Goal: Transaction & Acquisition: Purchase product/service

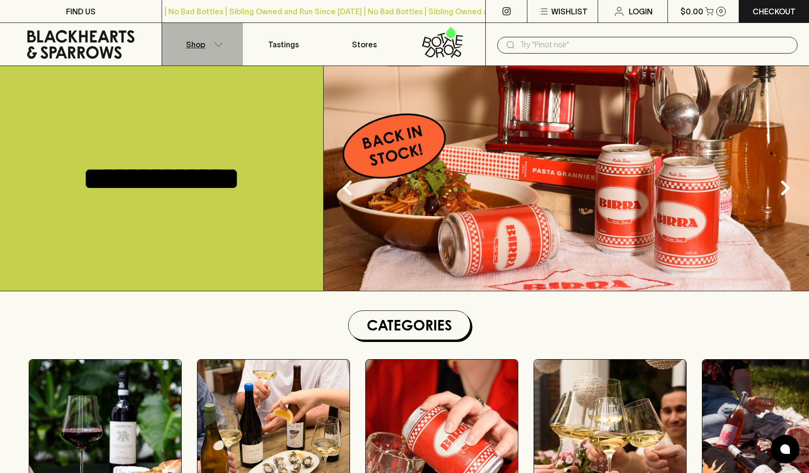
click at [212, 45] on button "Shop" at bounding box center [202, 44] width 81 height 43
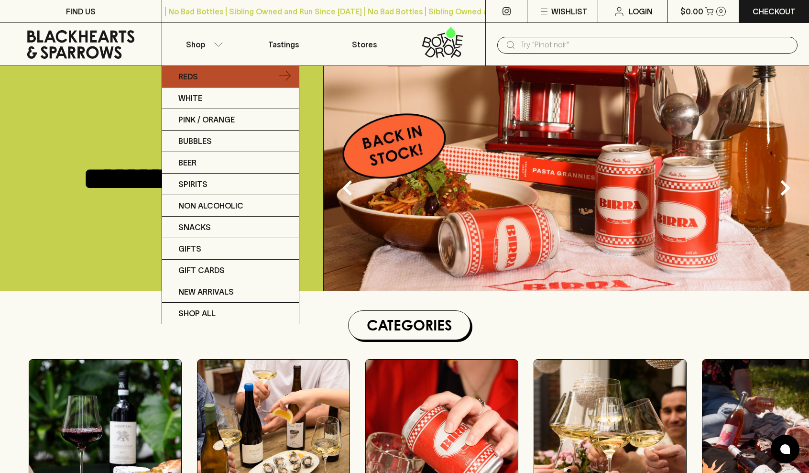
click at [233, 77] on link "Reds" at bounding box center [230, 77] width 137 height 22
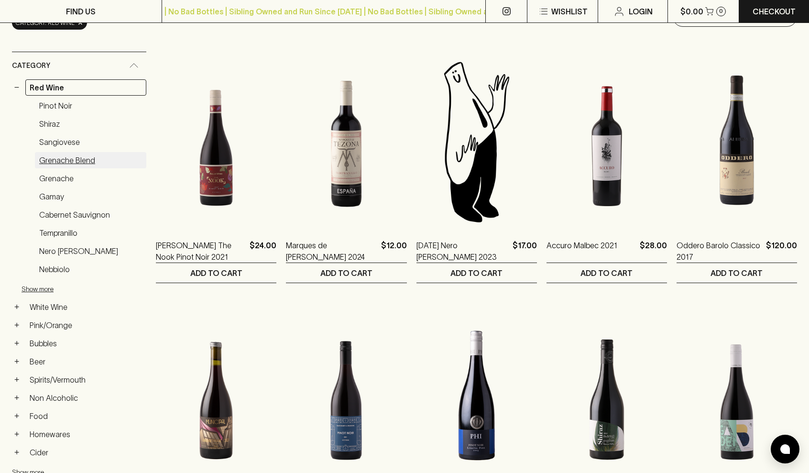
scroll to position [132, 0]
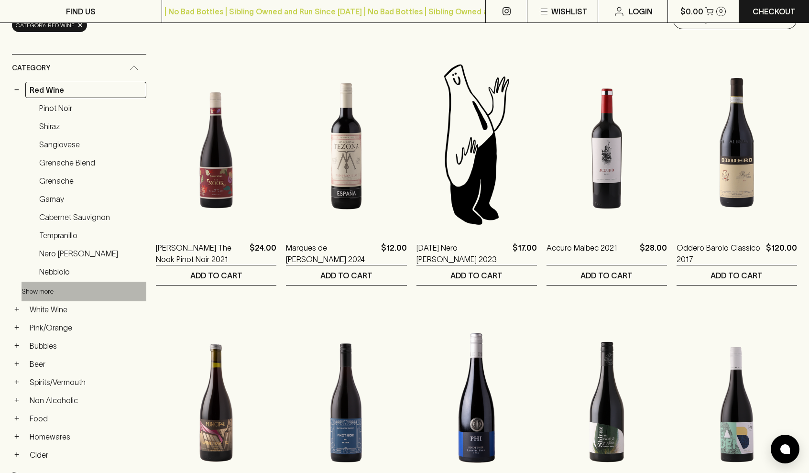
click at [47, 294] on button "Show more" at bounding box center [84, 292] width 125 height 20
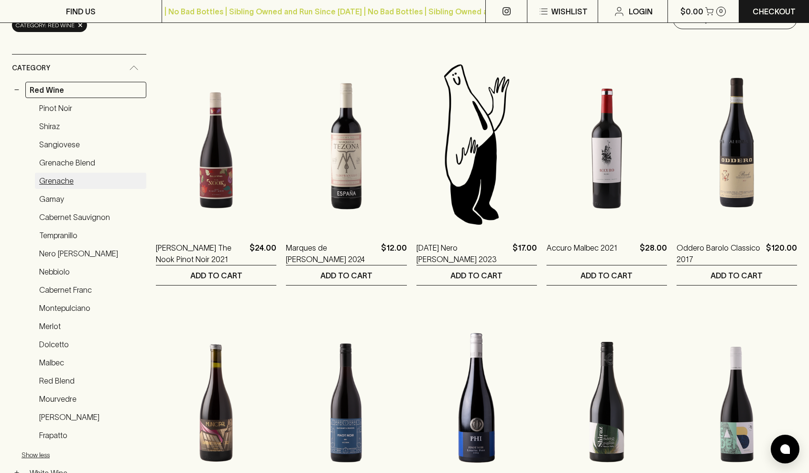
click at [69, 185] on link "Grenache" at bounding box center [90, 181] width 111 height 16
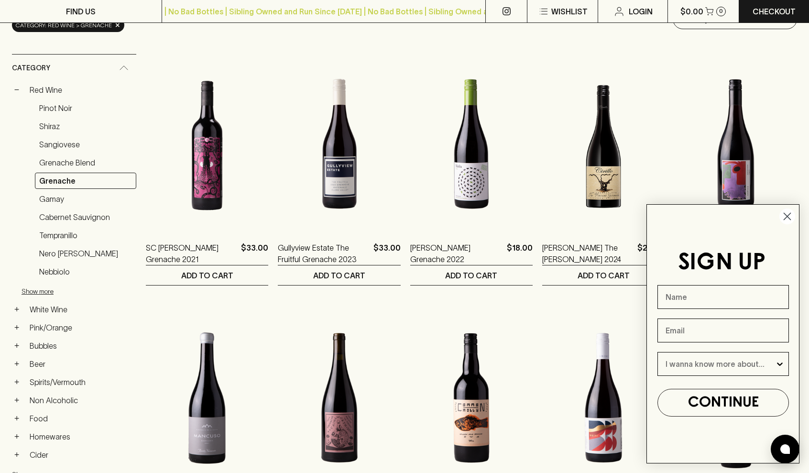
click at [786, 215] on icon "Close dialog" at bounding box center [787, 216] width 7 height 7
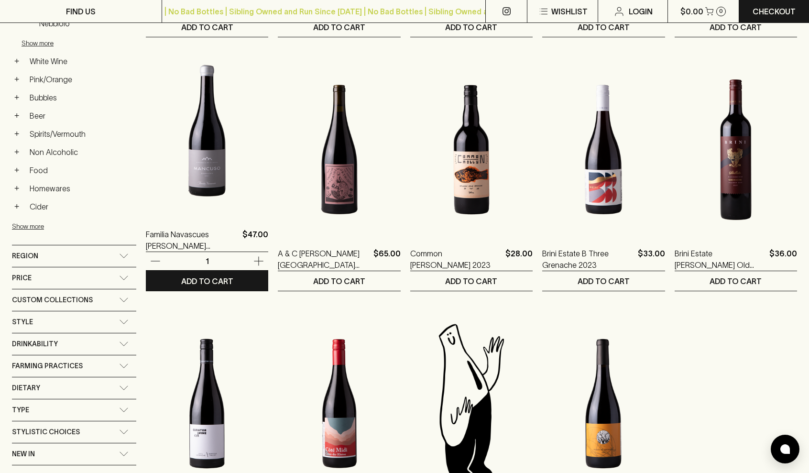
scroll to position [385, 0]
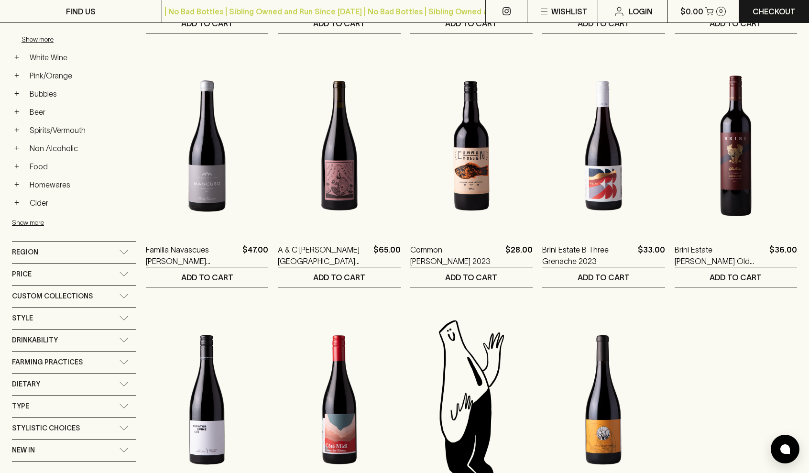
click at [125, 276] on icon at bounding box center [124, 274] width 10 height 5
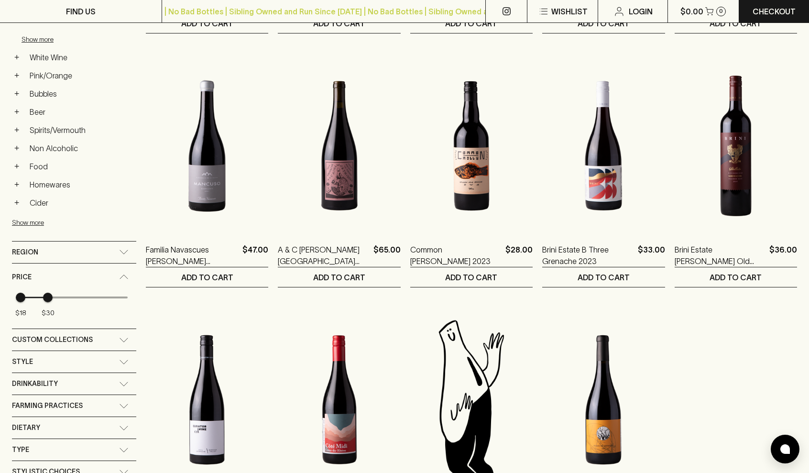
type input "27"
drag, startPoint x: 127, startPoint y: 299, endPoint x: 40, endPoint y: 293, distance: 86.8
click at [40, 293] on span "$27" at bounding box center [41, 298] width 10 height 10
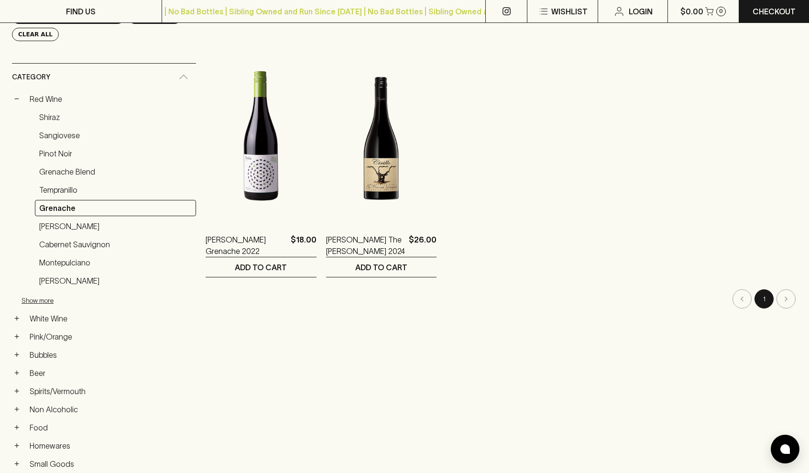
scroll to position [141, 0]
click at [61, 187] on link "Tempranillo" at bounding box center [115, 189] width 161 height 16
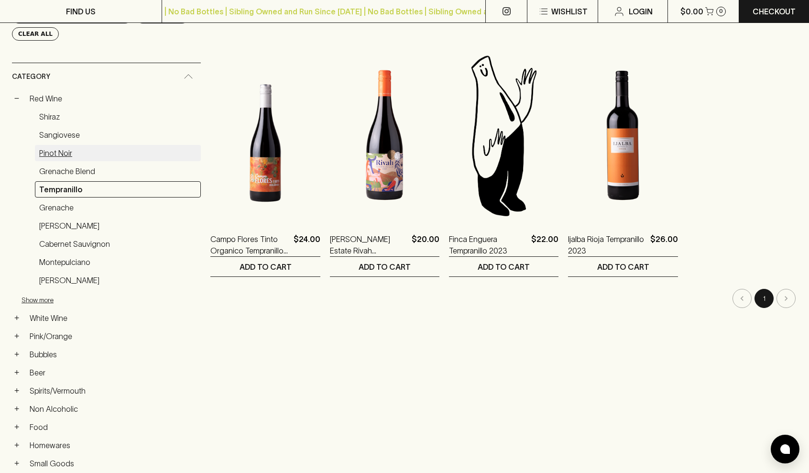
click at [64, 155] on link "Pinot Noir" at bounding box center [118, 153] width 166 height 16
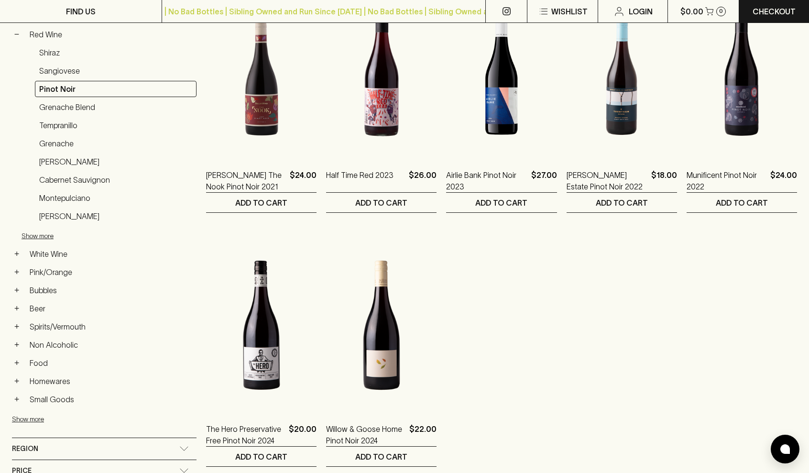
scroll to position [207, 0]
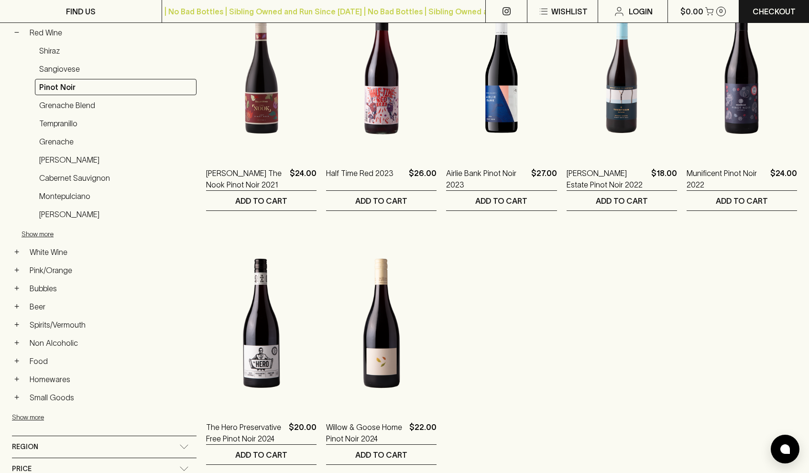
click at [492, 302] on ol "Buller The Nook Pinot Noir 2021 $24.00 1 ADD TO CART BLACKHEARTS EXCLUSIVE Half…" at bounding box center [501, 216] width 591 height 498
click at [62, 66] on link "Sangiovese" at bounding box center [116, 69] width 162 height 16
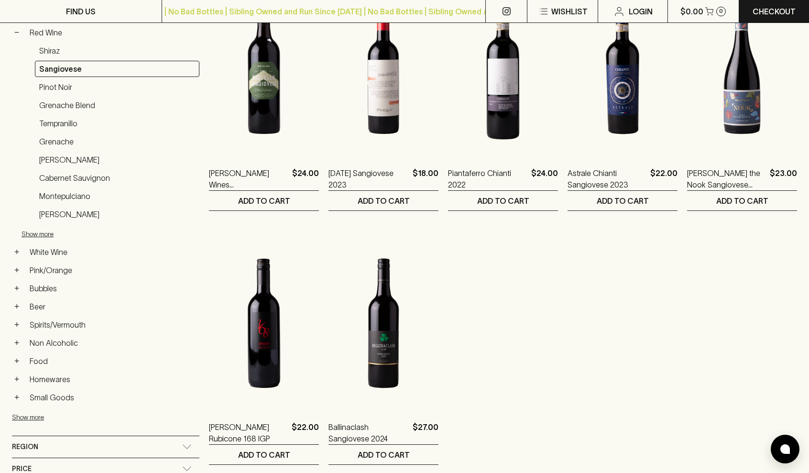
click at [590, 321] on ol "Watkins Wines Ruscello Sangiovese 2021 $24.00 1 ADD TO CART Pasqua Sangiovese 2…" at bounding box center [503, 216] width 588 height 498
click at [80, 88] on link "Pinot Noir" at bounding box center [117, 87] width 165 height 16
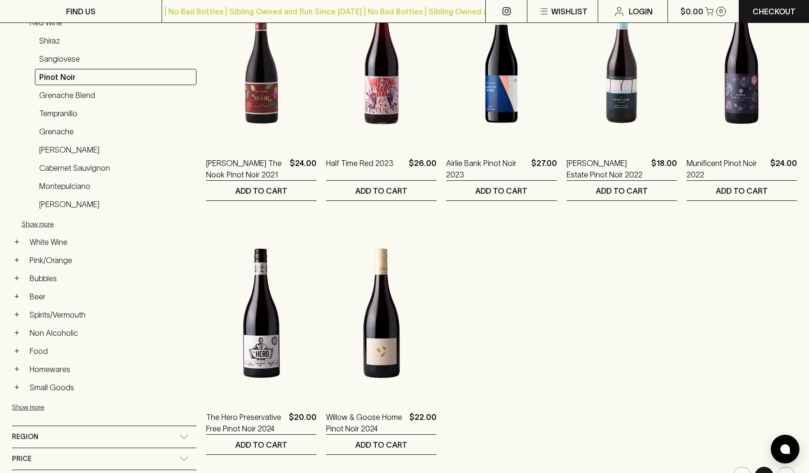
scroll to position [218, 0]
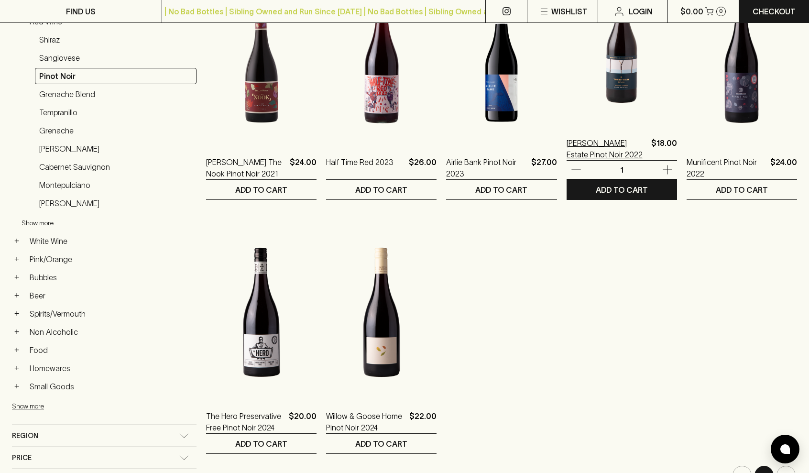
click at [598, 149] on p "Trentham Estate Pinot Noir 2022" at bounding box center [607, 148] width 81 height 23
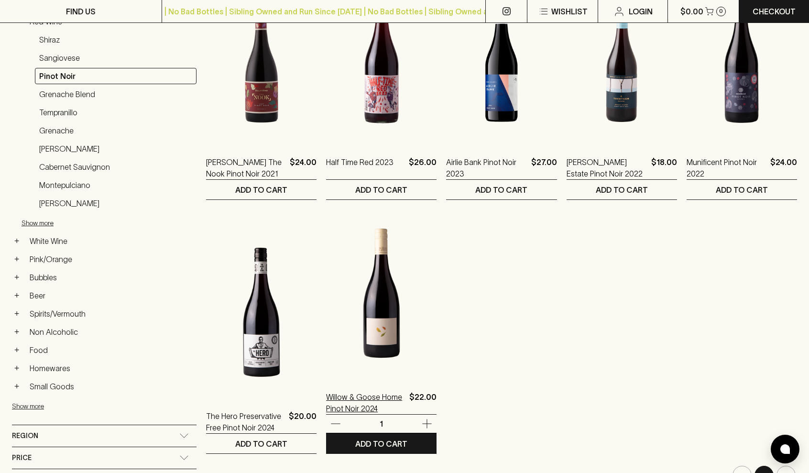
click at [381, 403] on p "Willow & Goose Home Pinot Noir 2024" at bounding box center [365, 402] width 79 height 23
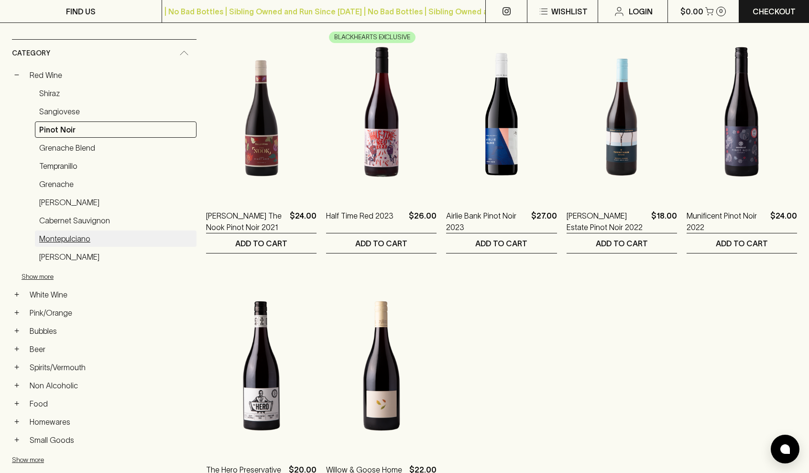
scroll to position [164, 0]
click at [43, 276] on button "Show more" at bounding box center [84, 277] width 125 height 20
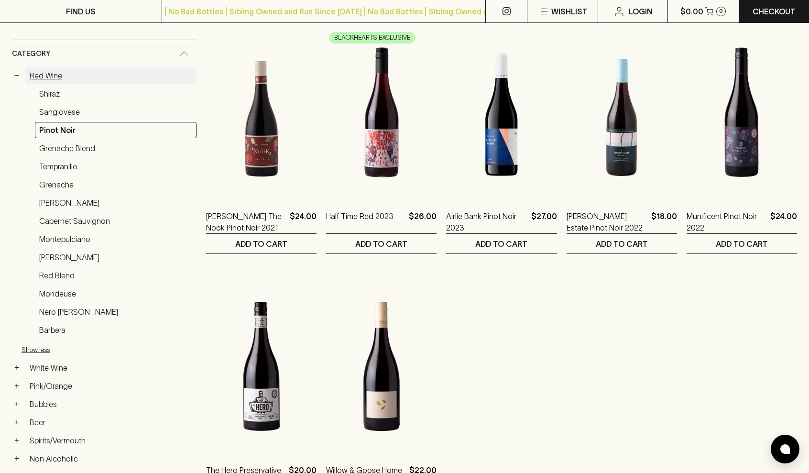
click at [59, 76] on link "Red Wine" at bounding box center [110, 75] width 171 height 16
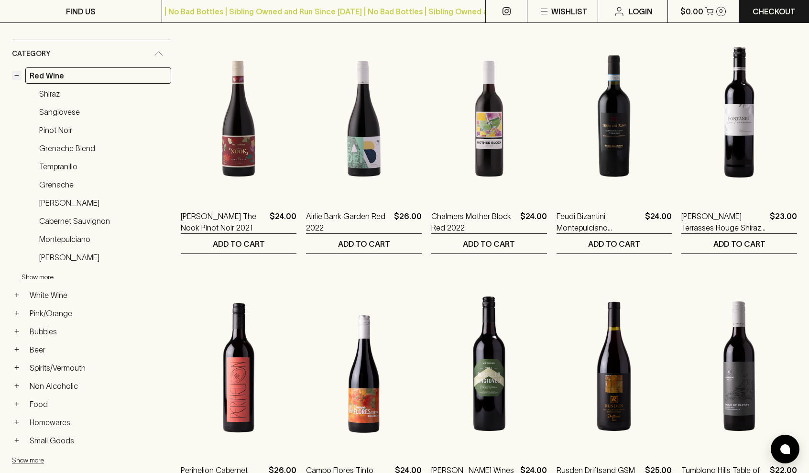
click at [16, 76] on button "−" at bounding box center [17, 76] width 10 height 10
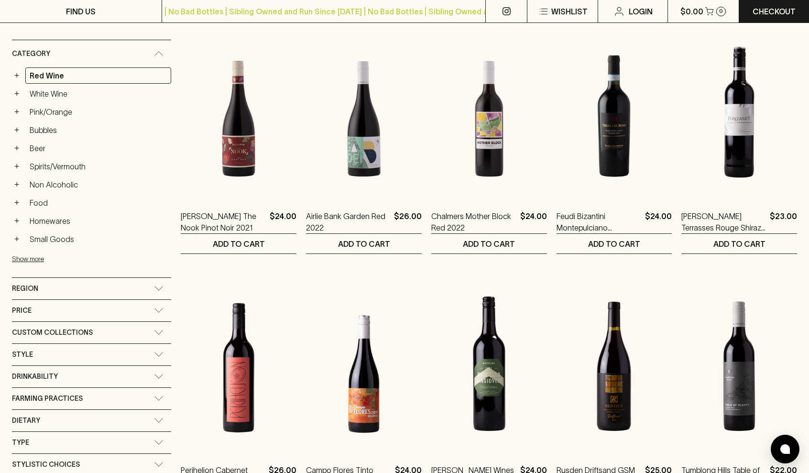
click at [46, 101] on ul "+ Red Wine + White Wine + Pink/Orange + Bubbles + Beer + Spirits/Vermouth + Non…" at bounding box center [91, 167] width 159 height 201
click at [46, 94] on link "White Wine" at bounding box center [98, 94] width 146 height 16
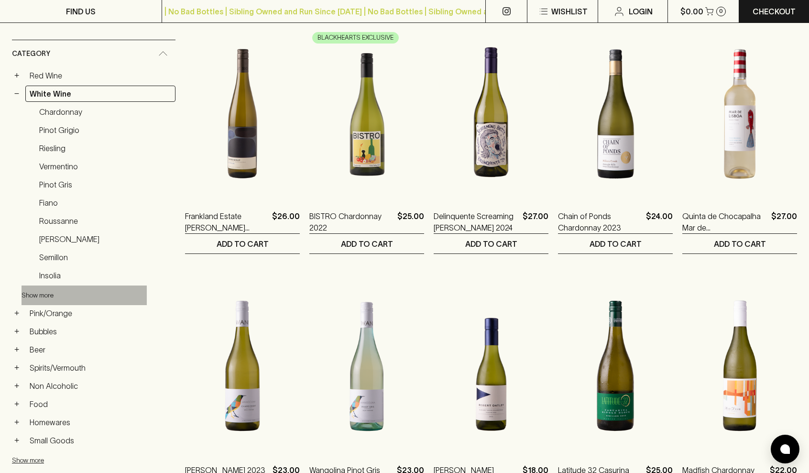
click at [47, 300] on button "Show more" at bounding box center [84, 296] width 125 height 20
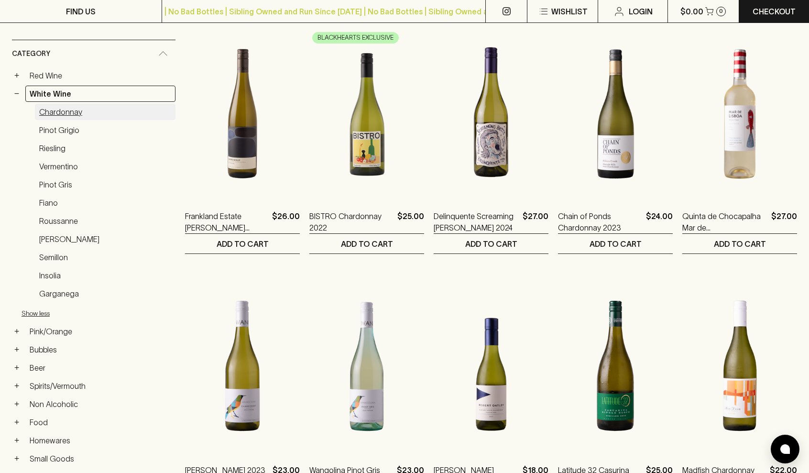
click at [76, 117] on link "Chardonnay" at bounding box center [105, 112] width 141 height 16
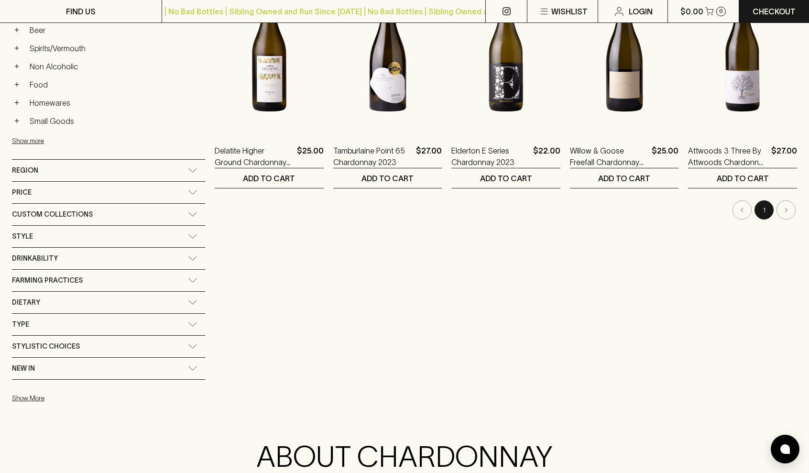
scroll to position [484, 0]
click at [166, 258] on div "Drinkability" at bounding box center [100, 258] width 176 height 12
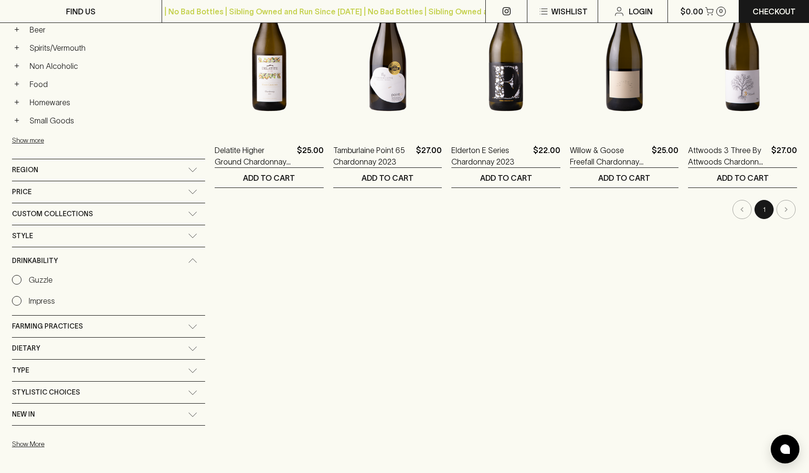
click at [21, 279] on input "Guzzle" at bounding box center [17, 280] width 10 height 10
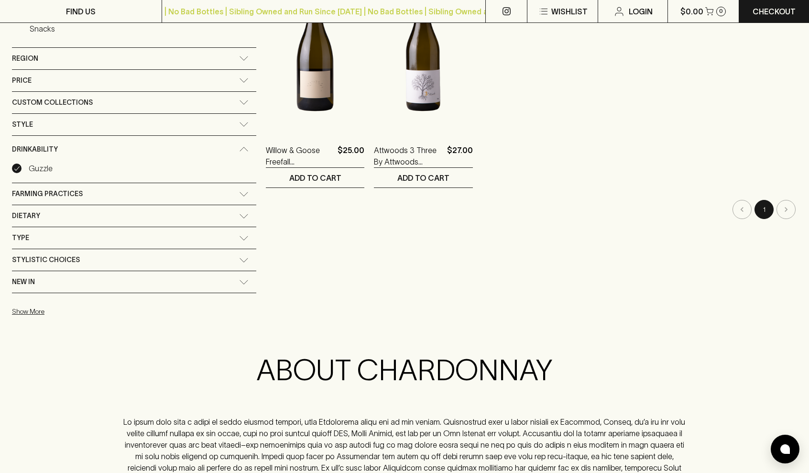
click at [242, 234] on div "Type" at bounding box center [134, 238] width 244 height 22
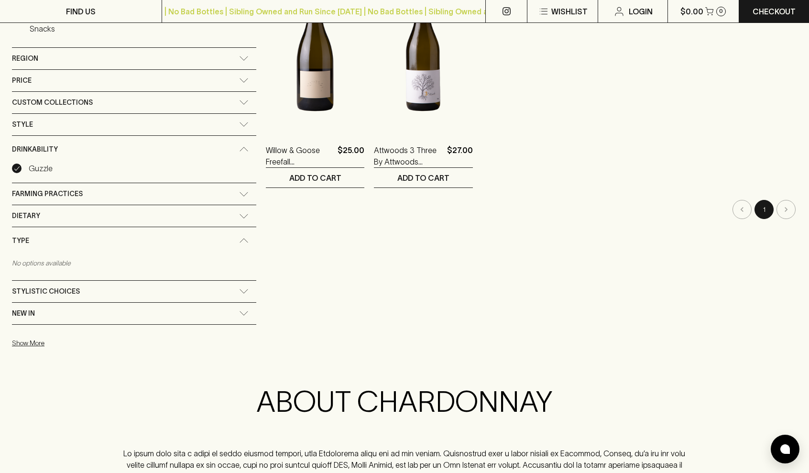
click at [242, 234] on div "Type" at bounding box center [134, 240] width 244 height 27
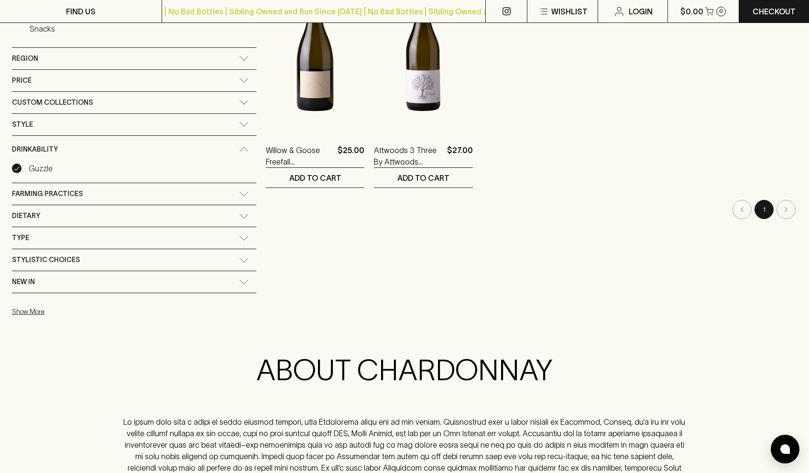
click at [239, 264] on div "Stylistic Choices" at bounding box center [134, 260] width 244 height 22
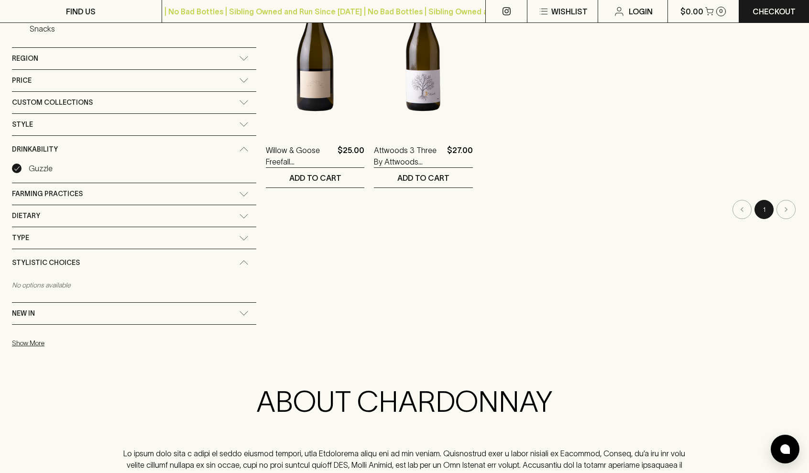
click at [243, 262] on icon at bounding box center [244, 263] width 8 height 4
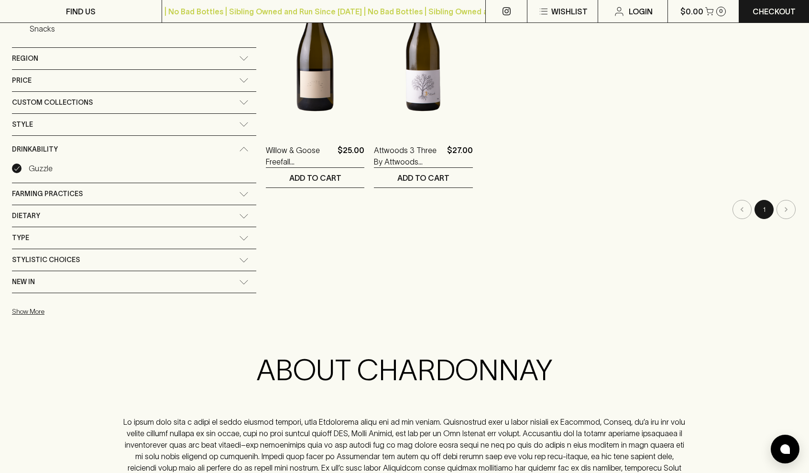
click at [18, 166] on input "Guzzle" at bounding box center [17, 169] width 10 height 10
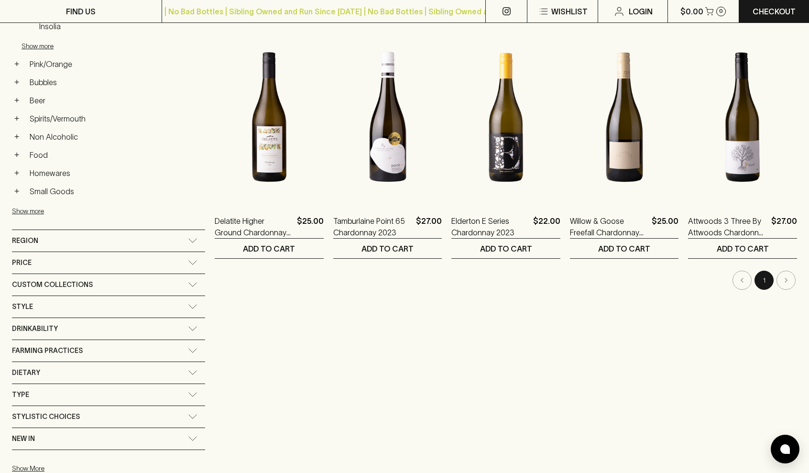
scroll to position [416, 0]
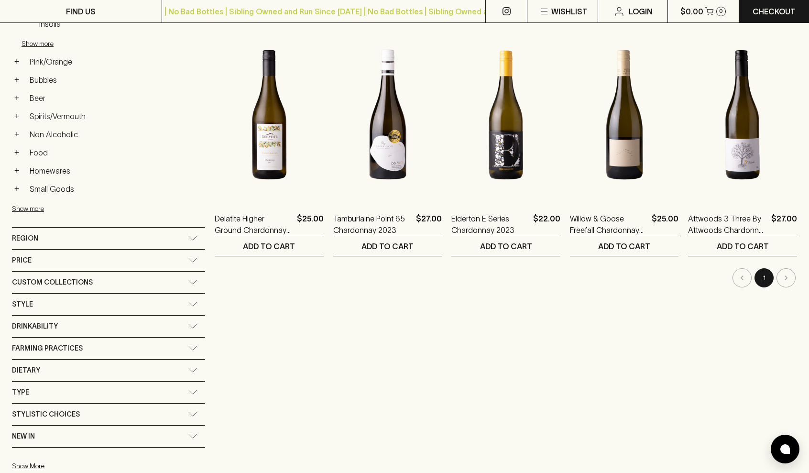
click at [132, 326] on div "Drinkability" at bounding box center [100, 326] width 176 height 12
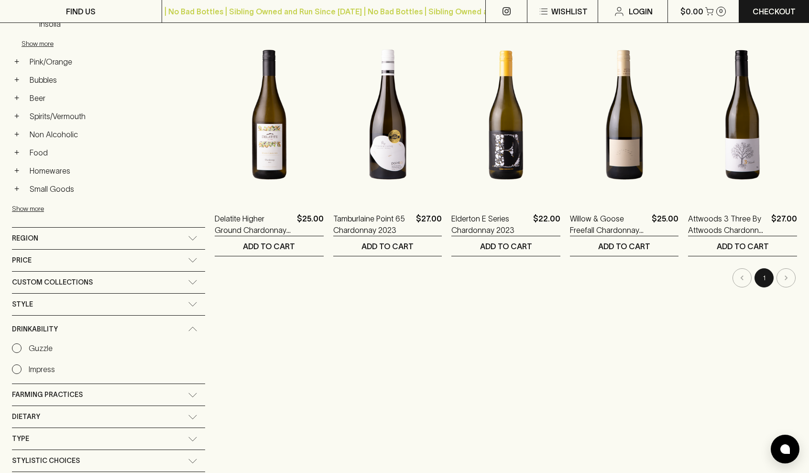
click at [19, 371] on input "Impress" at bounding box center [17, 369] width 10 height 10
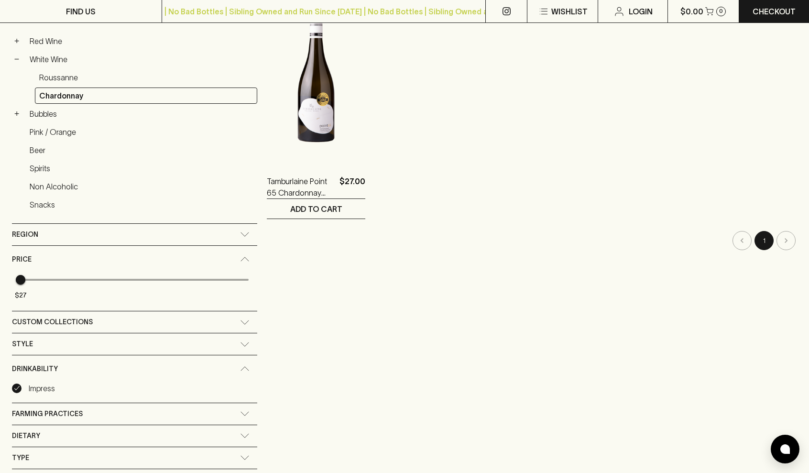
scroll to position [199, 0]
click at [21, 385] on input "Impress" at bounding box center [17, 388] width 10 height 10
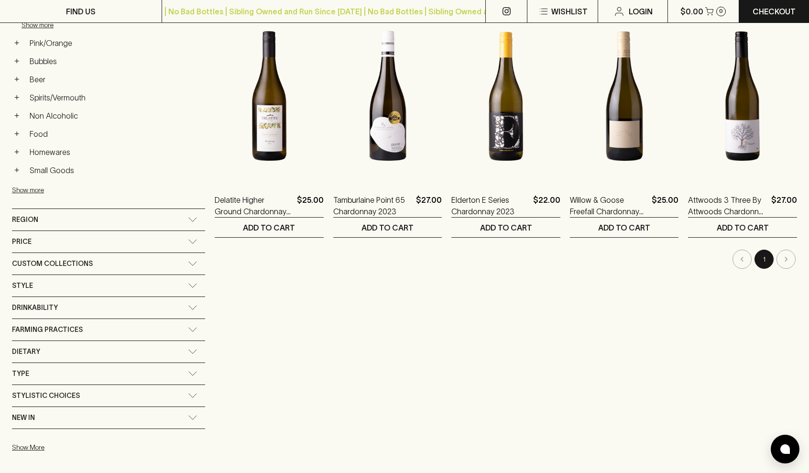
scroll to position [436, 0]
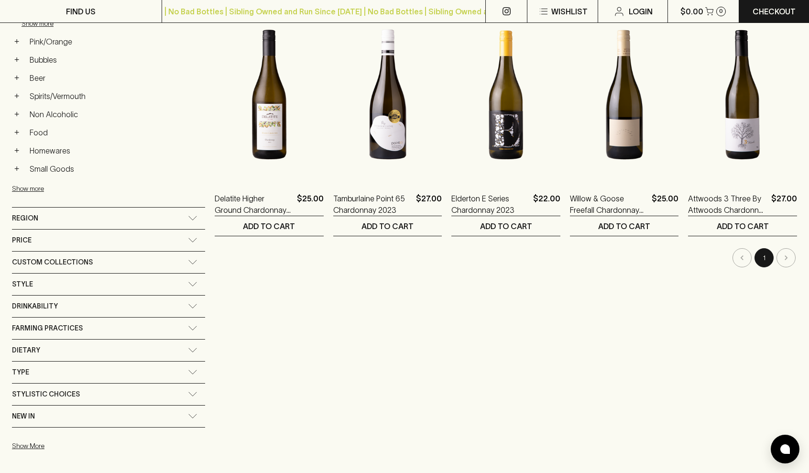
click at [78, 288] on div "Style" at bounding box center [100, 284] width 176 height 12
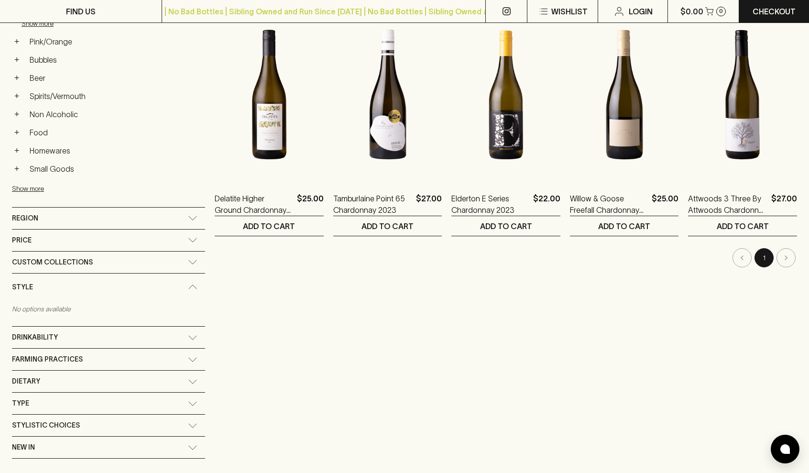
click at [71, 343] on div "Drinkability" at bounding box center [108, 338] width 193 height 22
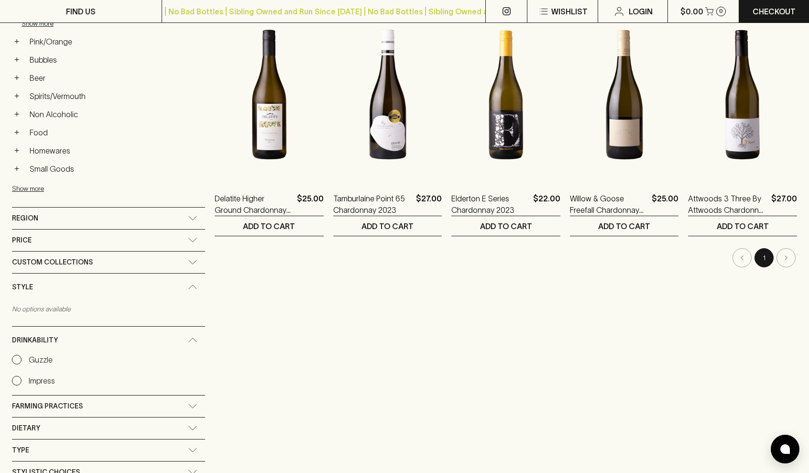
click at [21, 361] on input "Guzzle" at bounding box center [17, 360] width 10 height 10
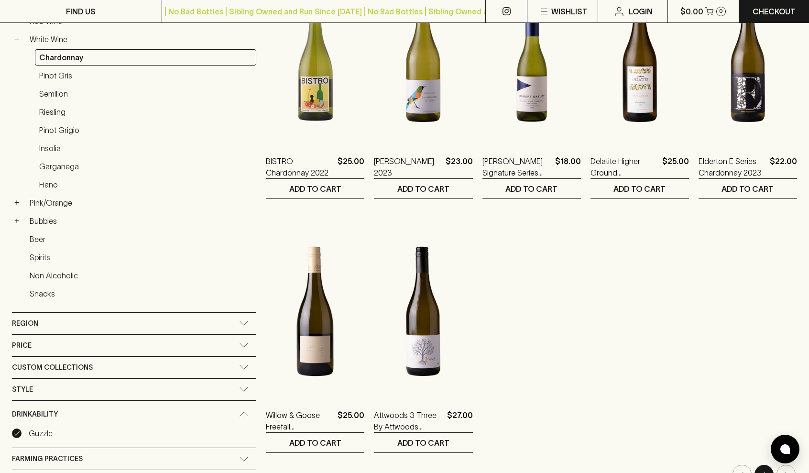
scroll to position [222, 0]
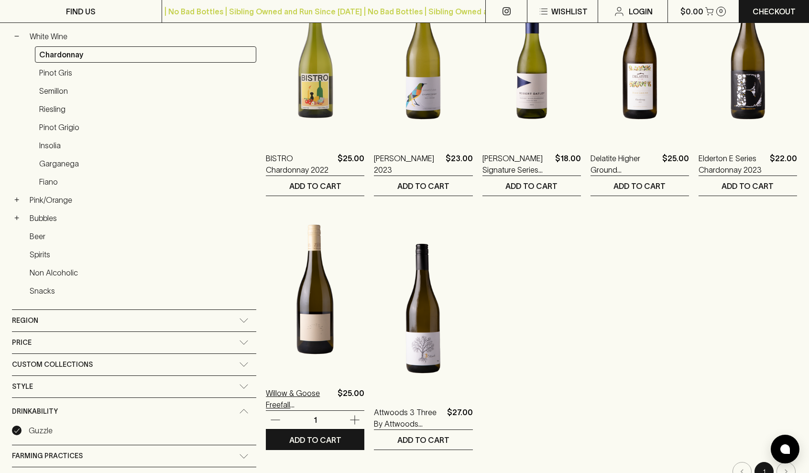
click at [306, 393] on p "Willow & Goose Freefall Chardonnay 2024" at bounding box center [300, 398] width 68 height 23
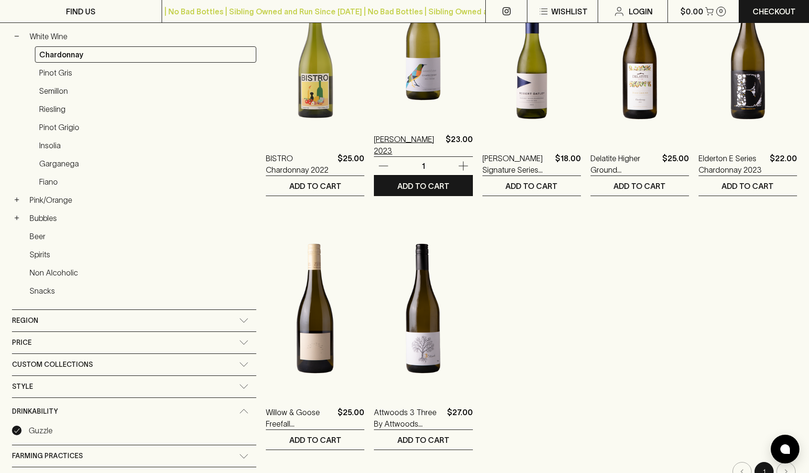
click at [400, 153] on p "Wangolina Chardonnay 2023" at bounding box center [407, 144] width 67 height 23
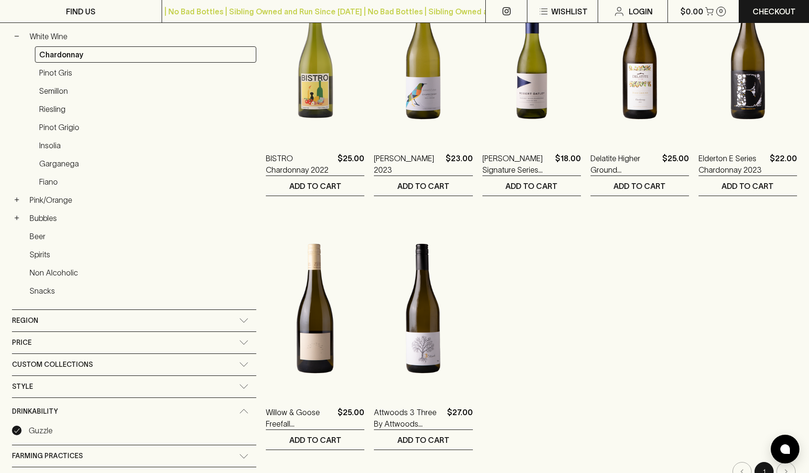
click at [558, 280] on ol "BLACKHEARTS EXCLUSIVE BISTRO Chardonnay 2022 $25.00 1 ADD TO CART Wangolina Cha…" at bounding box center [531, 201] width 531 height 498
click at [70, 71] on link "Pinot Gris" at bounding box center [145, 73] width 221 height 16
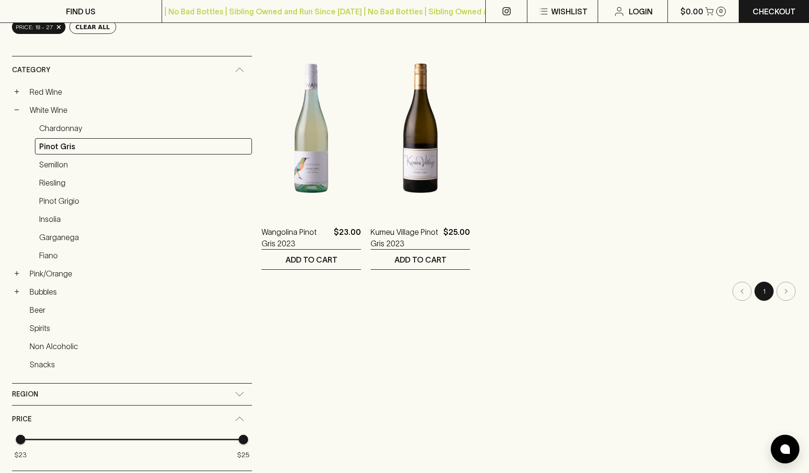
scroll to position [148, 0]
click at [68, 203] on link "Pinot Grigio" at bounding box center [143, 201] width 217 height 16
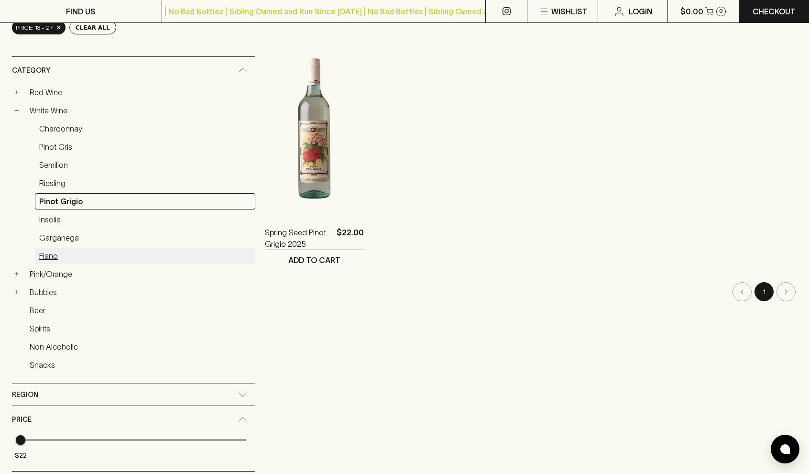
click at [56, 257] on link "Fiano" at bounding box center [145, 256] width 221 height 16
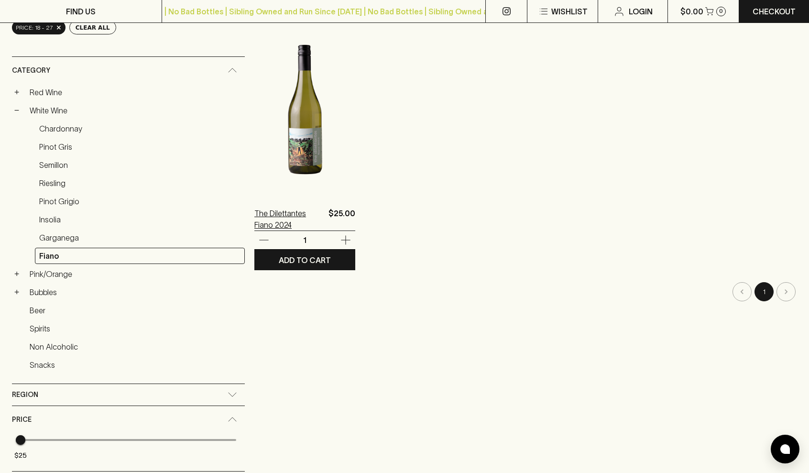
click at [287, 214] on p "The Dilettantes Fiano 2024" at bounding box center [289, 219] width 70 height 23
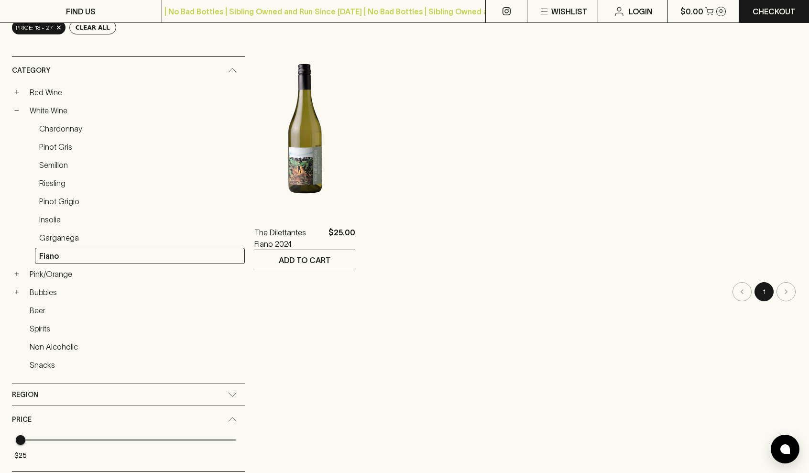
click at [15, 298] on div "+ Bubbles" at bounding box center [128, 292] width 233 height 16
click at [16, 293] on button "+" at bounding box center [17, 292] width 10 height 10
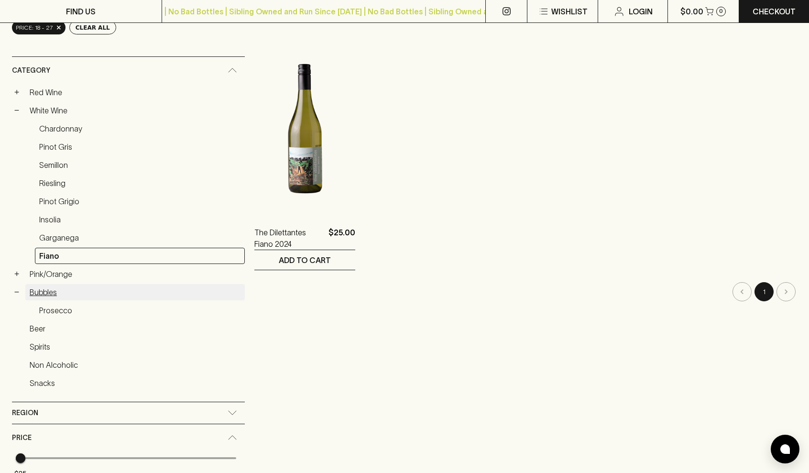
click at [53, 292] on link "Bubbles" at bounding box center [135, 292] width 220 height 16
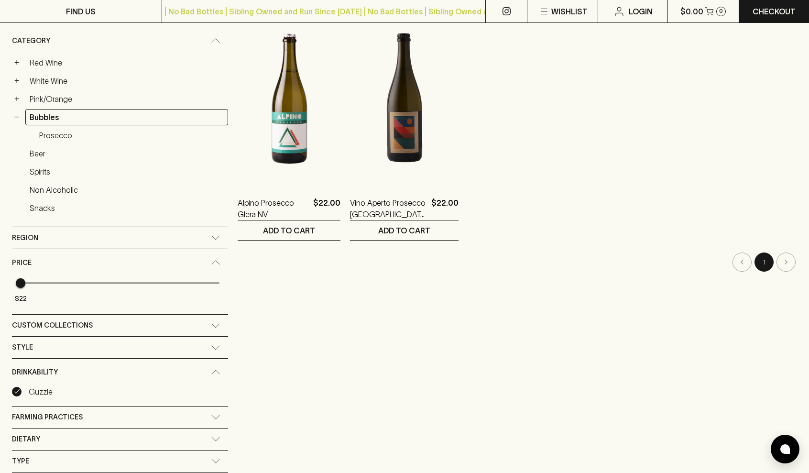
scroll to position [178, 0]
drag, startPoint x: 23, startPoint y: 285, endPoint x: 50, endPoint y: 285, distance: 27.3
click at [50, 285] on span "$22 $22" at bounding box center [120, 283] width 199 height 14
click at [72, 283] on div "Refine Results ​ Category: bubbles × drinkability.name: Guzzle × price: 18 - 27…" at bounding box center [120, 235] width 216 height 618
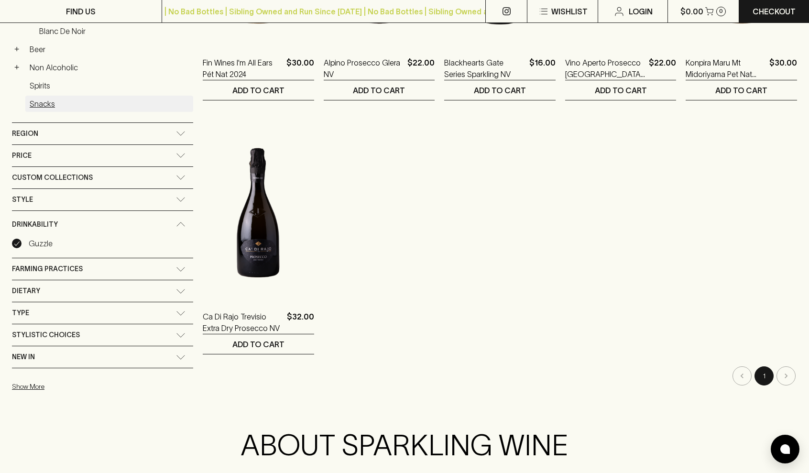
scroll to position [319, 0]
click at [136, 149] on div "Price" at bounding box center [94, 155] width 164 height 12
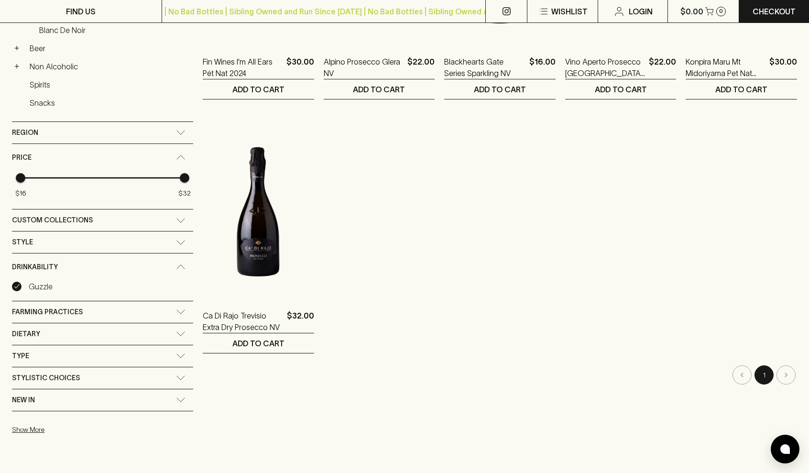
click at [138, 155] on div "Price" at bounding box center [94, 158] width 164 height 12
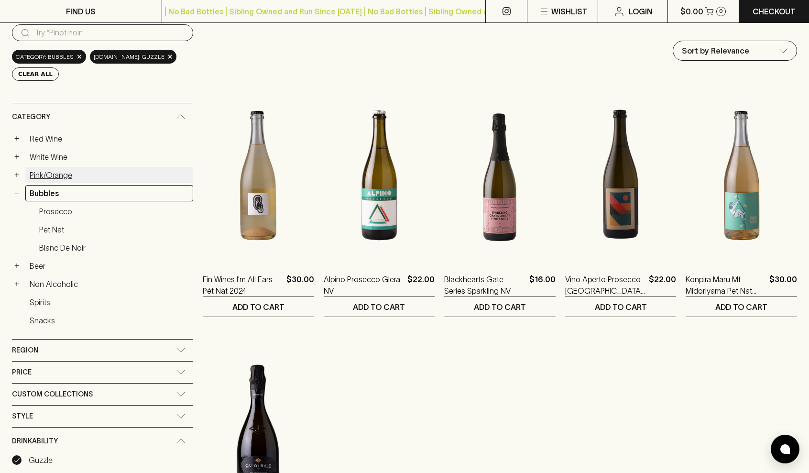
scroll to position [99, 0]
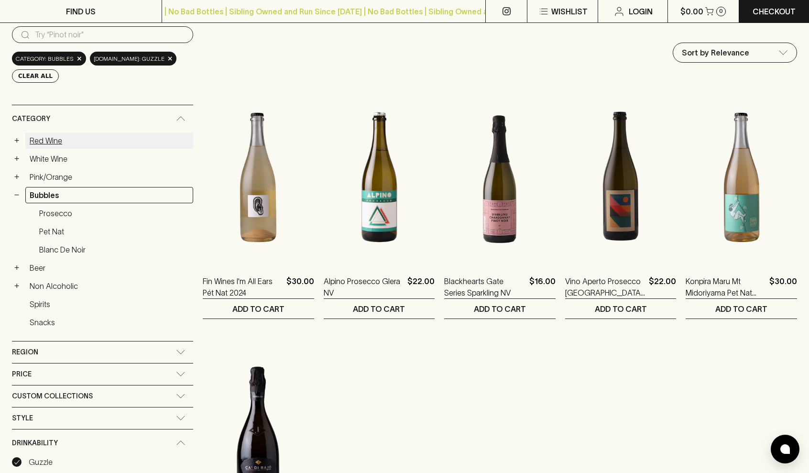
click at [59, 140] on link "Red Wine" at bounding box center [109, 140] width 168 height 16
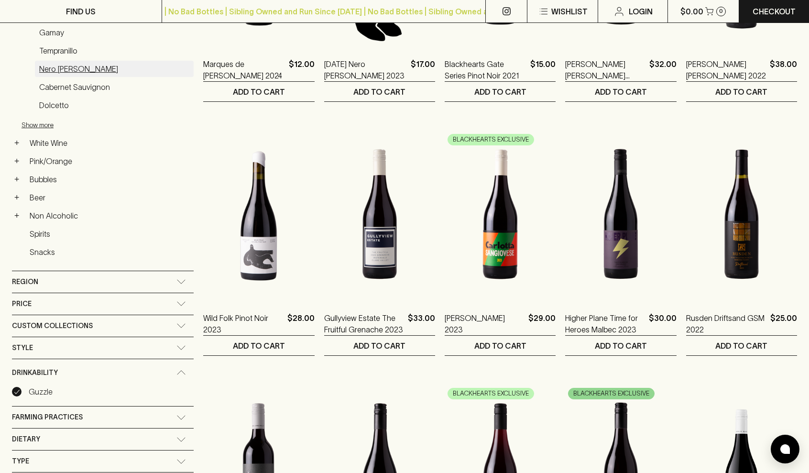
scroll to position [330, 0]
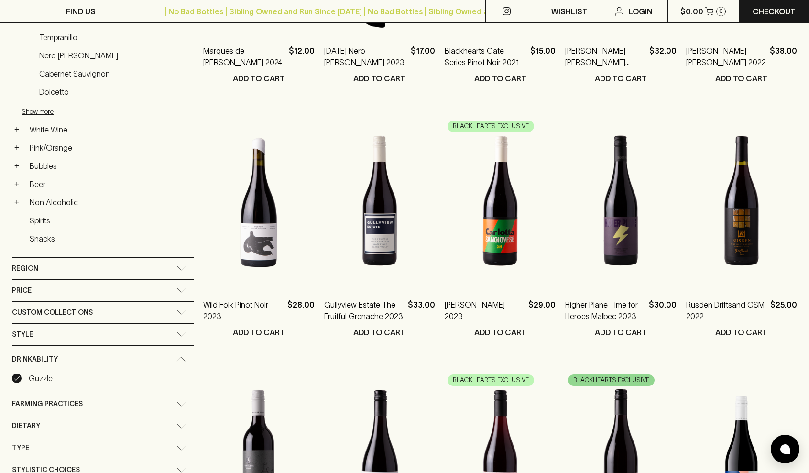
click at [68, 288] on div "Price" at bounding box center [94, 291] width 165 height 12
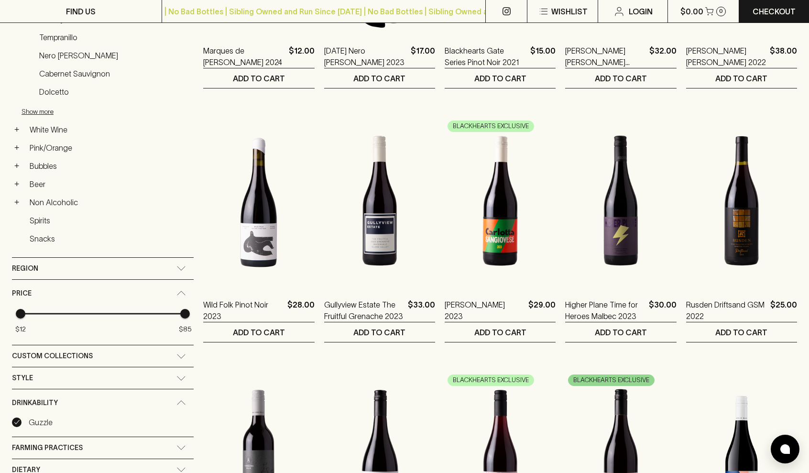
click at [74, 288] on div "Price" at bounding box center [94, 293] width 165 height 12
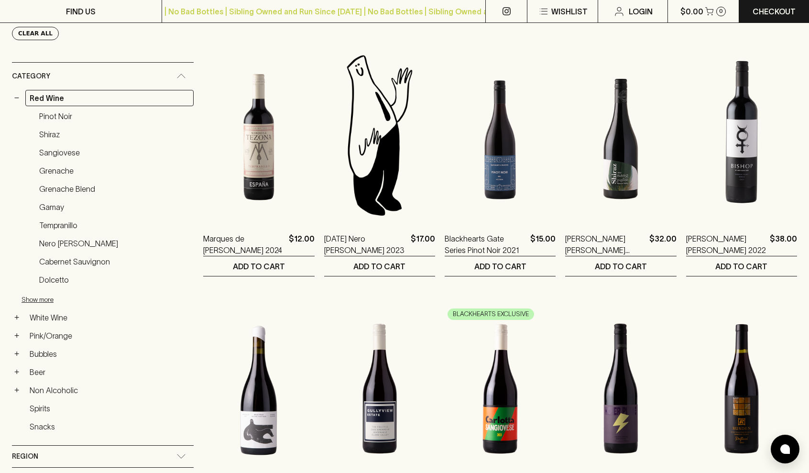
scroll to position [143, 0]
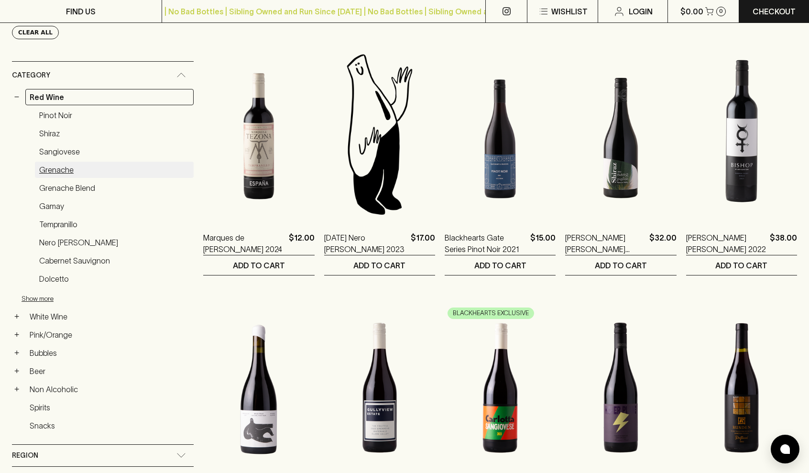
click at [65, 168] on link "Grenache" at bounding box center [114, 170] width 159 height 16
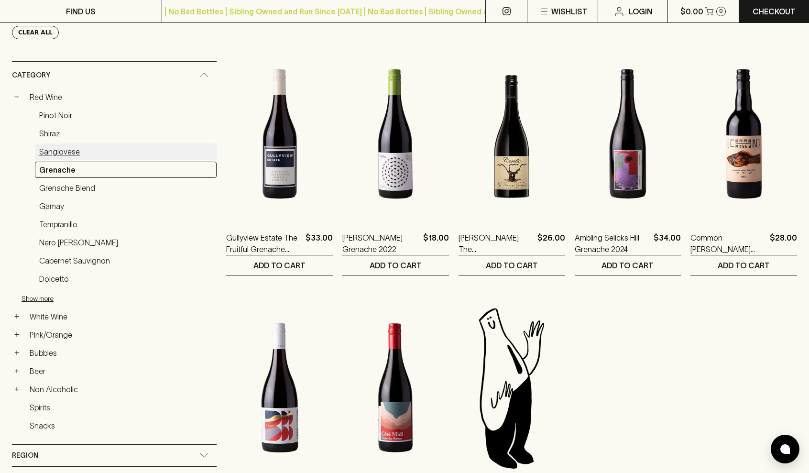
click at [74, 153] on link "Sangiovese" at bounding box center [126, 151] width 182 height 16
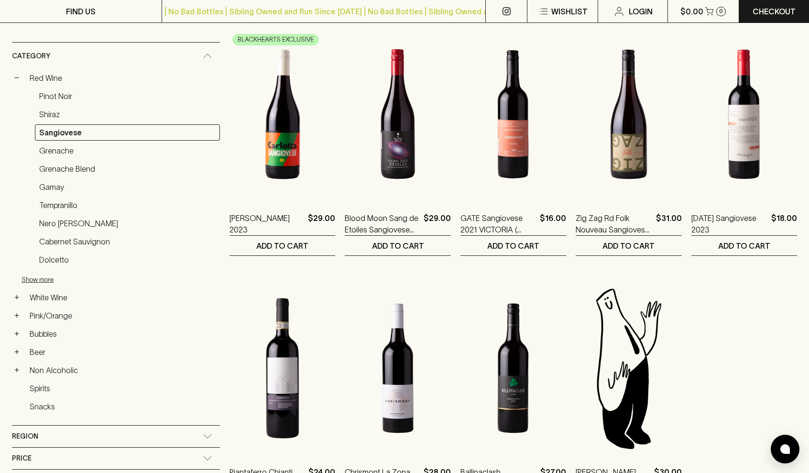
scroll to position [160, 0]
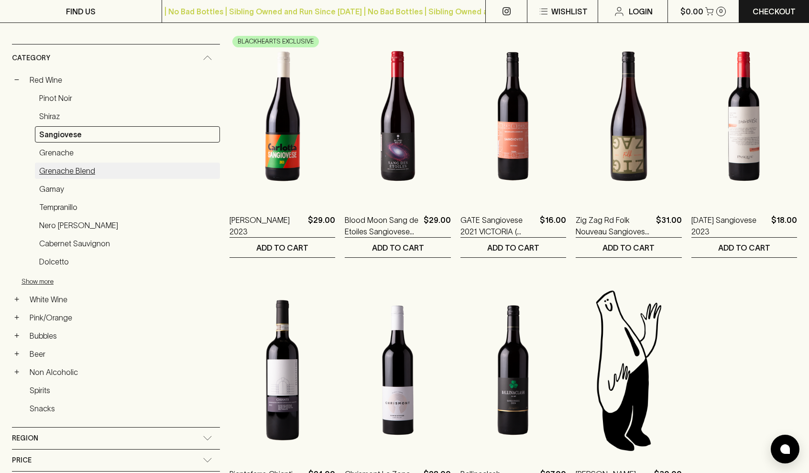
click at [76, 172] on link "Grenache Blend" at bounding box center [127, 171] width 185 height 16
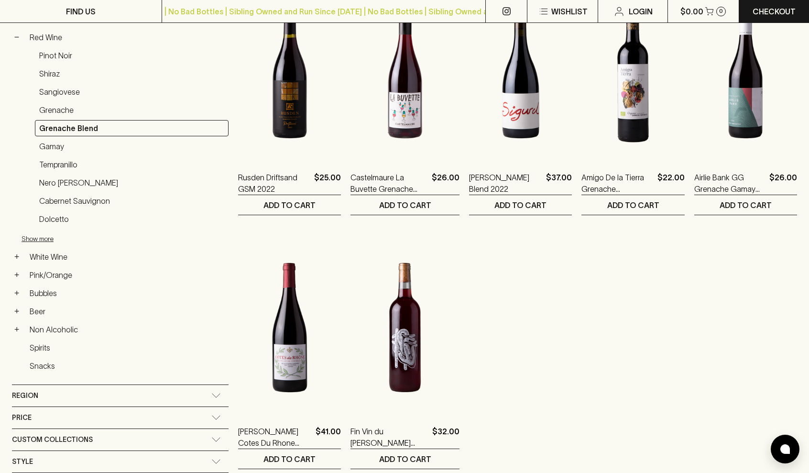
scroll to position [203, 0]
click at [73, 145] on link "Gamay" at bounding box center [132, 146] width 194 height 16
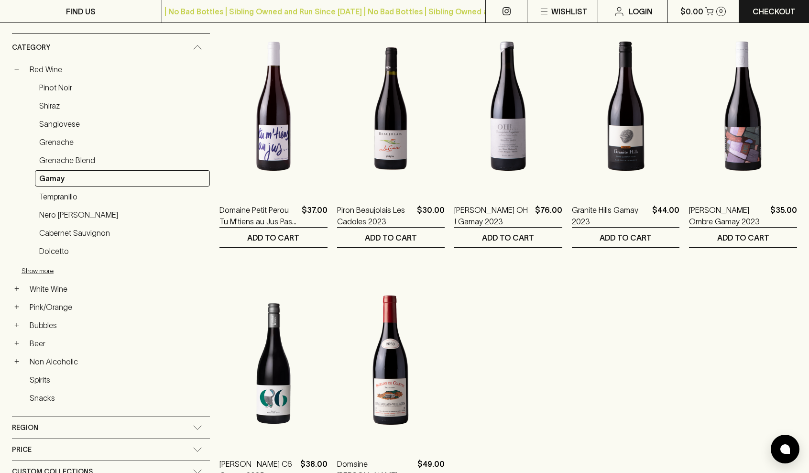
scroll to position [169, 0]
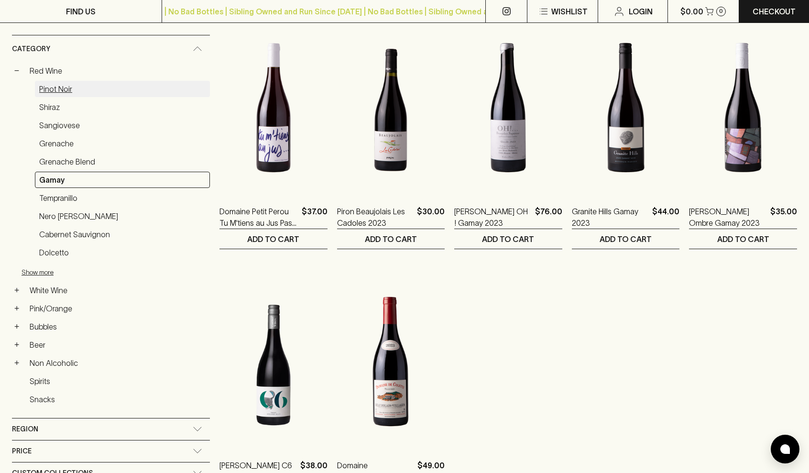
click at [59, 89] on link "Pinot Noir" at bounding box center [122, 89] width 175 height 16
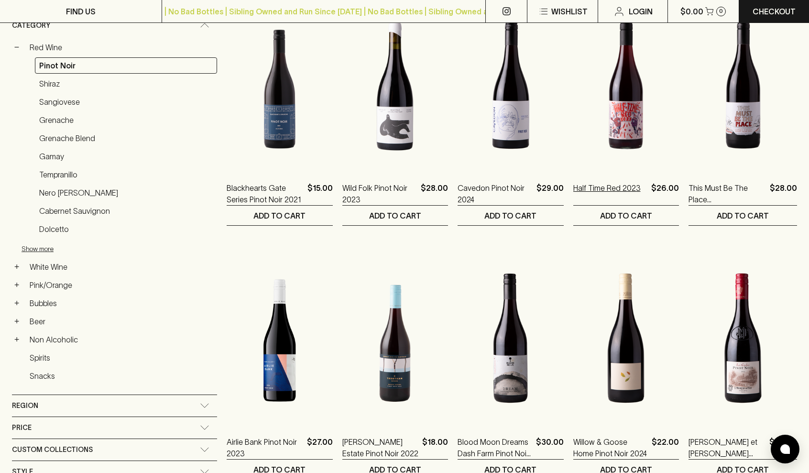
scroll to position [193, 0]
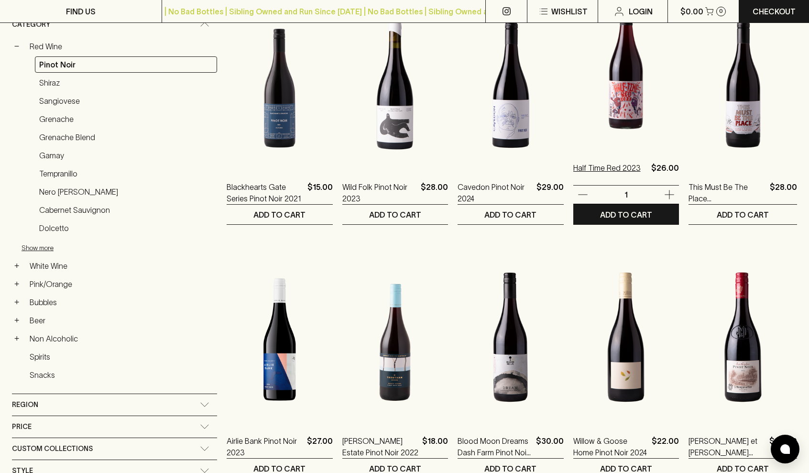
click at [613, 167] on p "Half Time Red 2023" at bounding box center [607, 173] width 67 height 23
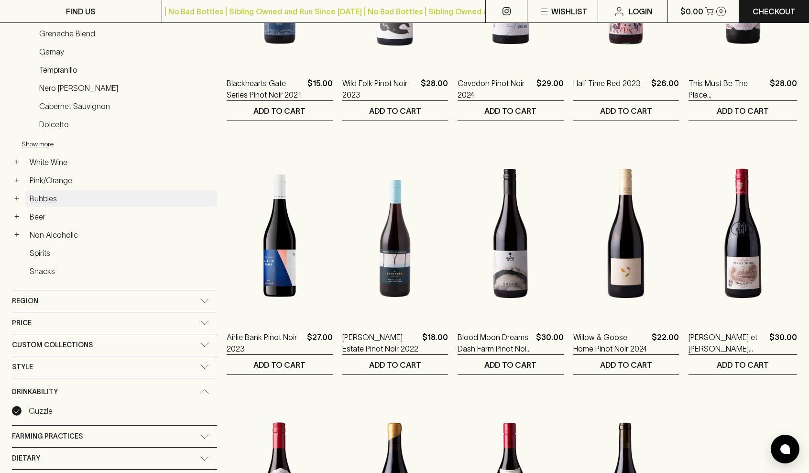
scroll to position [355, 0]
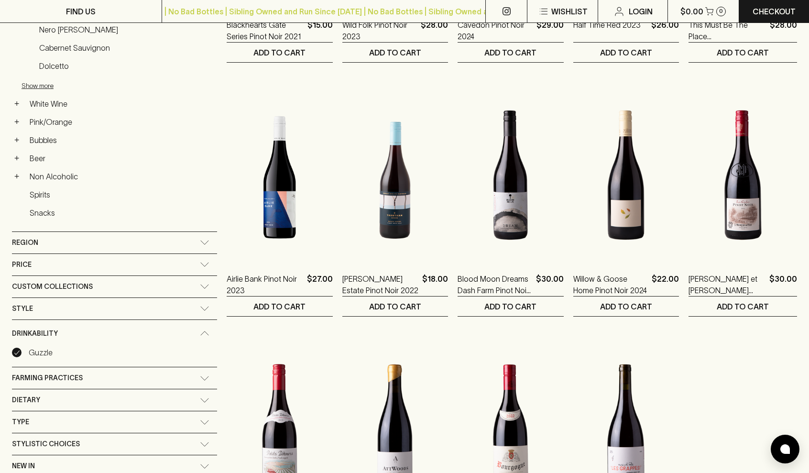
click at [16, 352] on input "Guzzle" at bounding box center [17, 353] width 10 height 10
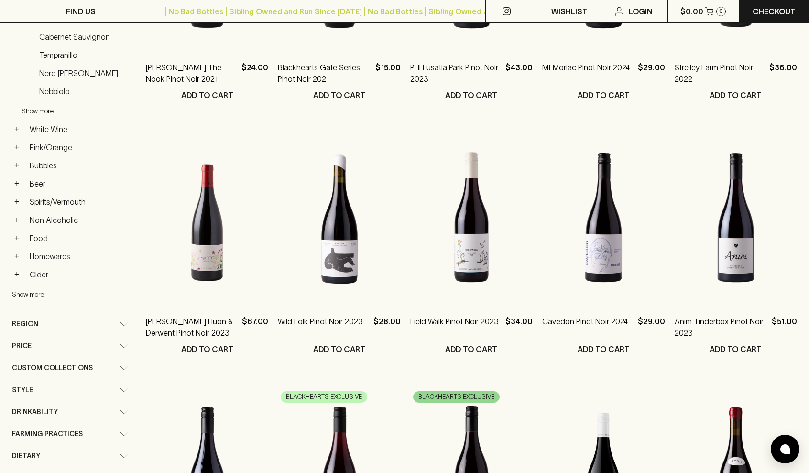
scroll to position [307, 0]
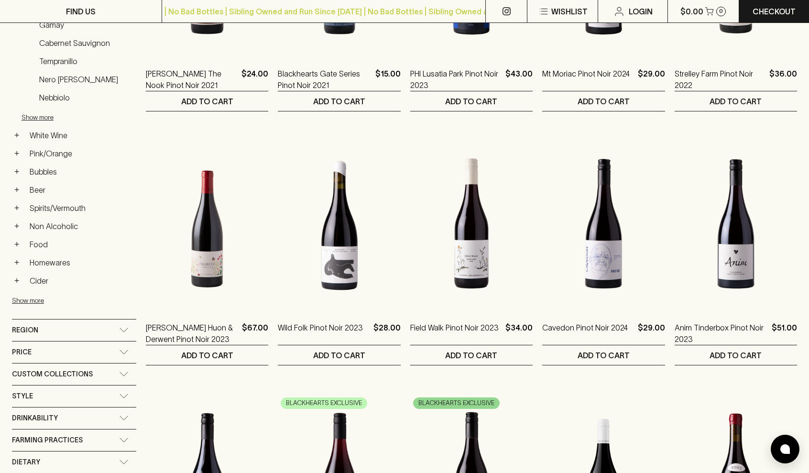
click at [118, 355] on div "Price" at bounding box center [65, 352] width 107 height 12
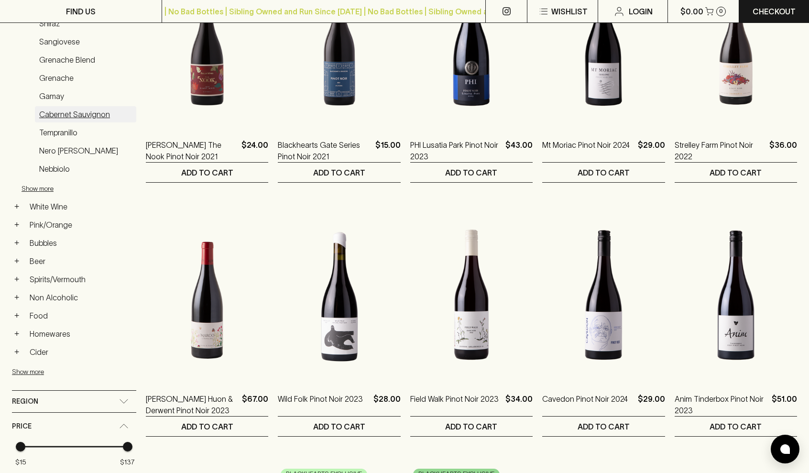
scroll to position [236, 0]
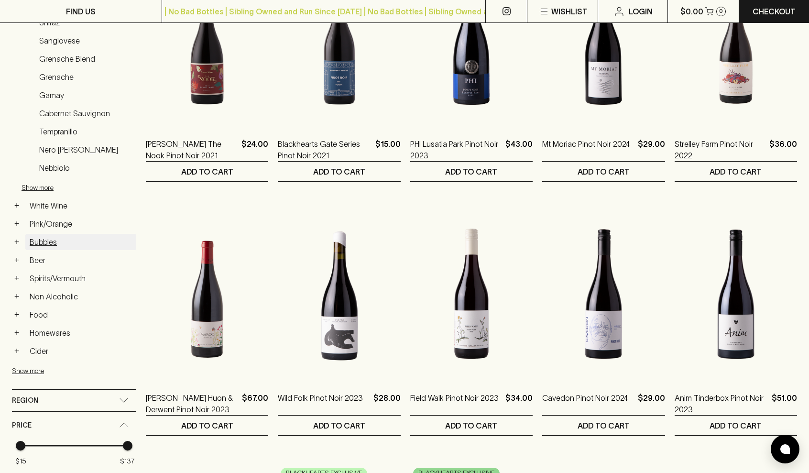
click at [49, 244] on link "Bubbles" at bounding box center [80, 242] width 111 height 16
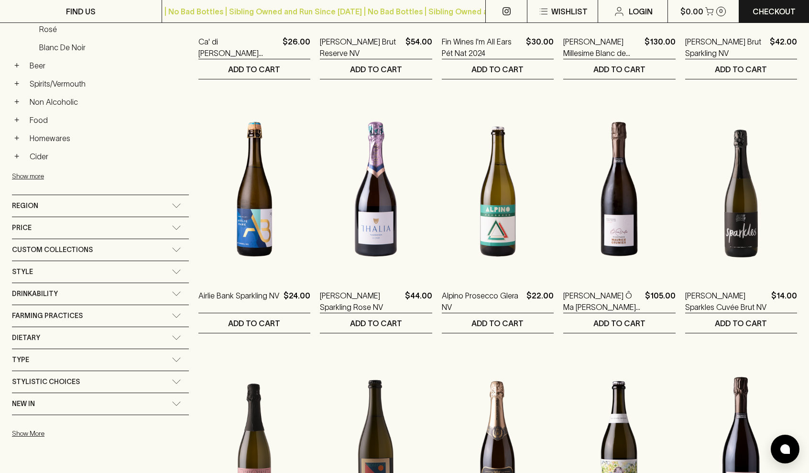
scroll to position [340, 0]
click at [172, 228] on icon at bounding box center [176, 227] width 8 height 4
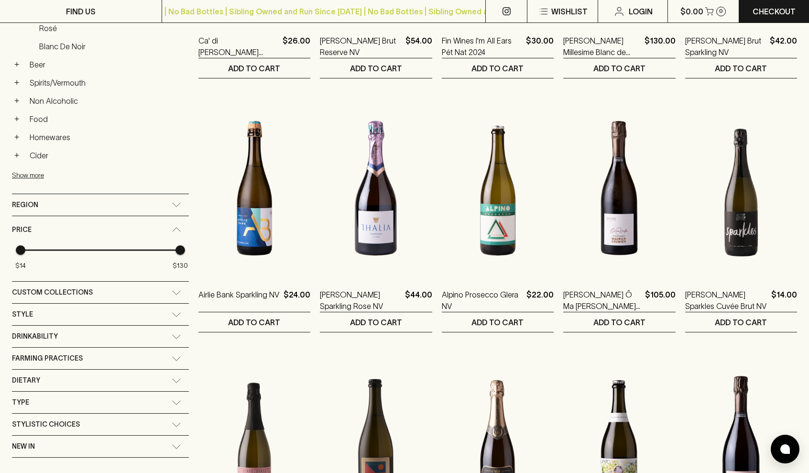
click at [172, 228] on icon at bounding box center [176, 230] width 8 height 4
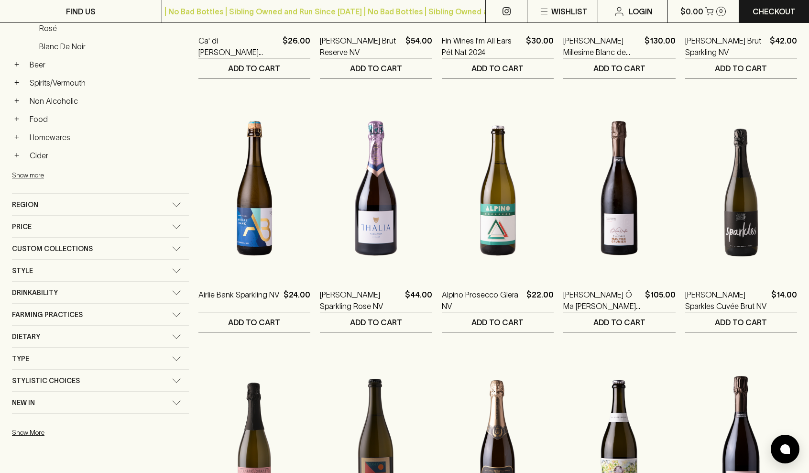
click at [110, 292] on div "Drinkability" at bounding box center [92, 293] width 160 height 12
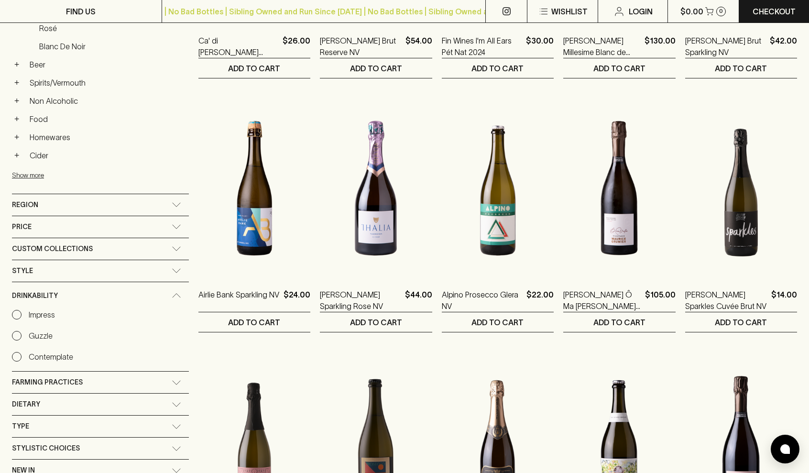
click at [115, 291] on div "Drinkability" at bounding box center [100, 295] width 177 height 27
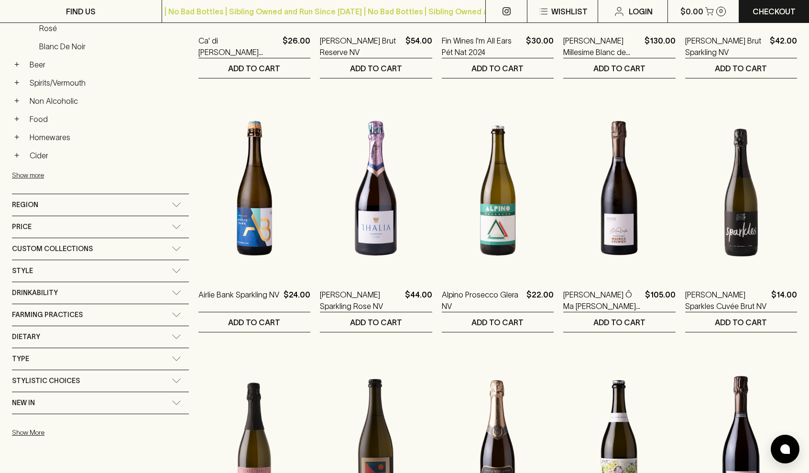
click at [106, 350] on div "Type" at bounding box center [100, 359] width 177 height 22
click at [113, 356] on div "Type" at bounding box center [100, 361] width 177 height 27
click at [172, 380] on icon at bounding box center [177, 380] width 10 height 5
click at [118, 380] on div "Stylistic Choices" at bounding box center [100, 383] width 177 height 27
click at [118, 406] on div "New In" at bounding box center [100, 403] width 177 height 22
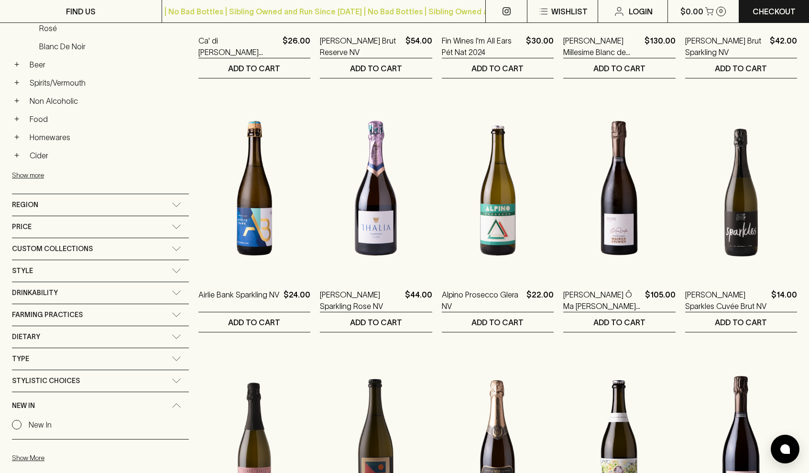
click at [111, 401] on div "New In" at bounding box center [92, 406] width 160 height 12
click at [112, 317] on div "Farming Practices" at bounding box center [100, 315] width 177 height 22
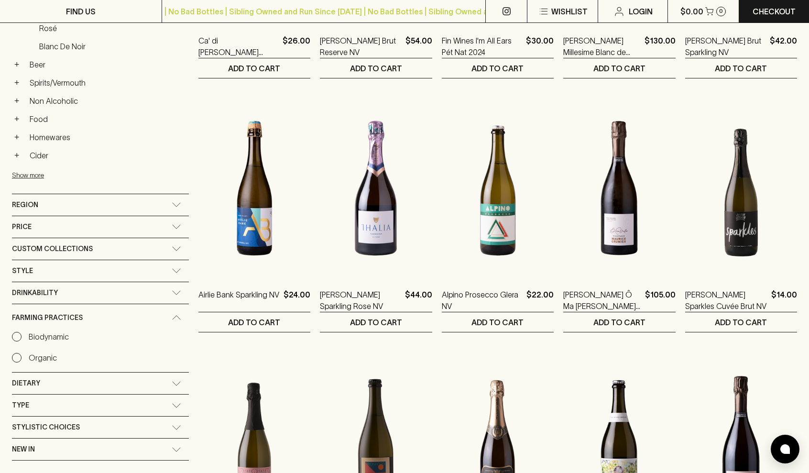
click at [172, 315] on icon at bounding box center [177, 317] width 10 height 5
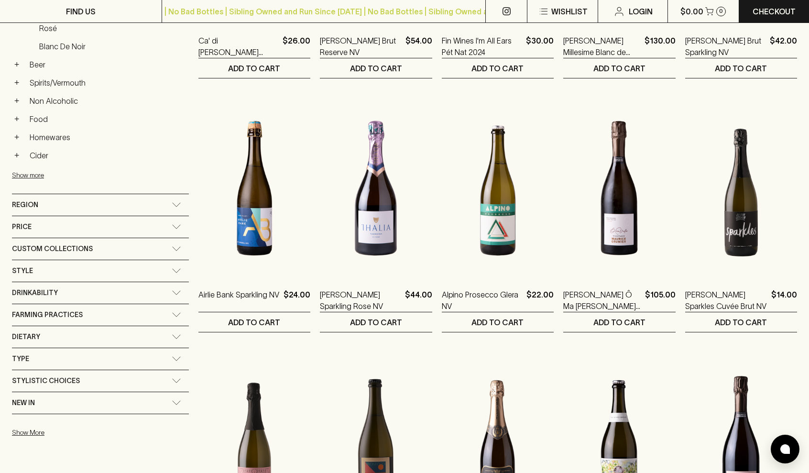
click at [114, 289] on div "Drinkability" at bounding box center [100, 293] width 177 height 22
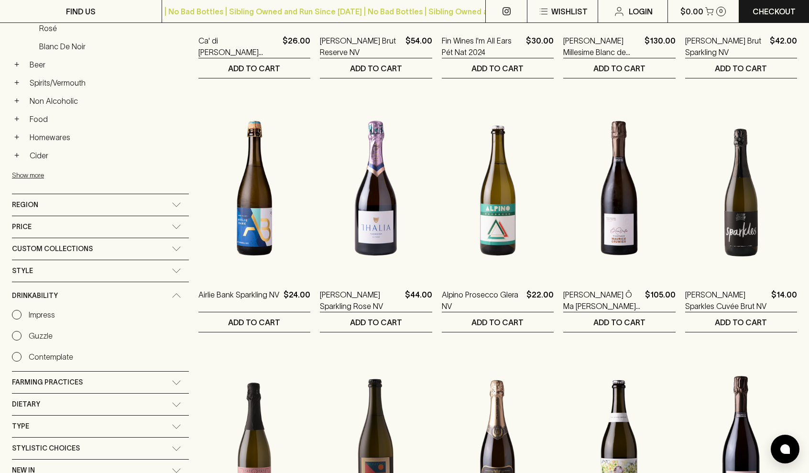
click at [110, 270] on div "Style" at bounding box center [92, 271] width 160 height 12
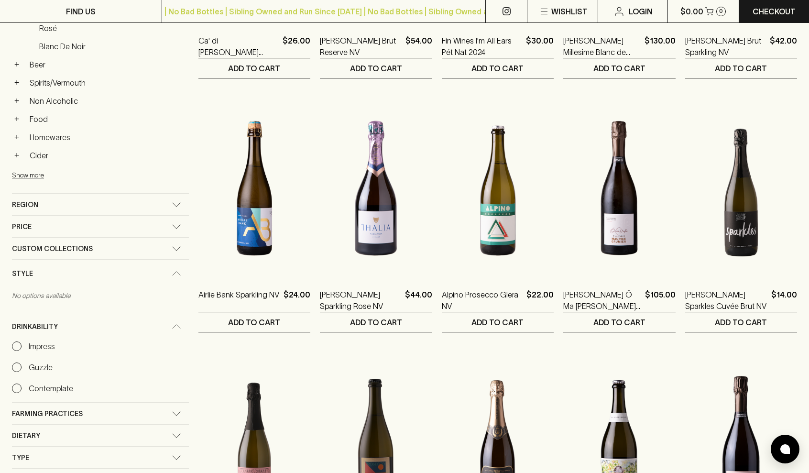
click at [110, 245] on div "Custom Collections" at bounding box center [92, 249] width 160 height 12
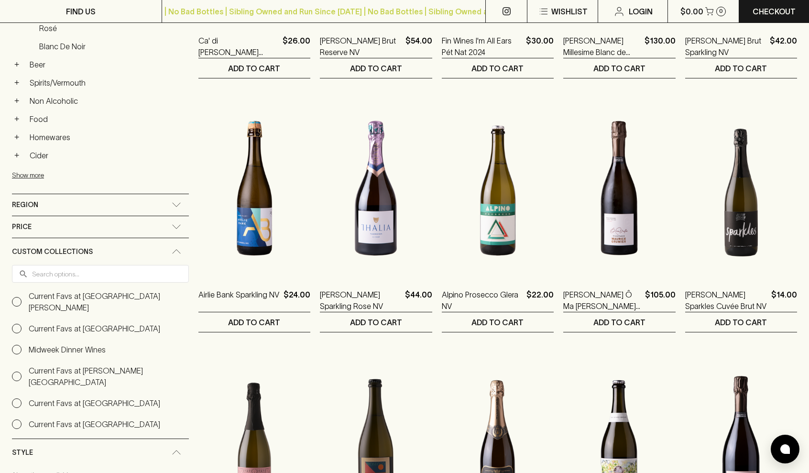
click at [100, 228] on div "Price" at bounding box center [92, 227] width 160 height 12
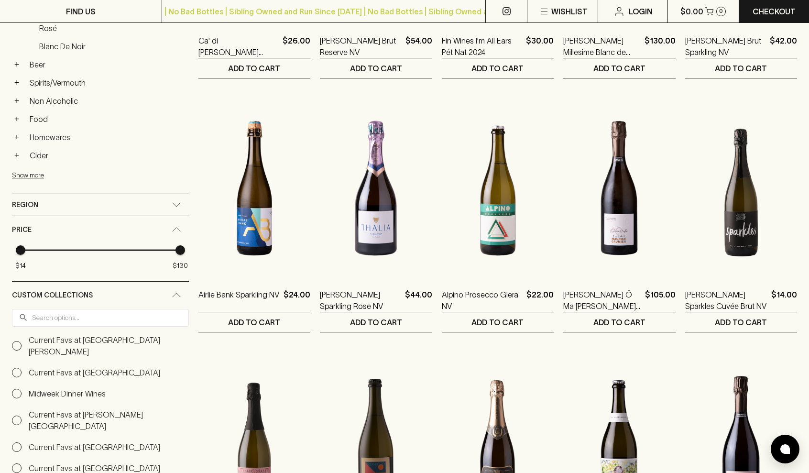
click at [96, 206] on div "Region" at bounding box center [92, 205] width 160 height 12
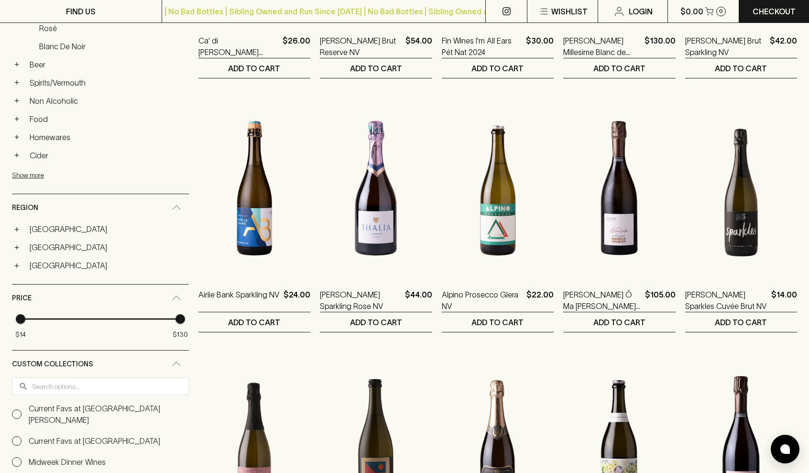
click at [101, 206] on div "Region" at bounding box center [92, 208] width 160 height 12
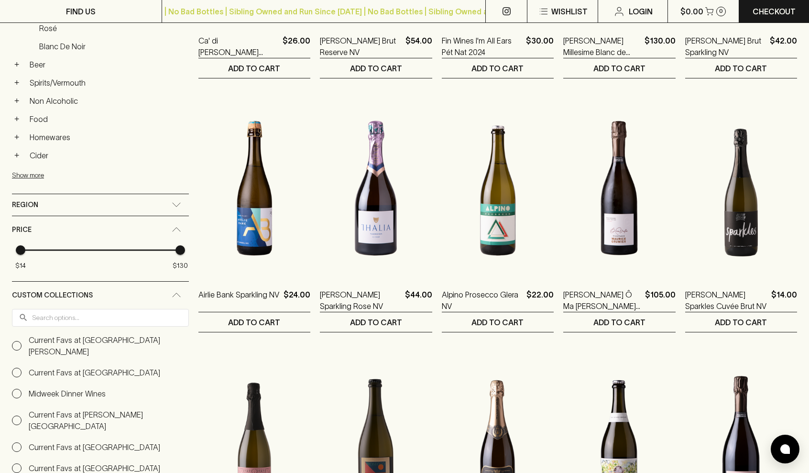
click at [101, 231] on div "Price" at bounding box center [92, 230] width 160 height 12
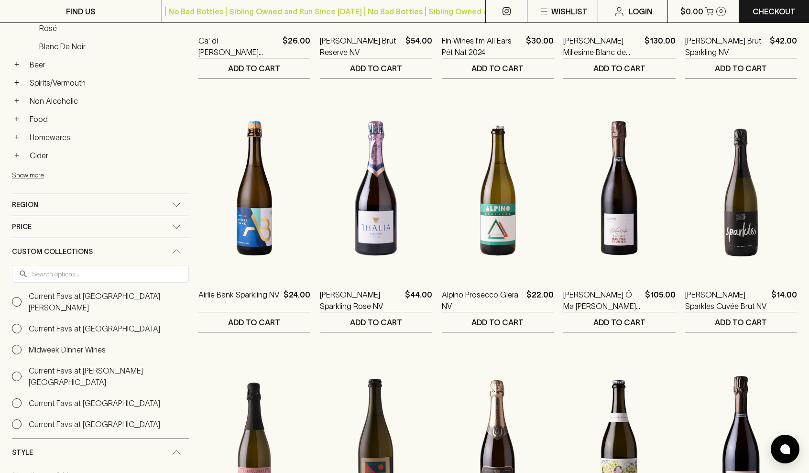
click at [98, 243] on div "Custom Collections" at bounding box center [100, 251] width 177 height 27
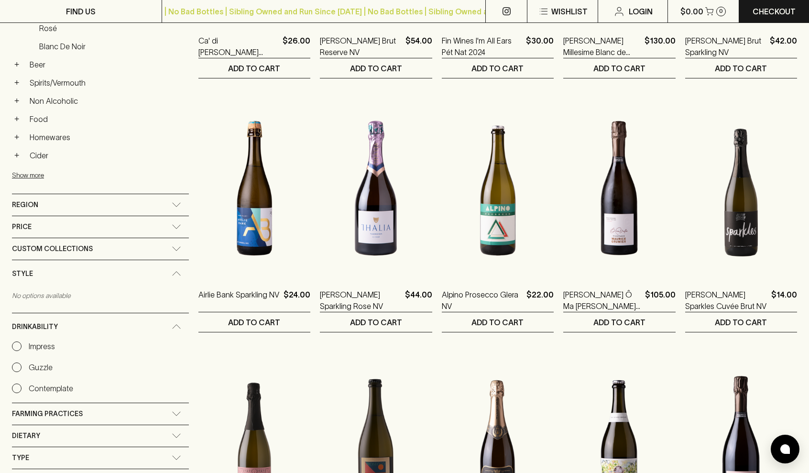
click at [96, 270] on div "Style" at bounding box center [92, 274] width 160 height 12
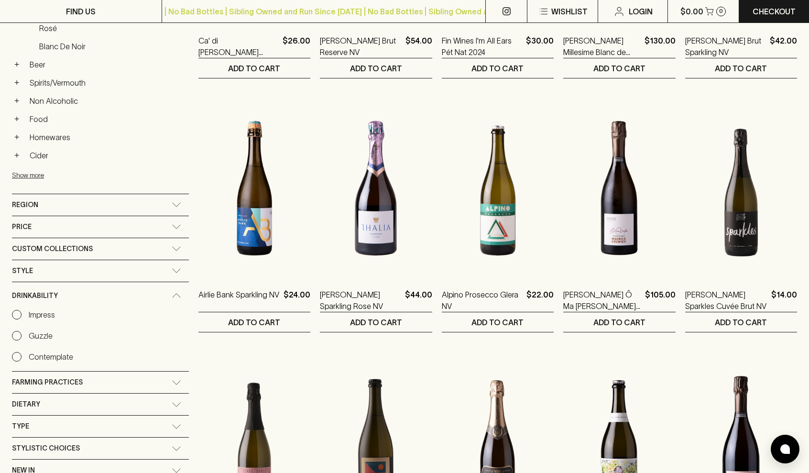
click at [18, 335] on input "Guzzle" at bounding box center [17, 336] width 10 height 10
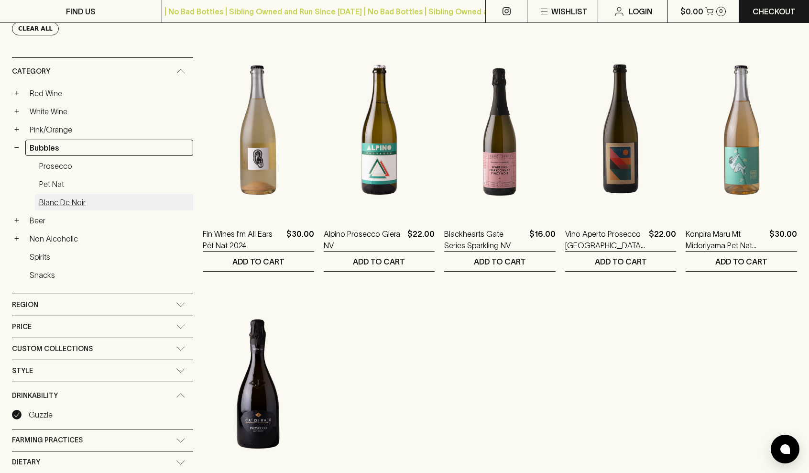
scroll to position [136, 0]
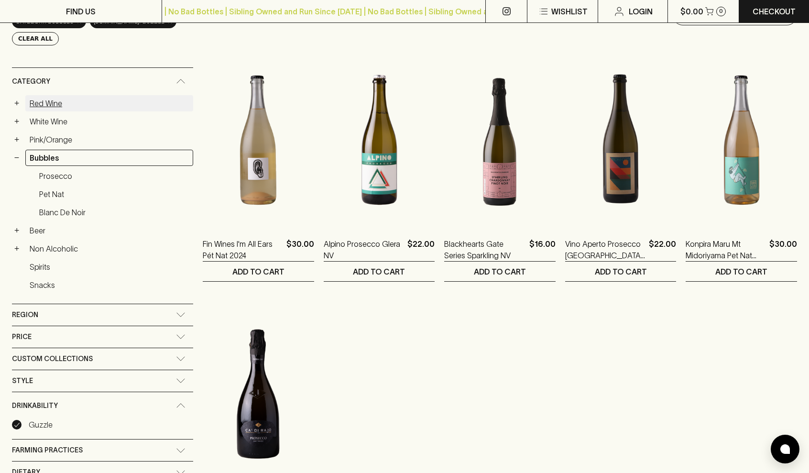
click at [44, 103] on link "Red Wine" at bounding box center [109, 103] width 168 height 16
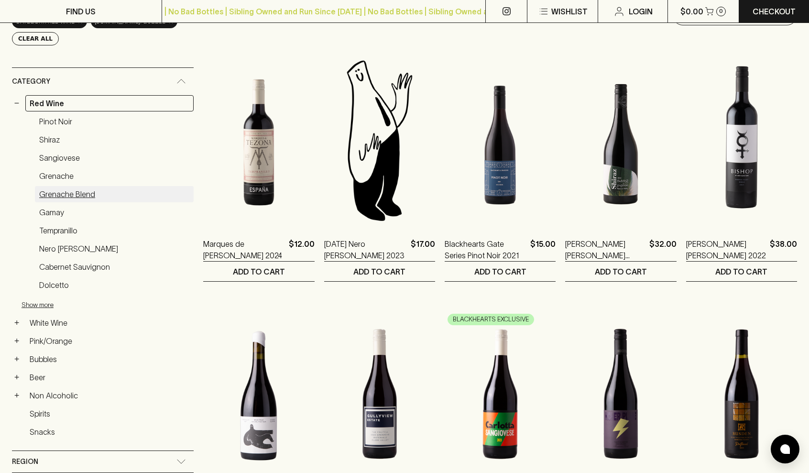
click at [63, 195] on link "Grenache Blend" at bounding box center [114, 194] width 159 height 16
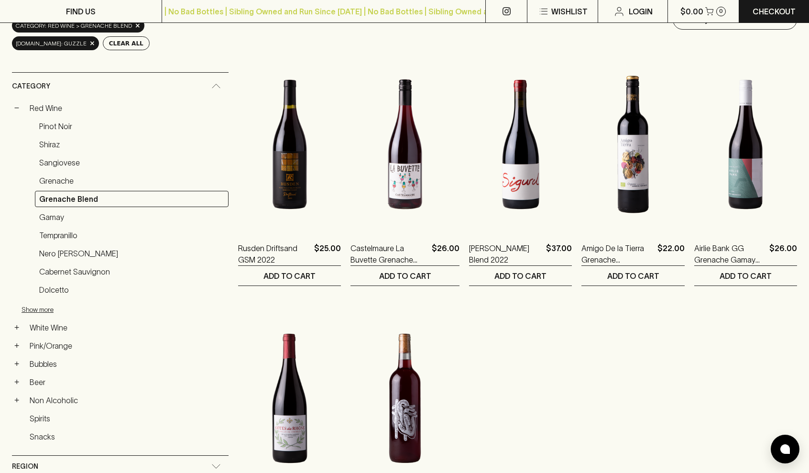
scroll to position [131, 0]
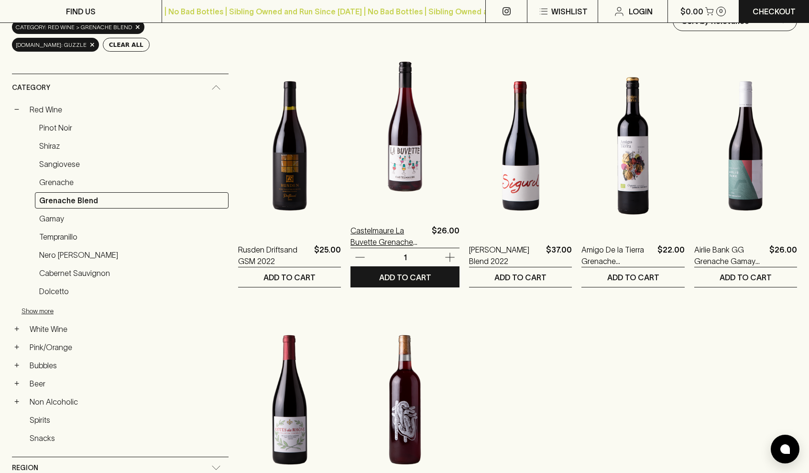
click at [379, 236] on p "Castelmaure La Buvette Grenache [PERSON_NAME] [GEOGRAPHIC_DATA]" at bounding box center [389, 236] width 77 height 23
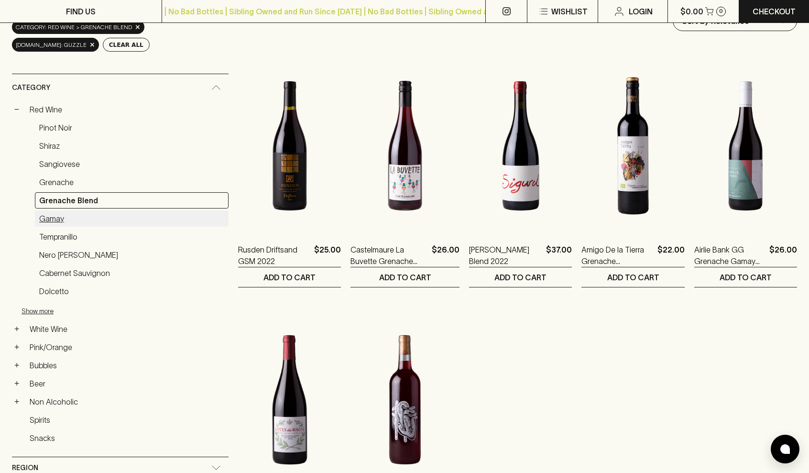
click at [55, 219] on link "Gamay" at bounding box center [132, 218] width 194 height 16
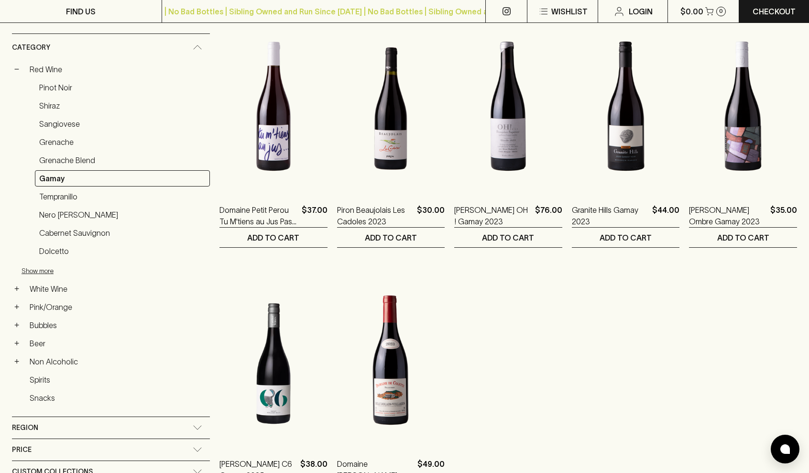
scroll to position [189, 0]
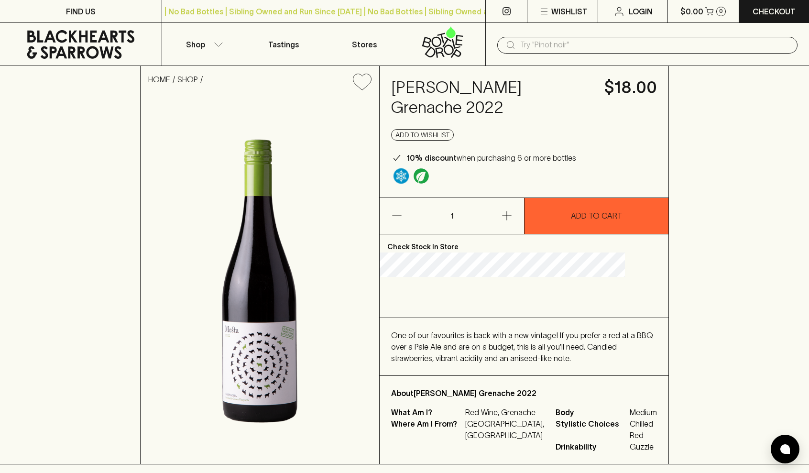
click at [534, 341] on span "One of our favourites is back with a new vintage! If you prefer a red at a BBQ …" at bounding box center [522, 347] width 262 height 32
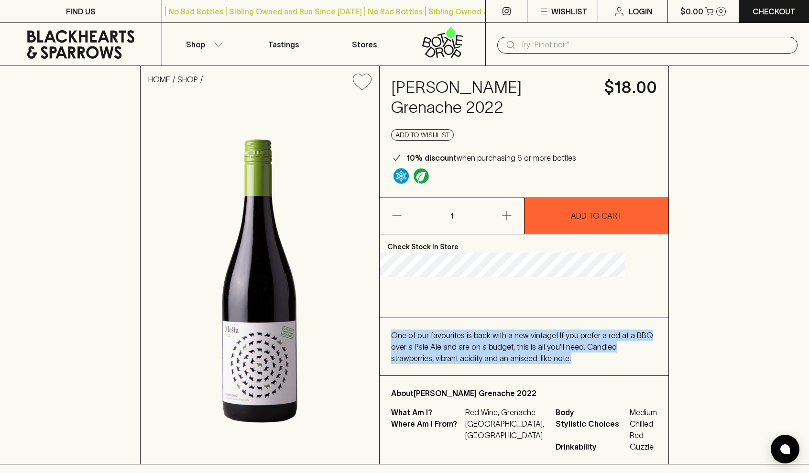
click at [534, 341] on span "One of our favourites is back with a new vintage! If you prefer a red at a BBQ …" at bounding box center [522, 347] width 262 height 32
click at [506, 341] on span "One of our favourites is back with a new vintage! If you prefer a red at a BBQ …" at bounding box center [522, 347] width 262 height 32
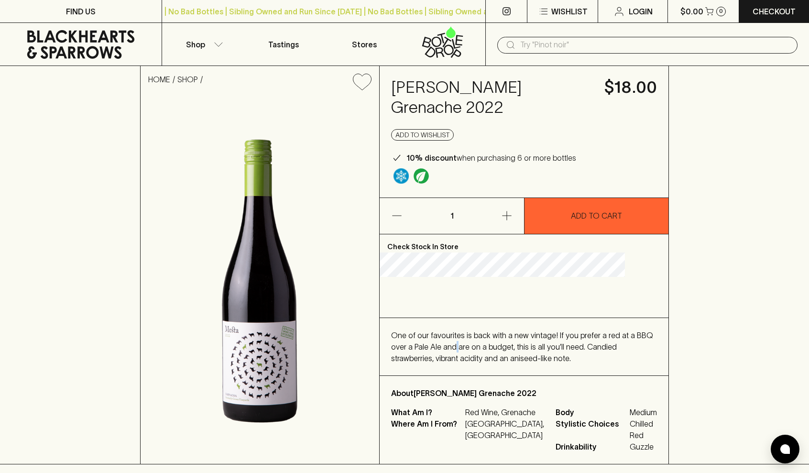
click at [506, 341] on span "One of our favourites is back with a new vintage! If you prefer a red at a BBQ …" at bounding box center [522, 347] width 262 height 32
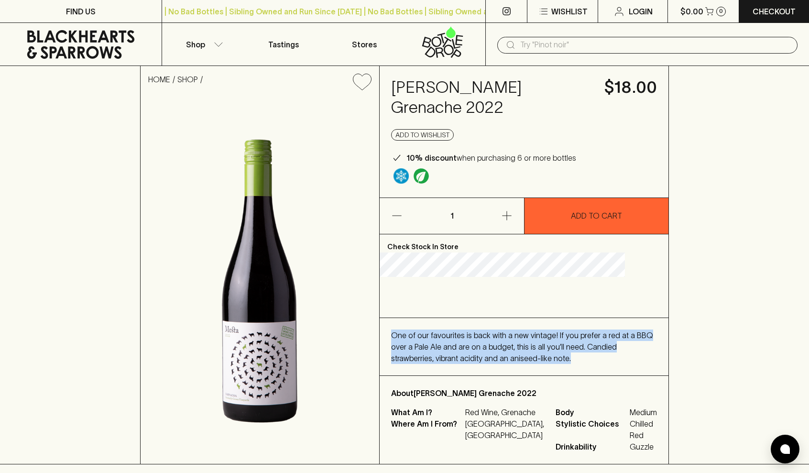
click at [506, 341] on span "One of our favourites is back with a new vintage! If you prefer a red at a BBQ …" at bounding box center [522, 347] width 262 height 32
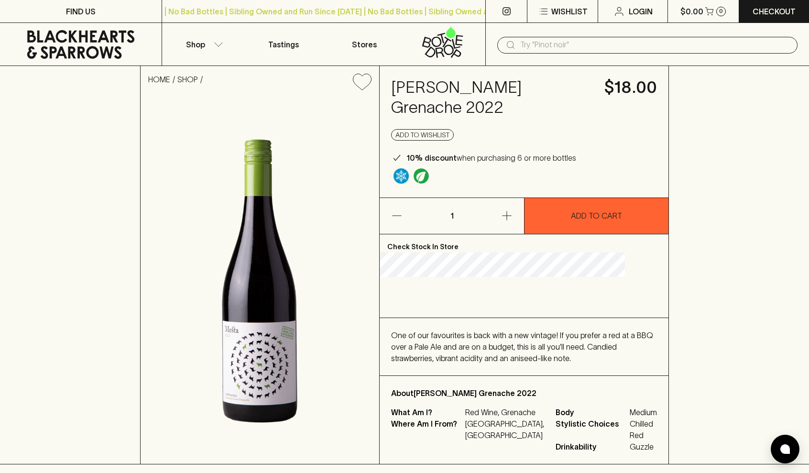
click at [519, 341] on span "One of our favourites is back with a new vintage! If you prefer a red at a BBQ …" at bounding box center [522, 347] width 262 height 32
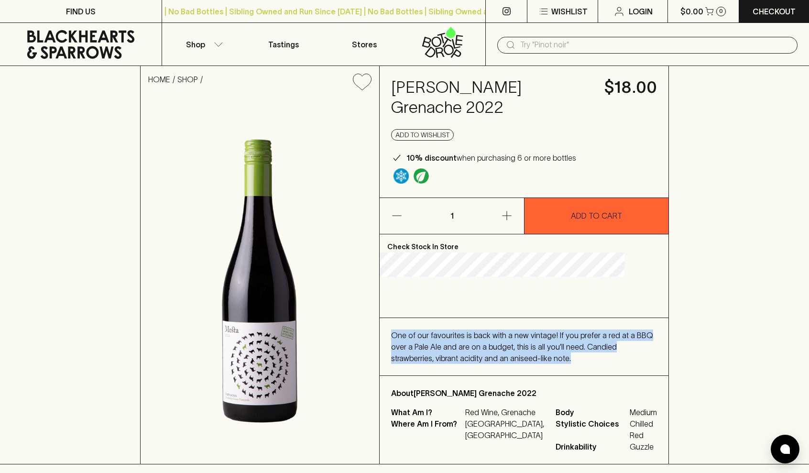
click at [519, 341] on span "One of our favourites is back with a new vintage! If you prefer a red at a BBQ …" at bounding box center [522, 347] width 262 height 32
click at [504, 341] on span "One of our favourites is back with a new vintage! If you prefer a red at a BBQ …" at bounding box center [522, 347] width 262 height 32
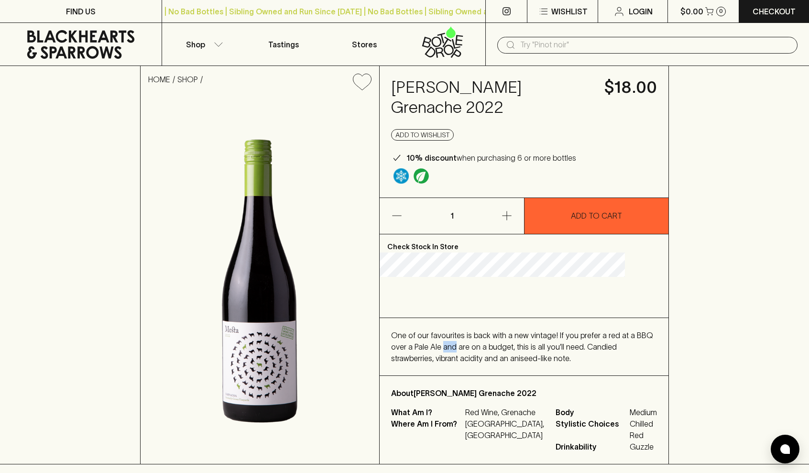
click at [504, 341] on span "One of our favourites is back with a new vintage! If you prefer a red at a BBQ …" at bounding box center [522, 347] width 262 height 32
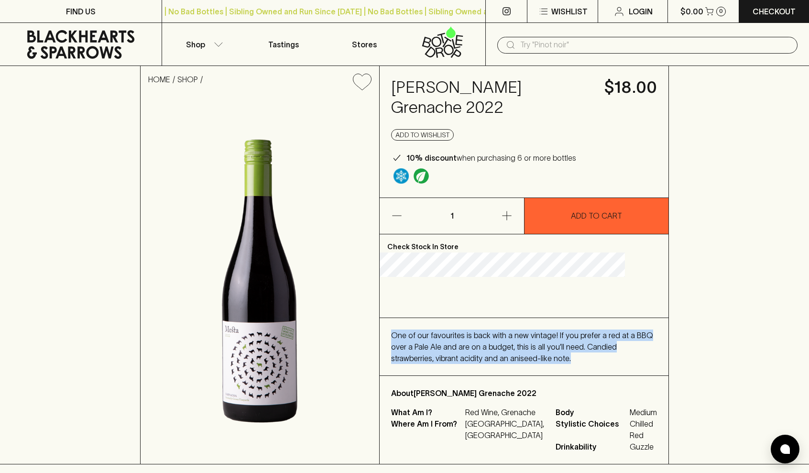
click at [504, 341] on span "One of our favourites is back with a new vintage! If you prefer a red at a BBQ …" at bounding box center [522, 347] width 262 height 32
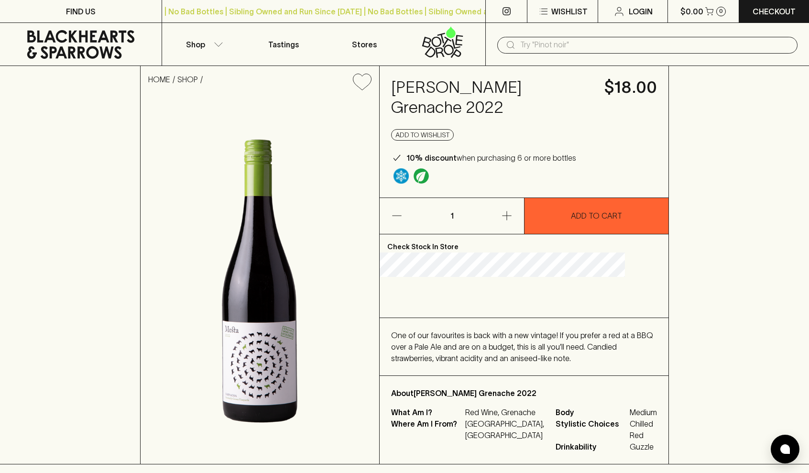
click at [517, 341] on span "One of our favourites is back with a new vintage! If you prefer a red at a BBQ …" at bounding box center [522, 347] width 262 height 32
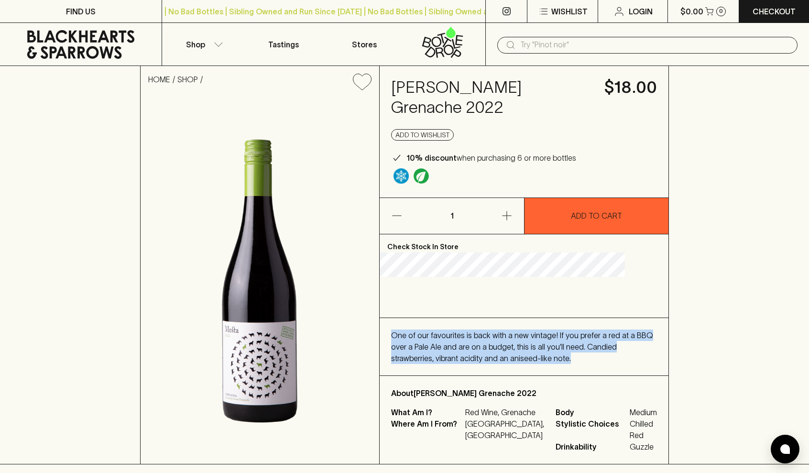
click at [517, 341] on span "One of our favourites is back with a new vintage! If you prefer a red at a BBQ …" at bounding box center [522, 347] width 262 height 32
click at [522, 341] on span "One of our favourites is back with a new vintage! If you prefer a red at a BBQ …" at bounding box center [522, 347] width 262 height 32
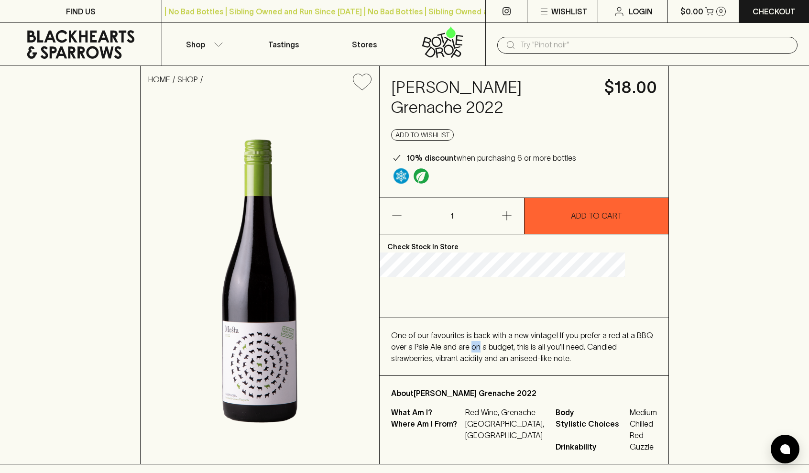
click at [522, 341] on span "One of our favourites is back with a new vintage! If you prefer a red at a BBQ …" at bounding box center [522, 347] width 262 height 32
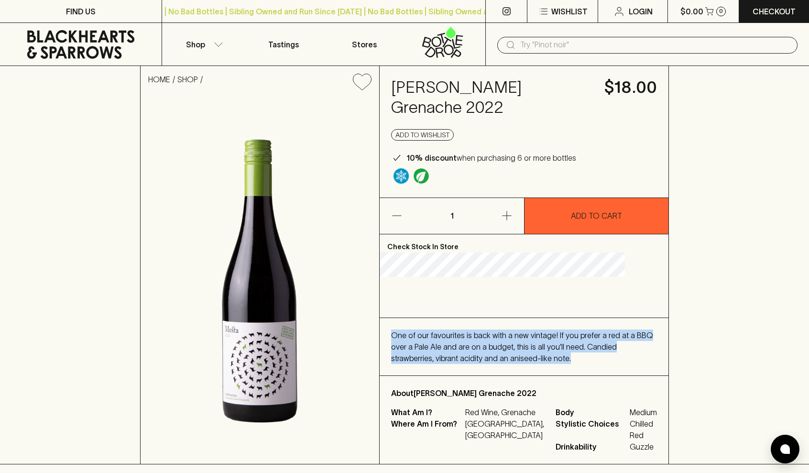
click at [522, 341] on span "One of our favourites is back with a new vintage! If you prefer a red at a BBQ …" at bounding box center [522, 347] width 262 height 32
click at [500, 341] on span "One of our favourites is back with a new vintage! If you prefer a red at a BBQ …" at bounding box center [522, 347] width 262 height 32
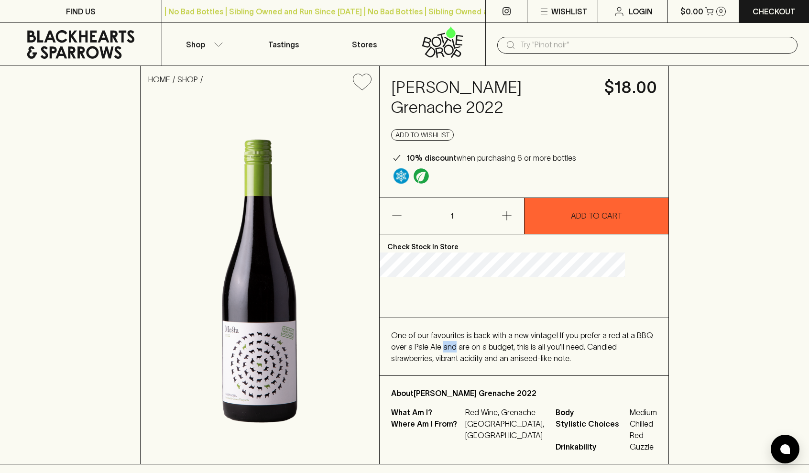
click at [500, 341] on span "One of our favourites is back with a new vintage! If you prefer a red at a BBQ …" at bounding box center [522, 347] width 262 height 32
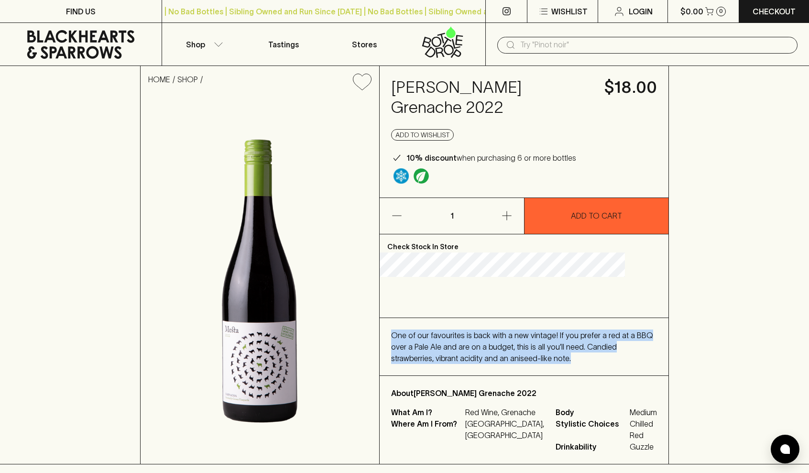
click at [500, 341] on span "One of our favourites is back with a new vintage! If you prefer a red at a BBQ …" at bounding box center [522, 347] width 262 height 32
click at [508, 341] on span "One of our favourites is back with a new vintage! If you prefer a red at a BBQ …" at bounding box center [522, 347] width 262 height 32
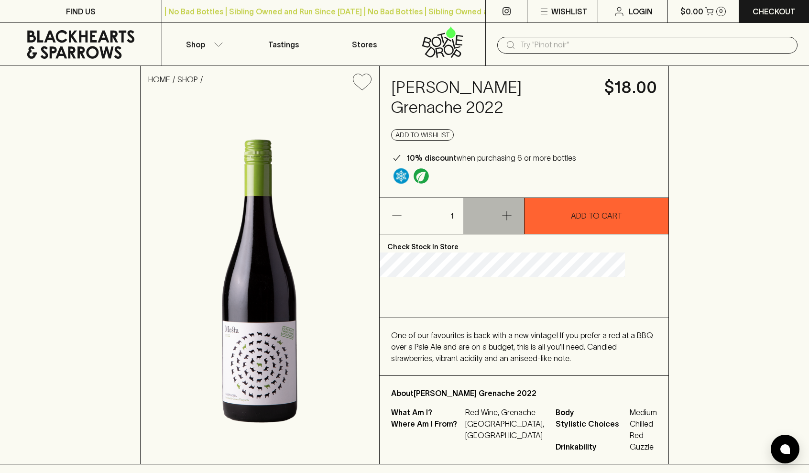
click at [508, 210] on icon "button" at bounding box center [506, 215] width 11 height 11
click at [502, 210] on icon "button" at bounding box center [506, 215] width 11 height 11
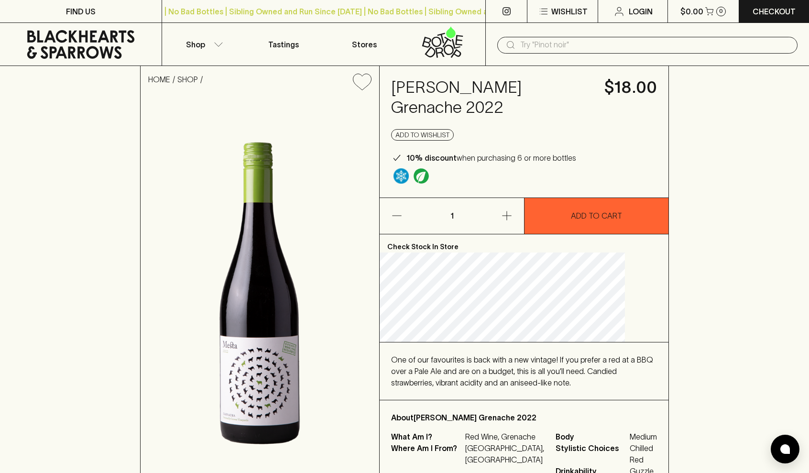
click at [508, 210] on icon "button" at bounding box center [506, 215] width 11 height 11
click at [501, 198] on button "button" at bounding box center [493, 216] width 61 height 36
click at [463, 198] on p "1" at bounding box center [452, 216] width 23 height 36
click at [459, 198] on p "1" at bounding box center [452, 216] width 23 height 36
click at [463, 198] on p "1" at bounding box center [452, 216] width 23 height 36
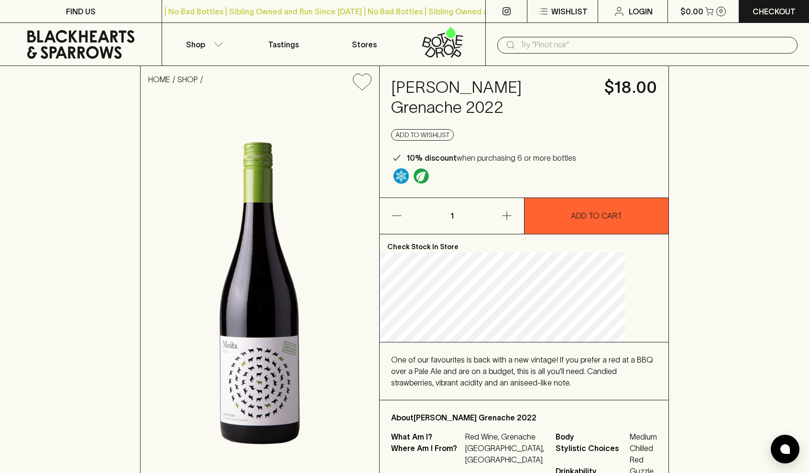
click at [462, 198] on p "1" at bounding box center [452, 216] width 23 height 36
click at [511, 210] on icon "button" at bounding box center [506, 215] width 11 height 11
click at [415, 203] on button "button" at bounding box center [410, 216] width 61 height 36
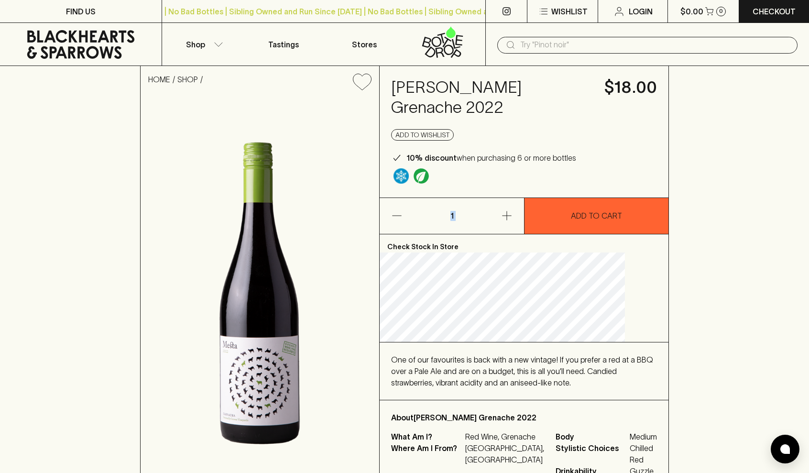
click at [510, 210] on icon "button" at bounding box center [506, 215] width 11 height 11
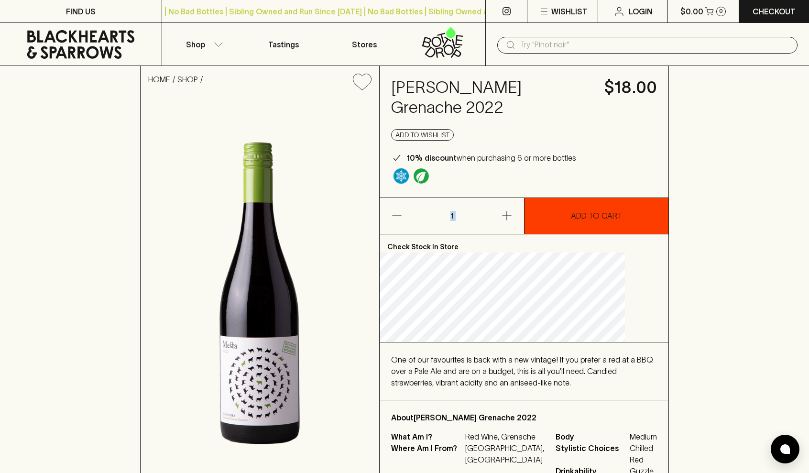
click at [579, 210] on p "ADD TO CART" at bounding box center [596, 215] width 51 height 11
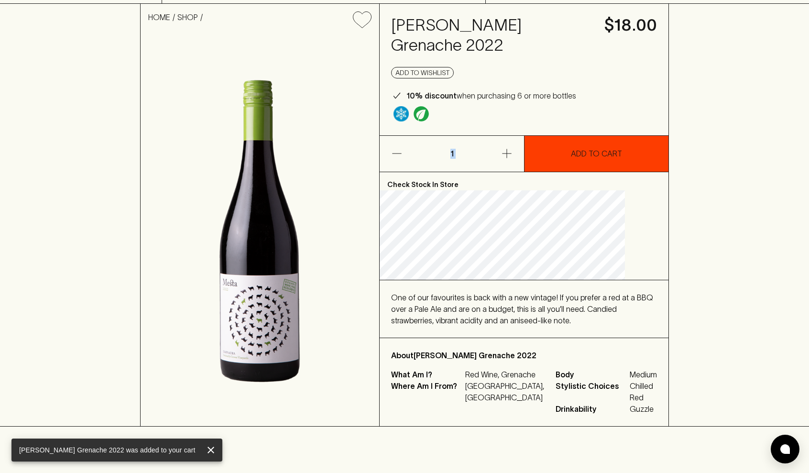
scroll to position [73, 0]
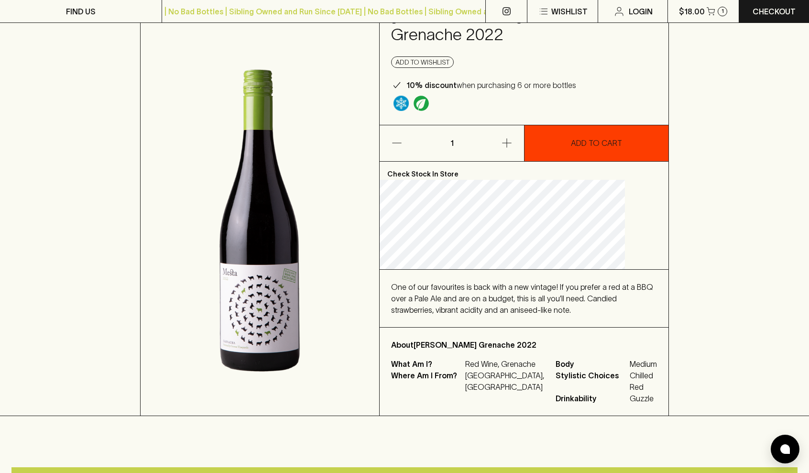
click at [499, 377] on p "Spain, Castilla" at bounding box center [504, 381] width 79 height 23
click at [496, 375] on p "Spain, Castilla" at bounding box center [504, 381] width 79 height 23
click at [560, 370] on span "Stylistic Choices" at bounding box center [592, 381] width 72 height 23
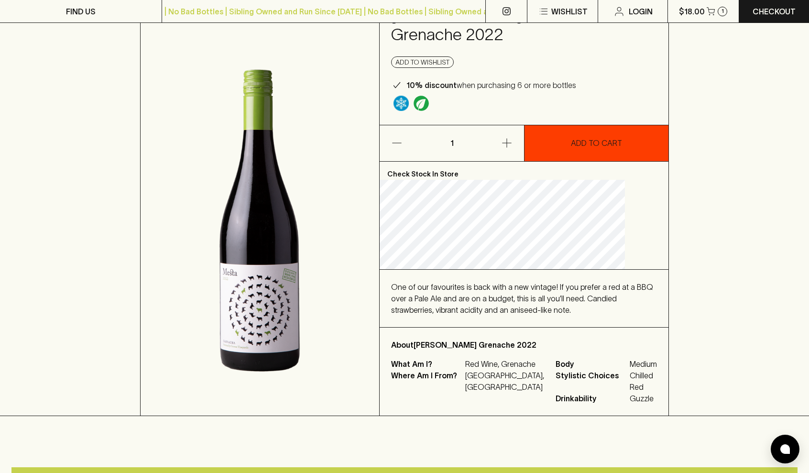
click at [556, 370] on span "Stylistic Choices" at bounding box center [592, 381] width 72 height 23
click at [561, 370] on span "Stylistic Choices" at bounding box center [592, 381] width 72 height 23
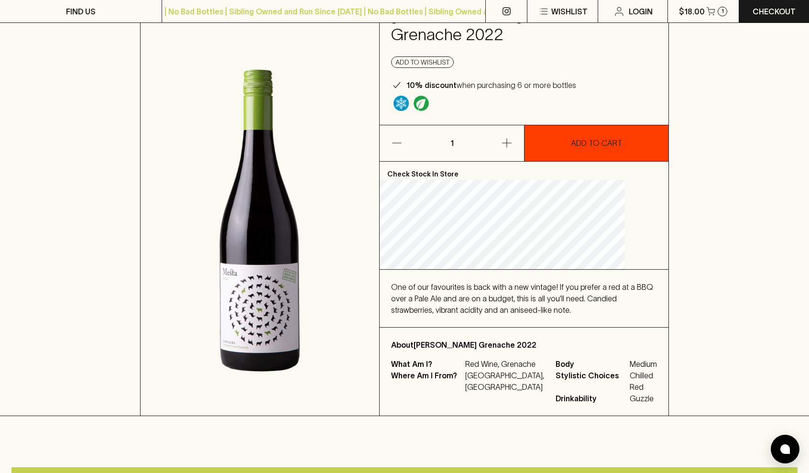
click at [556, 370] on span "Stylistic Choices" at bounding box center [592, 381] width 72 height 23
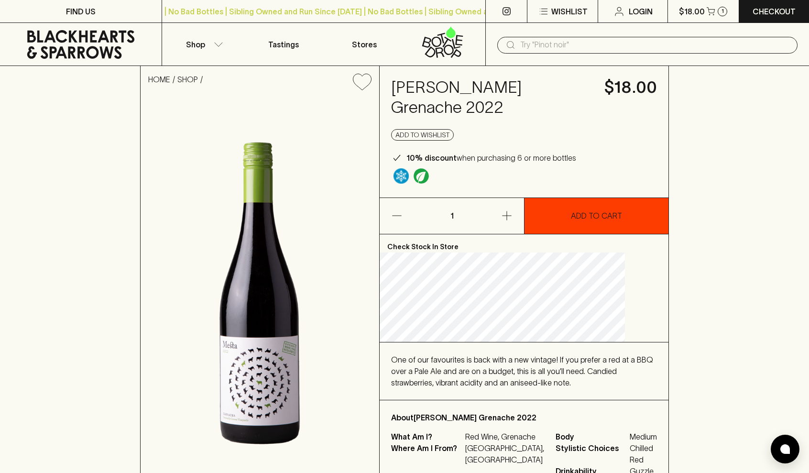
scroll to position [0, 0]
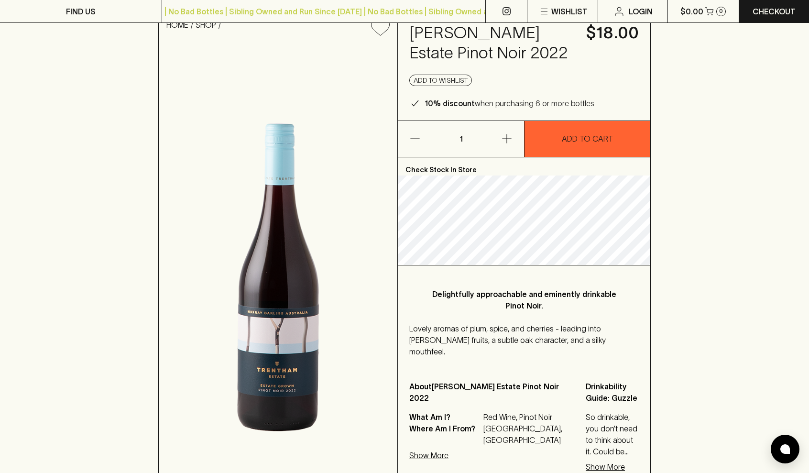
scroll to position [126, 0]
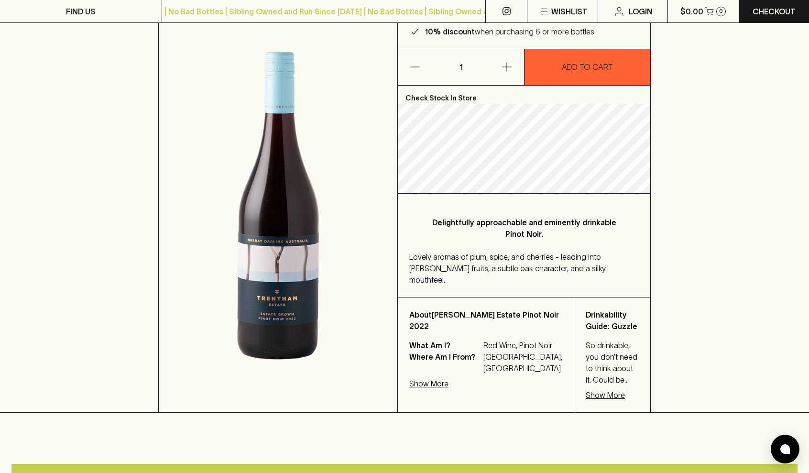
click at [586, 340] on div "So drinkable, you don’t need to think about it. Could be fruit rich, or juicy, …" at bounding box center [612, 363] width 53 height 46
click at [586, 341] on span "So drinkable, you don’t need to think about it. Could be fruit rich, or juicy, …" at bounding box center [612, 379] width 52 height 77
click at [586, 389] on p "Show More" at bounding box center [605, 394] width 39 height 11
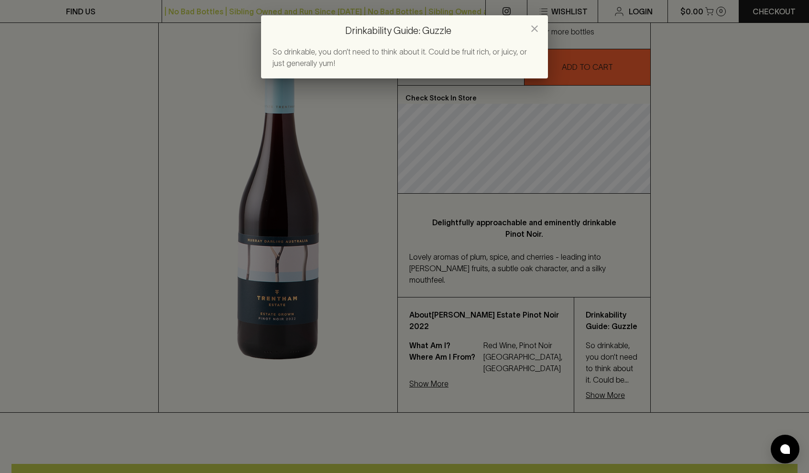
click at [485, 362] on div "Drinkability Guide: Guzzle So drinkable, you don’t need to think about it. Coul…" at bounding box center [404, 236] width 809 height 473
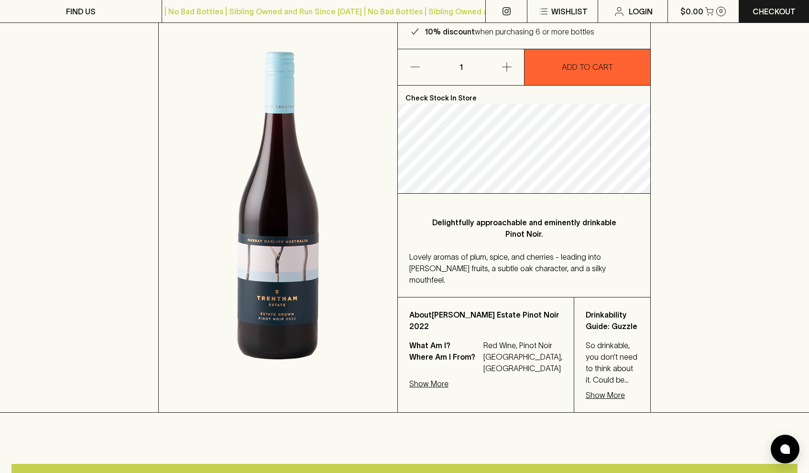
click at [432, 389] on p "Show More" at bounding box center [428, 383] width 39 height 11
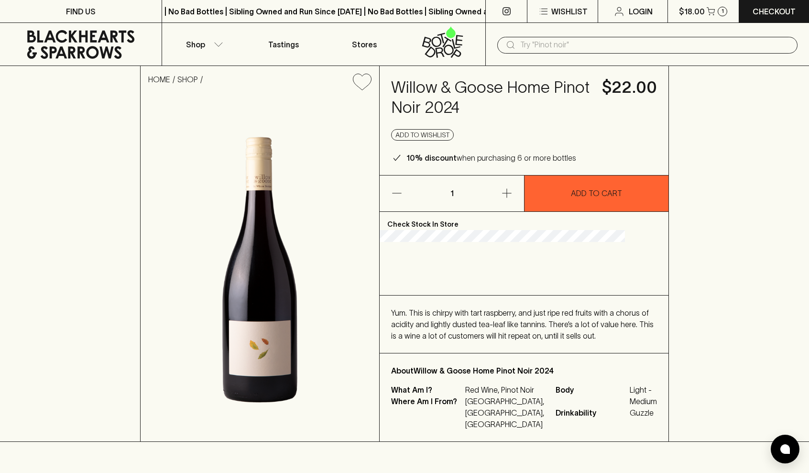
click at [509, 309] on span "Yum. This is chirpy with tart raspberry, and just ripe red fruits with a chorus…" at bounding box center [522, 325] width 263 height 32
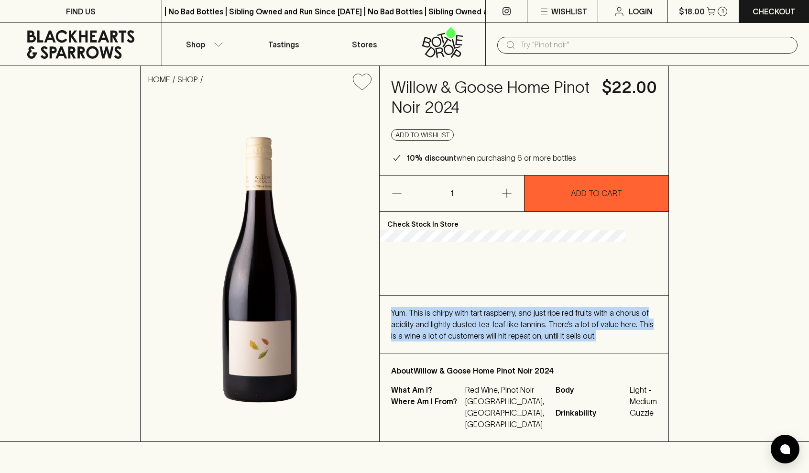
click at [509, 309] on span "Yum. This is chirpy with tart raspberry, and just ripe red fruits with a chorus…" at bounding box center [522, 325] width 263 height 32
click at [517, 309] on span "Yum. This is chirpy with tart raspberry, and just ripe red fruits with a chorus…" at bounding box center [522, 325] width 263 height 32
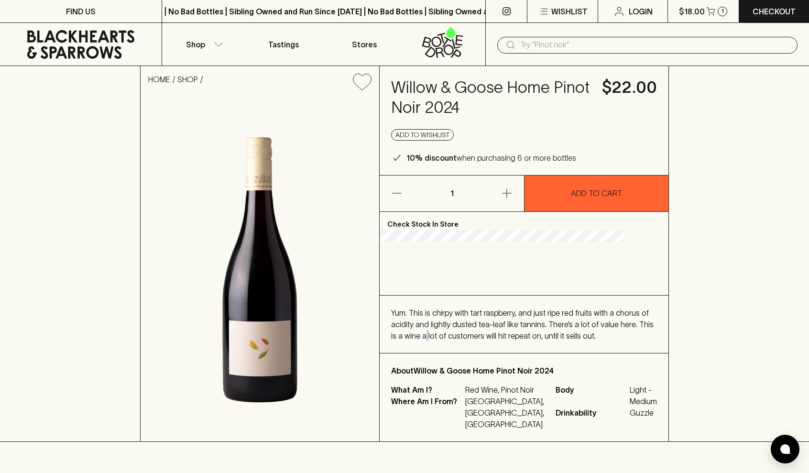
click at [517, 309] on span "Yum. This is chirpy with tart raspberry, and just ripe red fruits with a chorus…" at bounding box center [522, 325] width 263 height 32
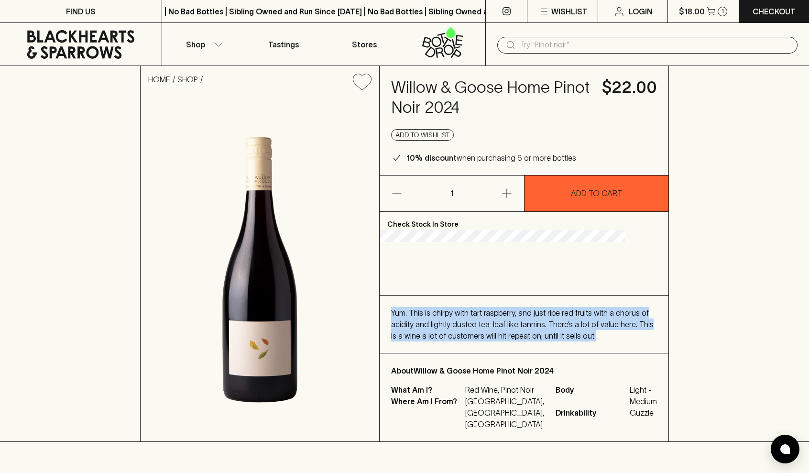
click at [517, 309] on span "Yum. This is chirpy with tart raspberry, and just ripe red fruits with a chorus…" at bounding box center [522, 325] width 263 height 32
click at [508, 309] on span "Yum. This is chirpy with tart raspberry, and just ripe red fruits with a chorus…" at bounding box center [522, 325] width 263 height 32
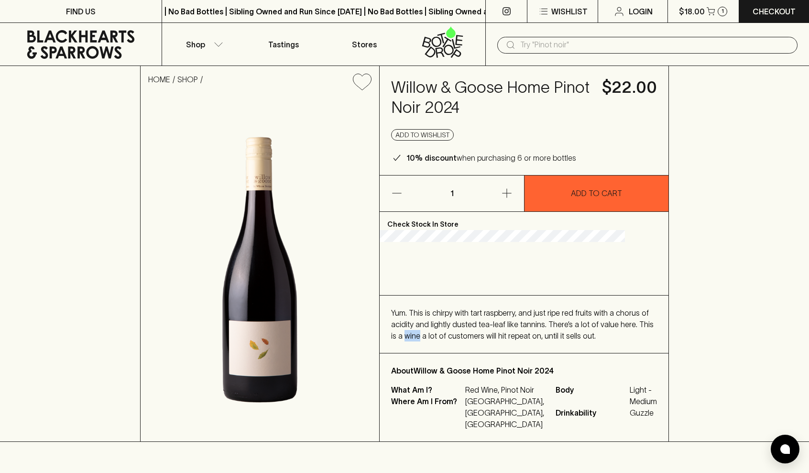
click at [508, 309] on span "Yum. This is chirpy with tart raspberry, and just ripe red fruits with a chorus…" at bounding box center [522, 325] width 263 height 32
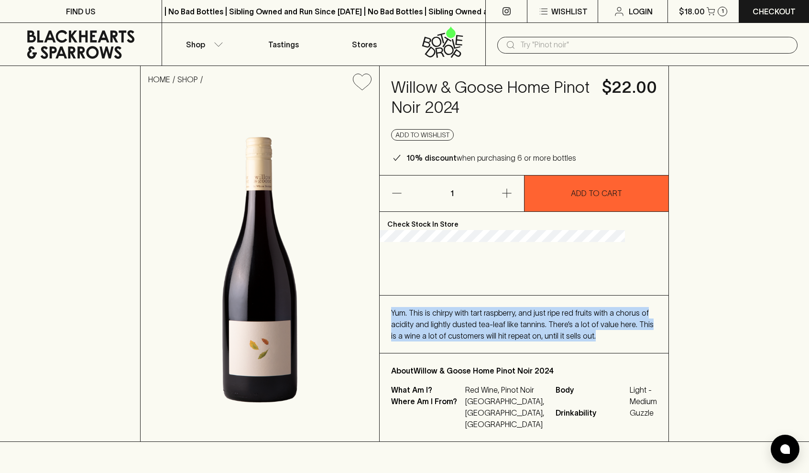
click at [508, 309] on span "Yum. This is chirpy with tart raspberry, and just ripe red fruits with a chorus…" at bounding box center [522, 325] width 263 height 32
click at [519, 309] on span "Yum. This is chirpy with tart raspberry, and just ripe red fruits with a chorus…" at bounding box center [522, 325] width 263 height 32
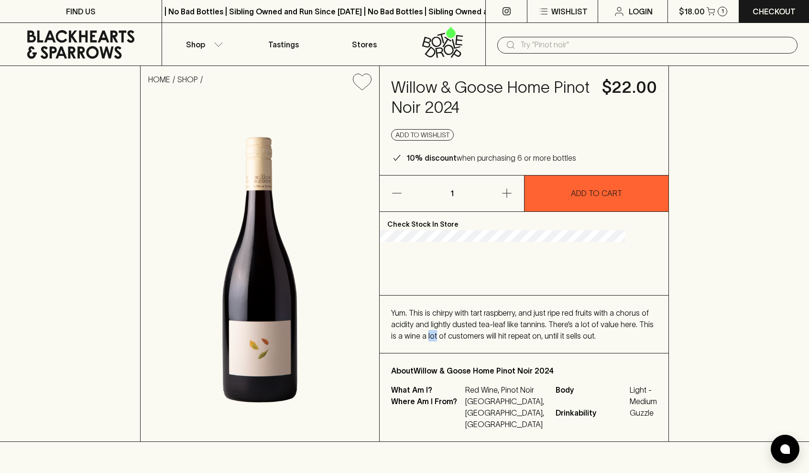
click at [519, 309] on span "Yum. This is chirpy with tart raspberry, and just ripe red fruits with a chorus…" at bounding box center [522, 325] width 263 height 32
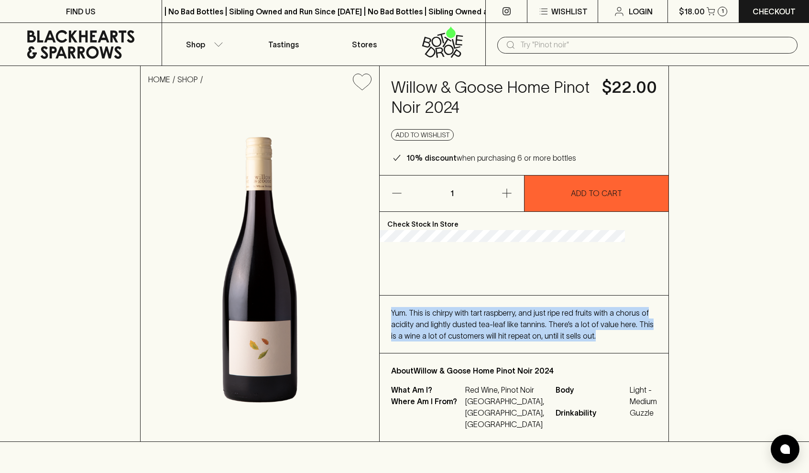
click at [519, 309] on span "Yum. This is chirpy with tart raspberry, and just ripe red fruits with a chorus…" at bounding box center [522, 325] width 263 height 32
click at [506, 309] on span "Yum. This is chirpy with tart raspberry, and just ripe red fruits with a chorus…" at bounding box center [522, 325] width 263 height 32
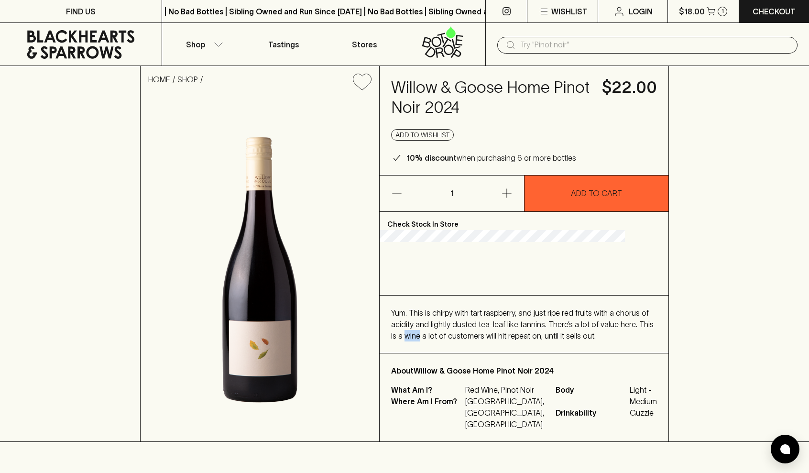
click at [506, 309] on span "Yum. This is chirpy with tart raspberry, and just ripe red fruits with a chorus…" at bounding box center [522, 325] width 263 height 32
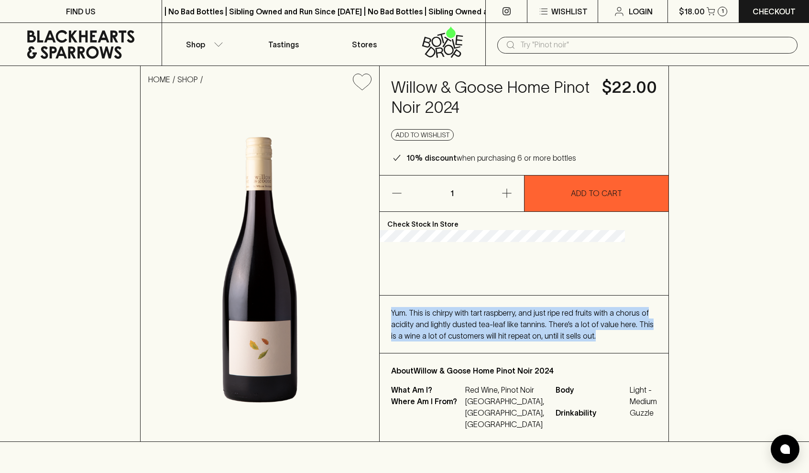
click at [506, 309] on span "Yum. This is chirpy with tart raspberry, and just ripe red fruits with a chorus…" at bounding box center [522, 325] width 263 height 32
click at [516, 309] on span "Yum. This is chirpy with tart raspberry, and just ripe red fruits with a chorus…" at bounding box center [522, 325] width 263 height 32
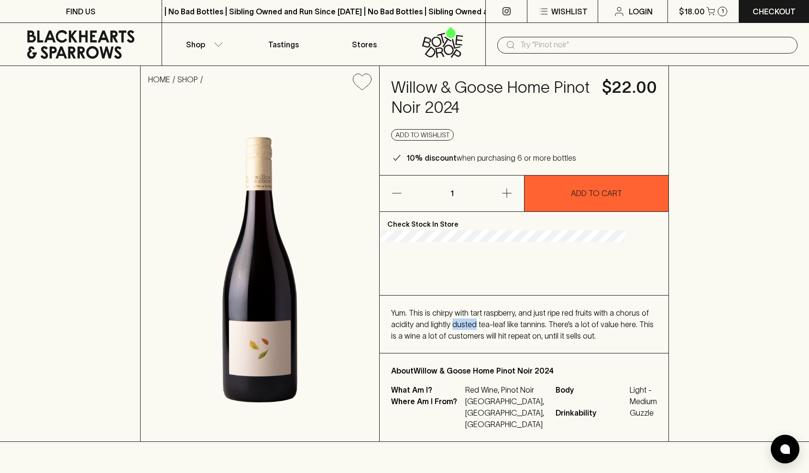
click at [516, 309] on span "Yum. This is chirpy with tart raspberry, and just ripe red fruits with a chorus…" at bounding box center [522, 325] width 263 height 32
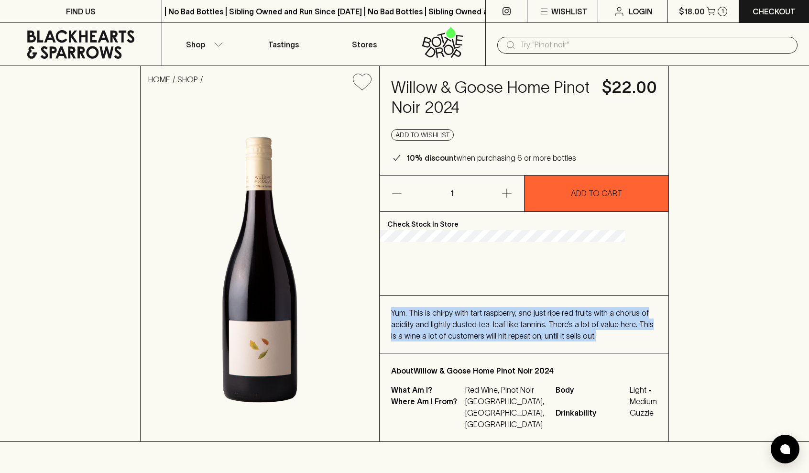
click at [516, 309] on span "Yum. This is chirpy with tart raspberry, and just ripe red fruits with a chorus…" at bounding box center [522, 325] width 263 height 32
click at [501, 309] on span "Yum. This is chirpy with tart raspberry, and just ripe red fruits with a chorus…" at bounding box center [522, 325] width 263 height 32
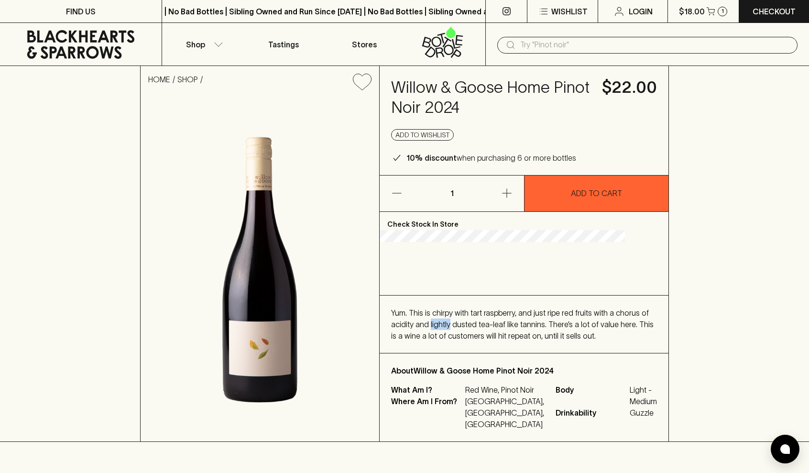
click at [501, 309] on span "Yum. This is chirpy with tart raspberry, and just ripe red fruits with a chorus…" at bounding box center [522, 325] width 263 height 32
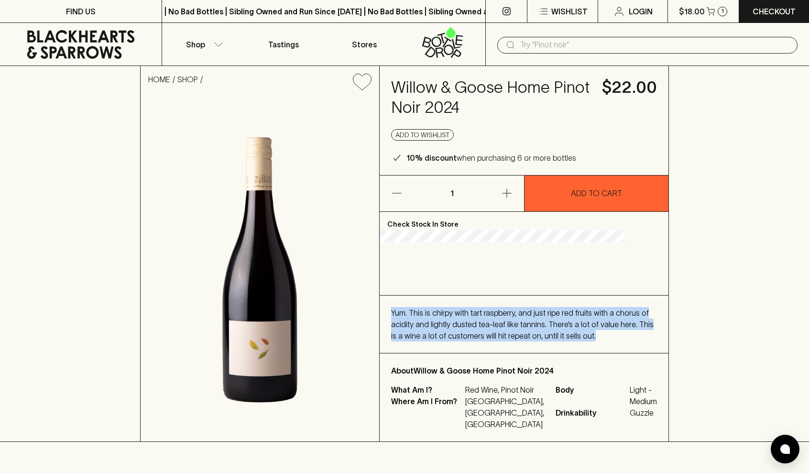
click at [501, 309] on span "Yum. This is chirpy with tart raspberry, and just ripe red fruits with a chorus…" at bounding box center [522, 325] width 263 height 32
click at [517, 309] on span "Yum. This is chirpy with tart raspberry, and just ripe red fruits with a chorus…" at bounding box center [522, 325] width 263 height 32
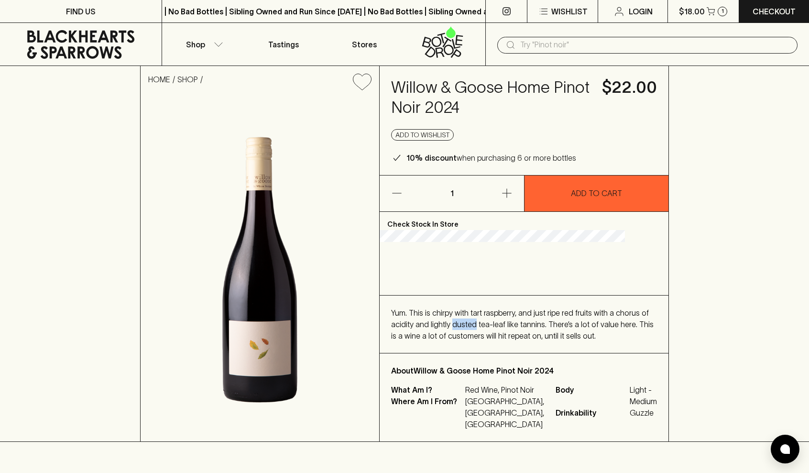
click at [517, 309] on span "Yum. This is chirpy with tart raspberry, and just ripe red fruits with a chorus…" at bounding box center [522, 325] width 263 height 32
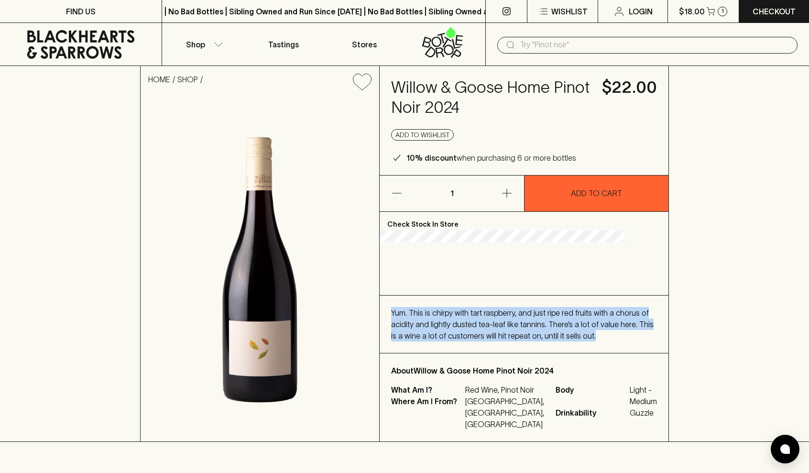
click at [517, 309] on span "Yum. This is chirpy with tart raspberry, and just ripe red fruits with a chorus…" at bounding box center [522, 325] width 263 height 32
click at [487, 309] on span "Yum. This is chirpy with tart raspberry, and just ripe red fruits with a chorus…" at bounding box center [522, 325] width 263 height 32
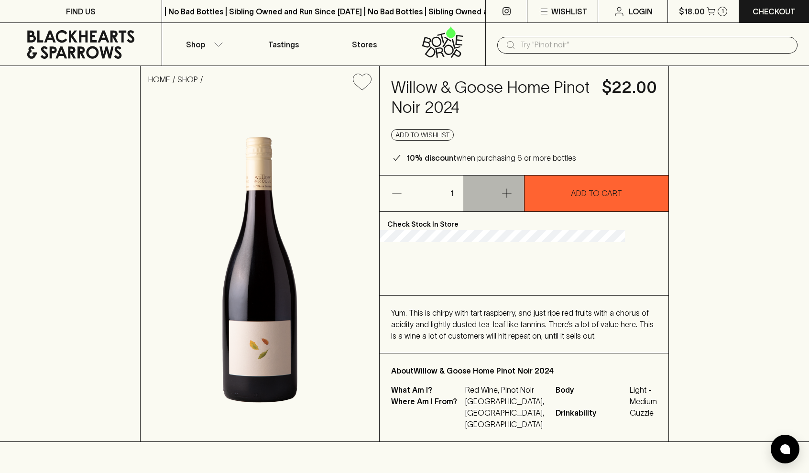
click at [512, 197] on icon "button" at bounding box center [506, 192] width 11 height 11
click at [506, 197] on icon "button" at bounding box center [506, 192] width 11 height 11
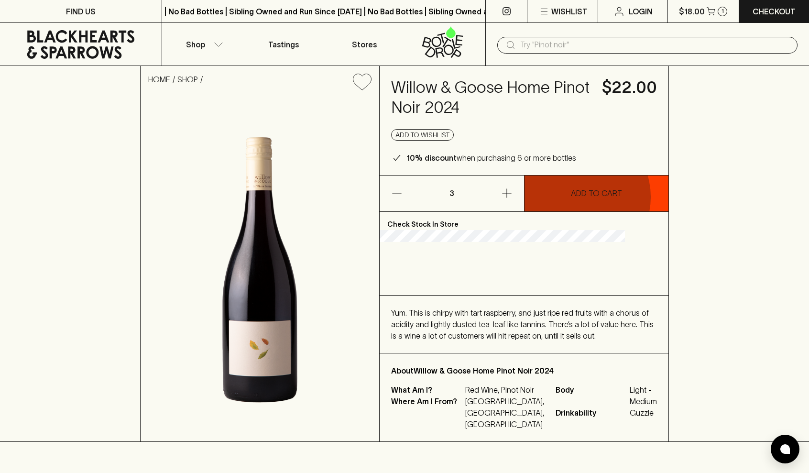
click at [574, 196] on p "ADD TO CART" at bounding box center [596, 192] width 51 height 11
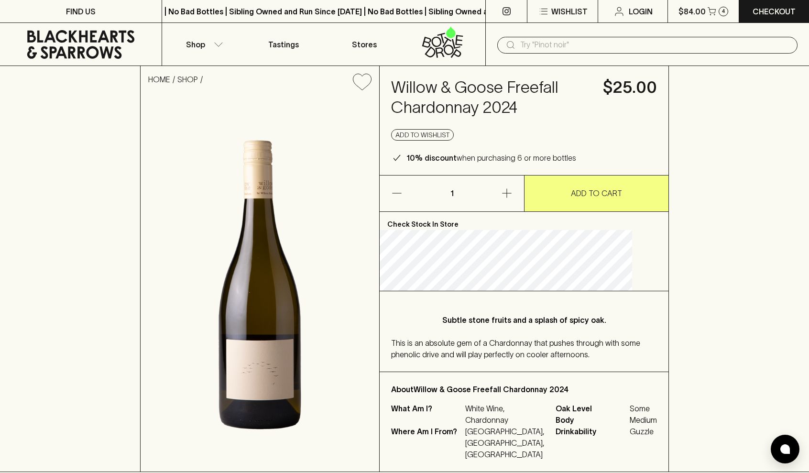
click at [506, 199] on icon "button" at bounding box center [506, 192] width 11 height 11
click at [500, 211] on button "button" at bounding box center [493, 194] width 61 height 36
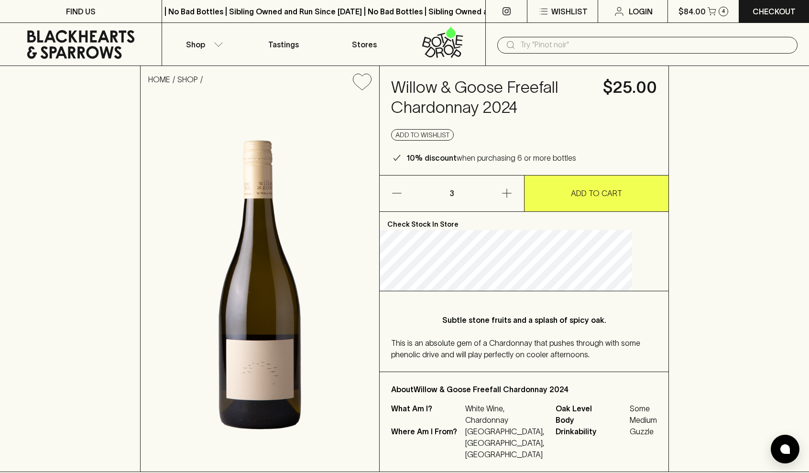
click at [566, 211] on button "ADD TO CART" at bounding box center [597, 194] width 144 height 36
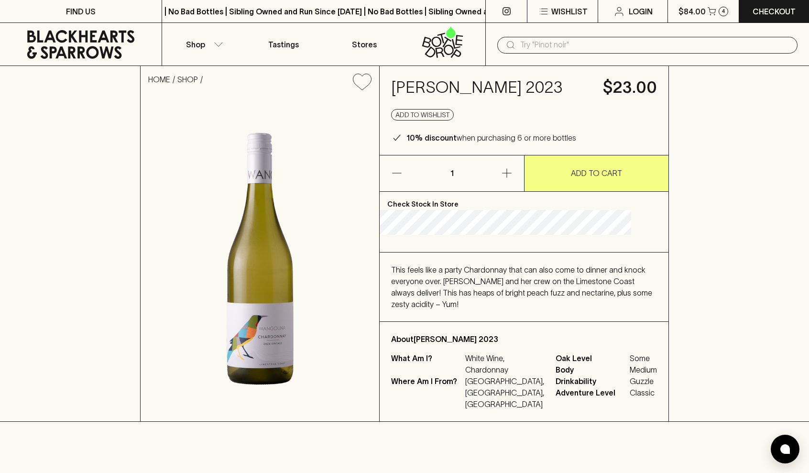
click at [543, 310] on div "This feels like a party Chardonnay that can also come to dinner and knock every…" at bounding box center [524, 287] width 266 height 46
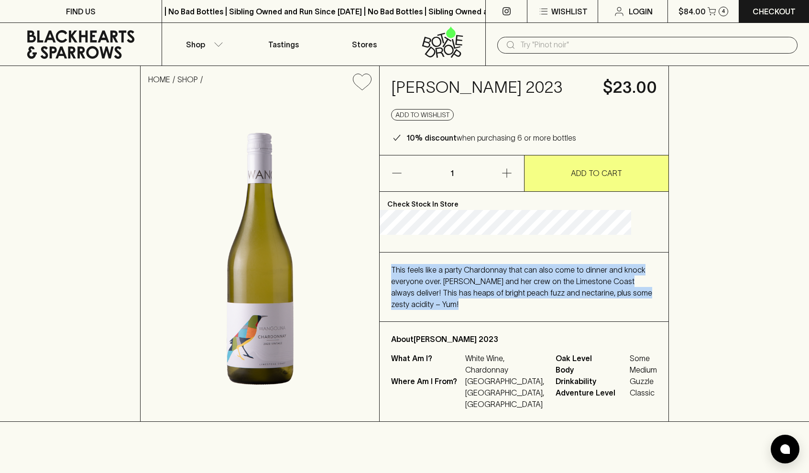
click at [526, 309] on span "This feels like a party Chardonnay that can also come to dinner and knock every…" at bounding box center [521, 286] width 261 height 43
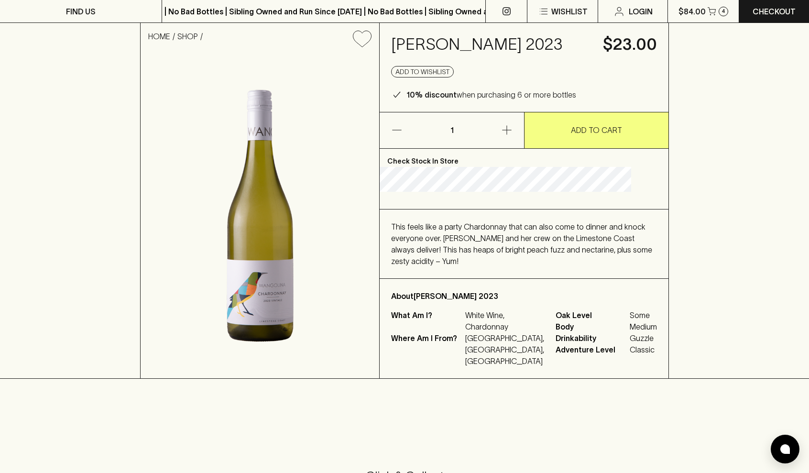
scroll to position [93, 0]
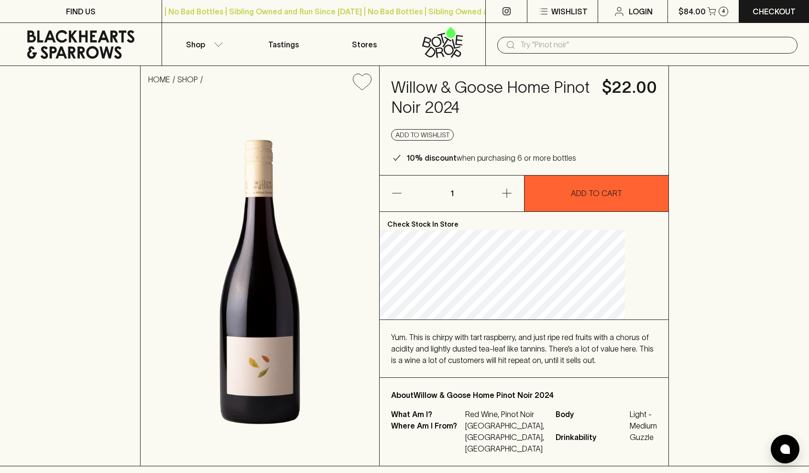
click at [533, 341] on div "Yum. This is chirpy with tart raspberry, and just ripe red fruits with a chorus…" at bounding box center [524, 348] width 266 height 34
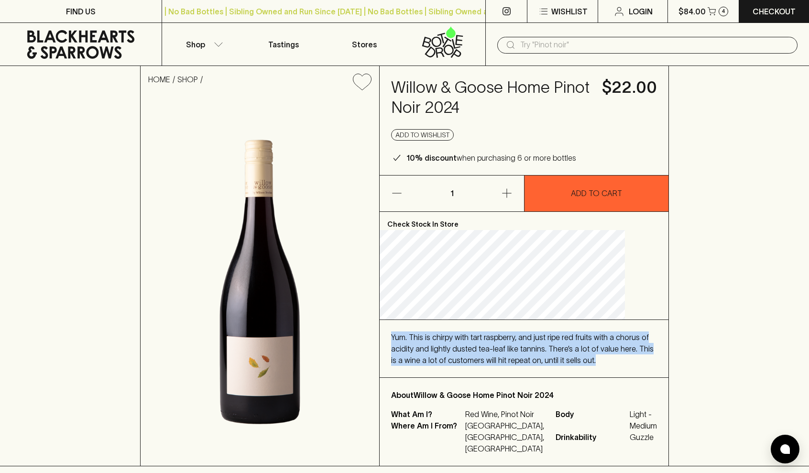
click at [505, 358] on span "Yum. This is chirpy with tart raspberry, and just ripe red fruits with a chorus…" at bounding box center [522, 349] width 263 height 32
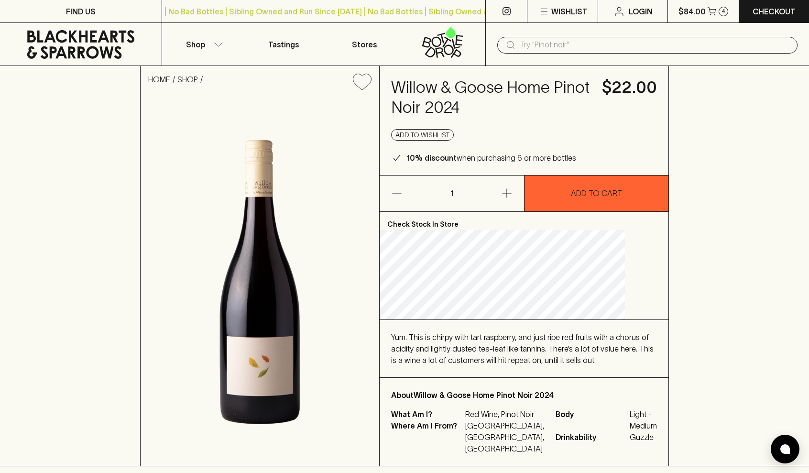
click at [505, 358] on span "Yum. This is chirpy with tart raspberry, and just ripe red fruits with a chorus…" at bounding box center [522, 349] width 263 height 32
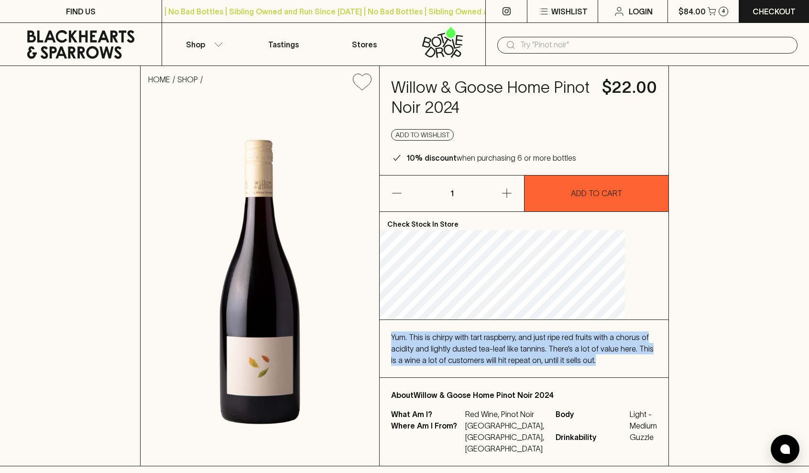
click at [541, 354] on div "Yum. This is chirpy with tart raspberry, and just ripe red fruits with a chorus…" at bounding box center [524, 348] width 266 height 34
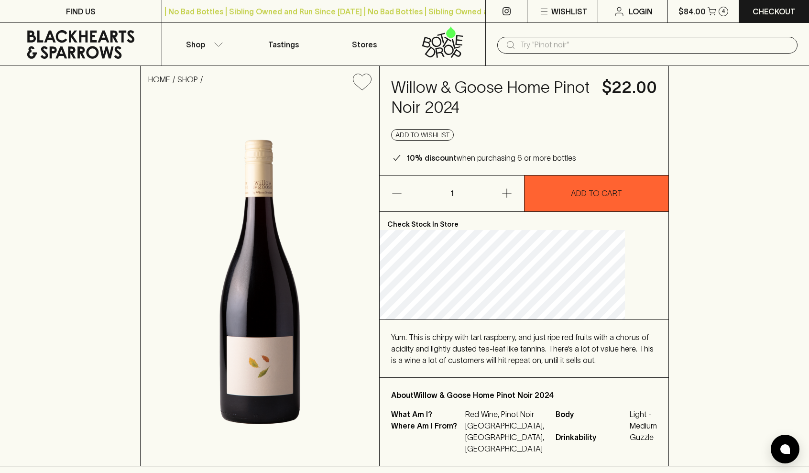
click at [518, 203] on button "button" at bounding box center [493, 194] width 61 height 36
click at [515, 200] on button "button" at bounding box center [493, 194] width 61 height 36
click at [724, 16] on div "4" at bounding box center [724, 12] width 10 height 10
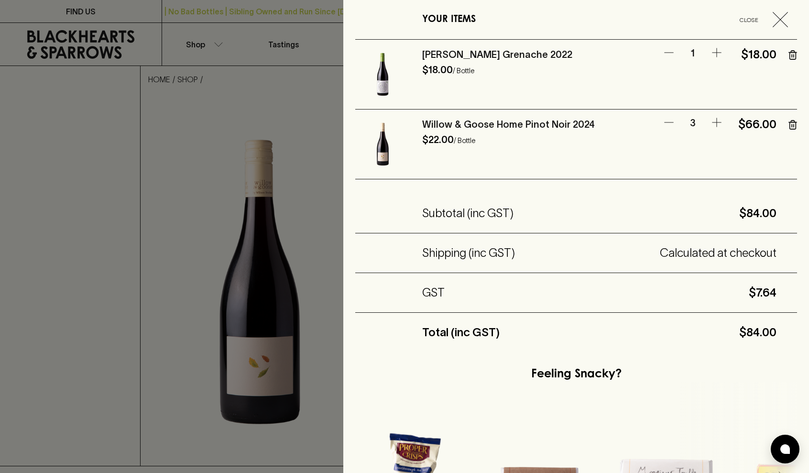
click at [714, 54] on icon "button" at bounding box center [716, 52] width 11 height 11
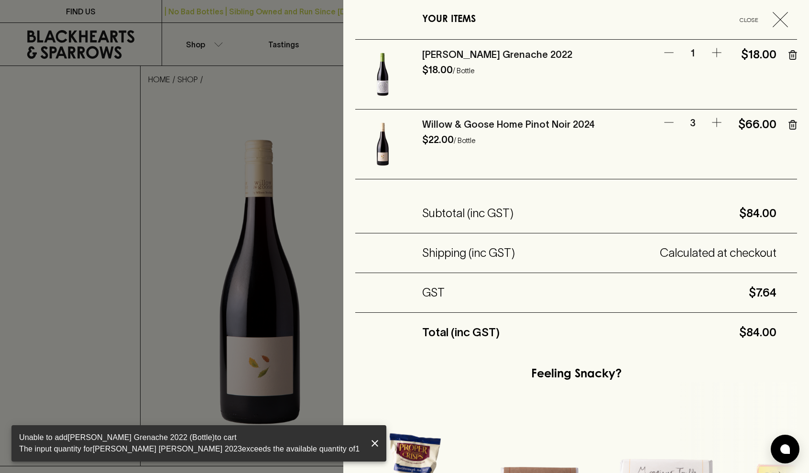
click at [715, 54] on icon "button" at bounding box center [716, 52] width 11 height 11
click at [369, 443] on icon "close" at bounding box center [374, 443] width 11 height 11
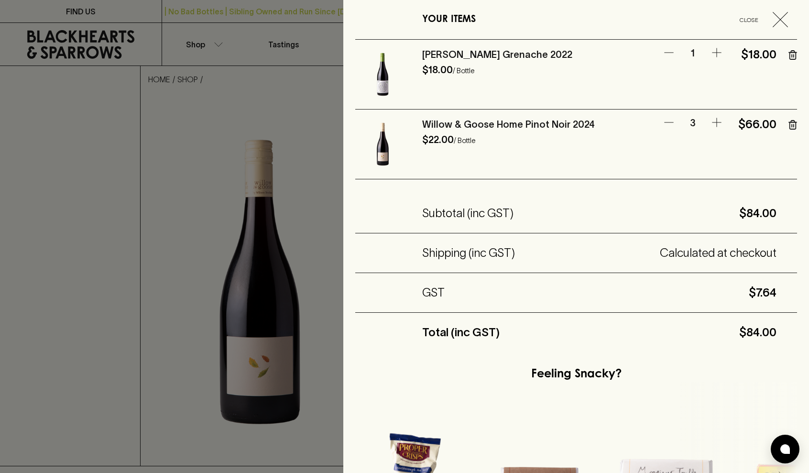
click at [750, 22] on span "Close" at bounding box center [749, 20] width 40 height 10
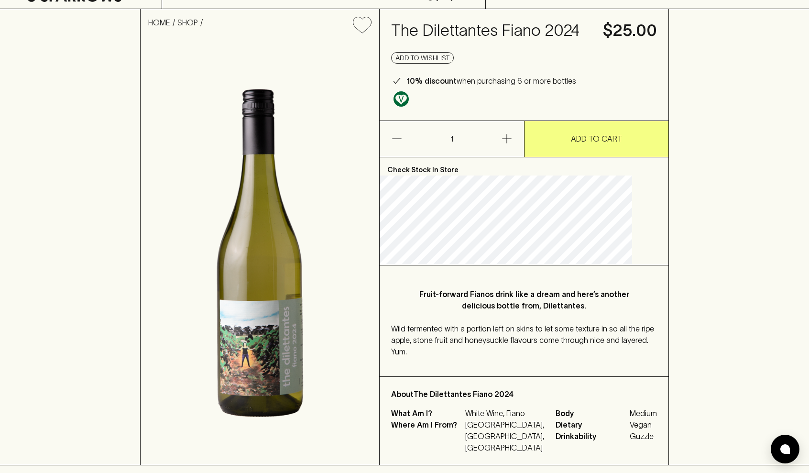
scroll to position [19, 0]
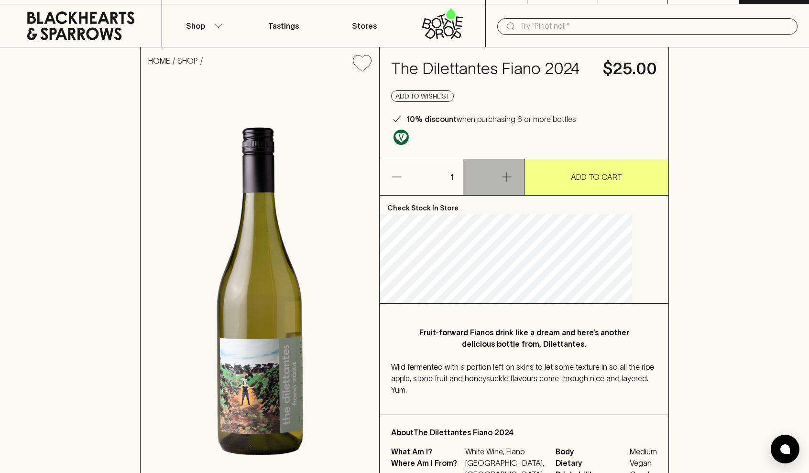
click at [510, 195] on button "button" at bounding box center [493, 177] width 61 height 36
click at [509, 195] on button "button" at bounding box center [493, 177] width 61 height 36
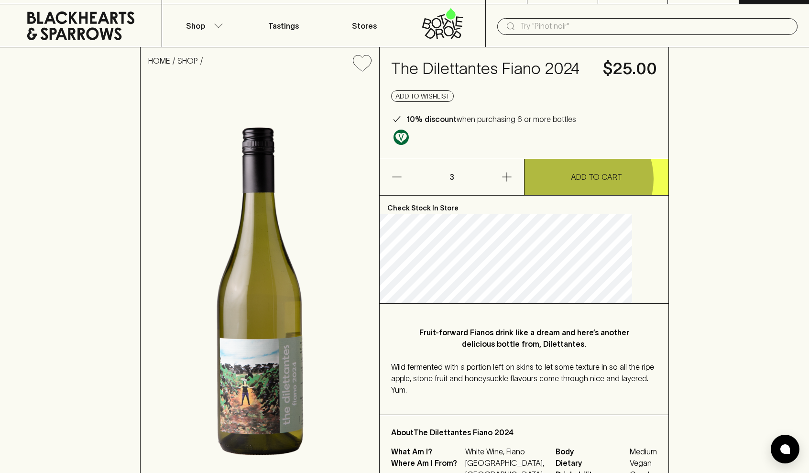
click at [582, 183] on p "ADD TO CART" at bounding box center [596, 176] width 51 height 11
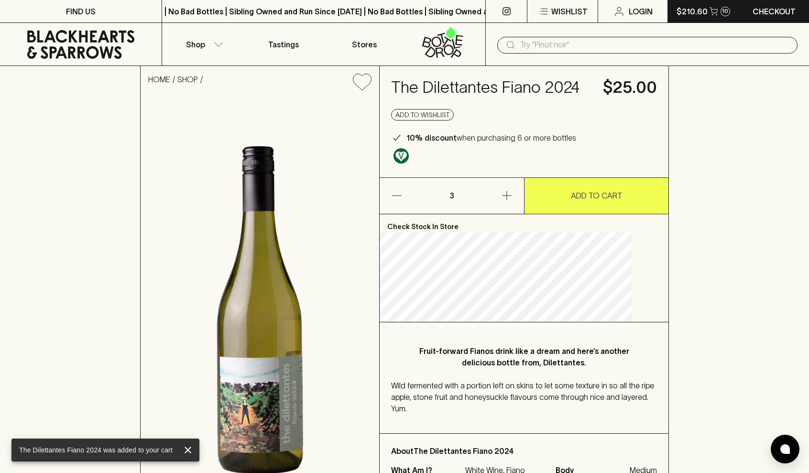
scroll to position [0, 0]
click at [706, 15] on p "$210.60" at bounding box center [692, 11] width 31 height 11
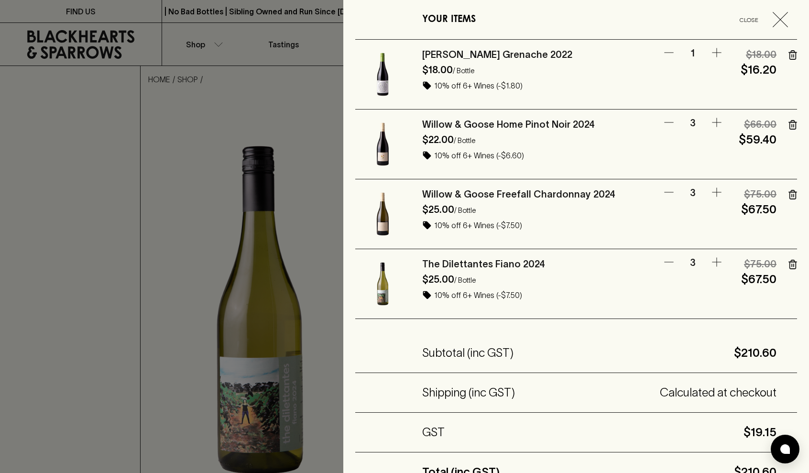
click at [533, 161] on p "10% off 6+ Wines (-$6.60)" at bounding box center [580, 155] width 292 height 11
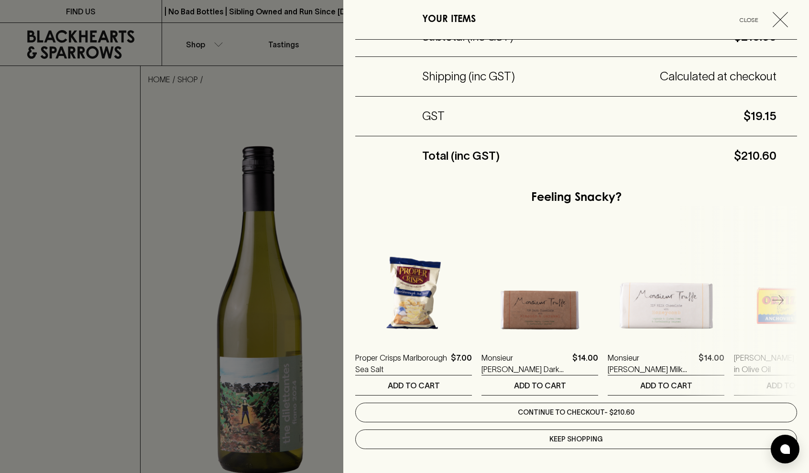
scroll to position [316, 0]
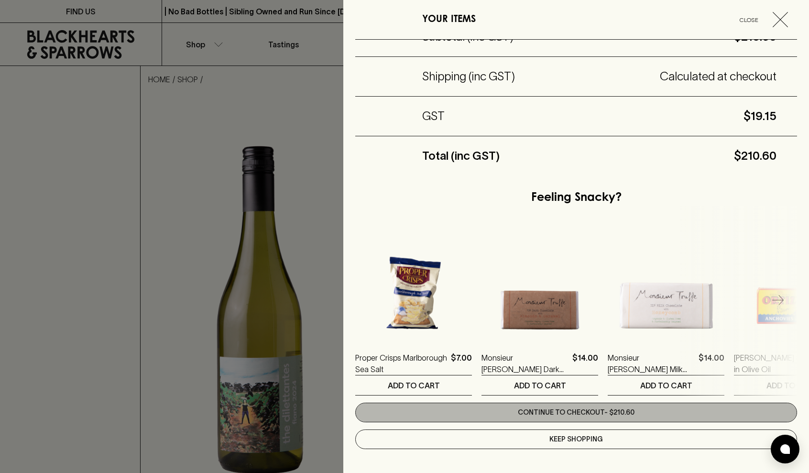
click at [568, 412] on link "Continue to checkout - $210.60" at bounding box center [576, 413] width 442 height 20
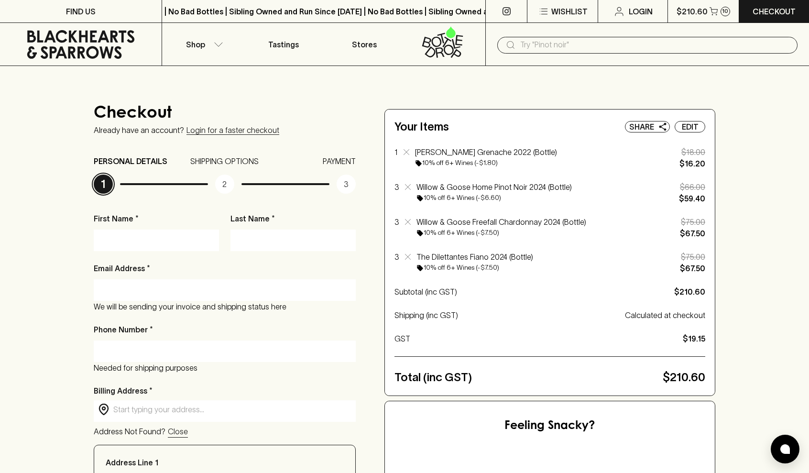
click at [227, 181] on p "2" at bounding box center [224, 184] width 19 height 19
click at [153, 231] on div at bounding box center [156, 241] width 125 height 22
type input "Louis"
click at [150, 239] on input "Louis" at bounding box center [156, 239] width 111 height 15
click at [205, 240] on input "Louis" at bounding box center [156, 239] width 111 height 15
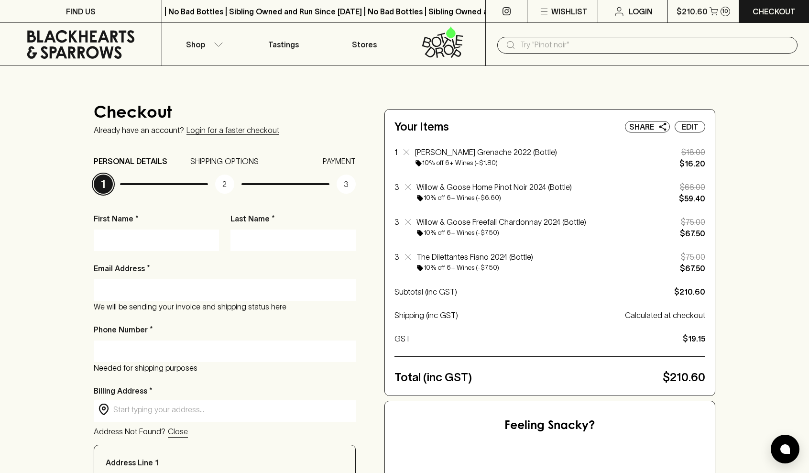
type input "Louis"
type input "Nossal"
type input "172 Amess St"
type input "3054"
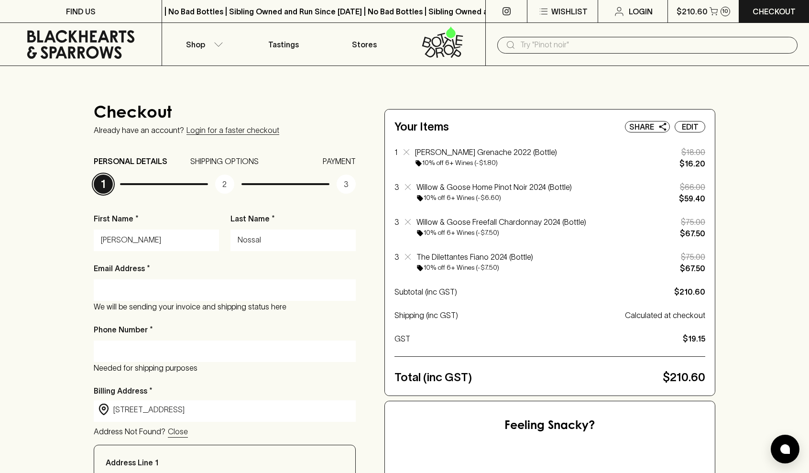
type input "Victoria"
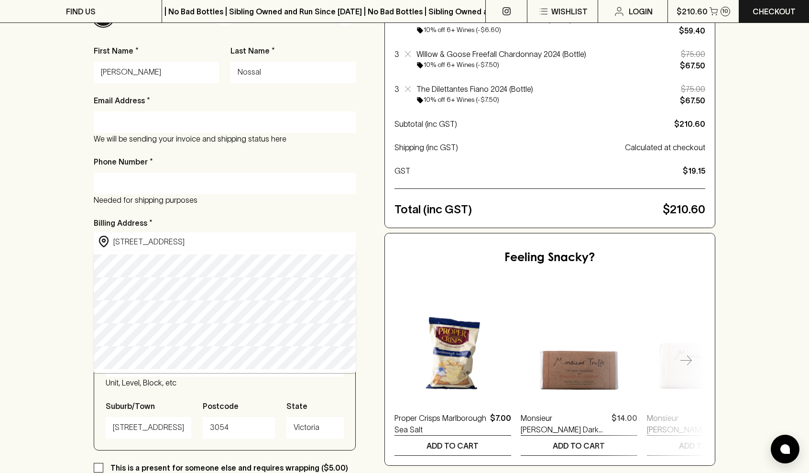
scroll to position [187, 0]
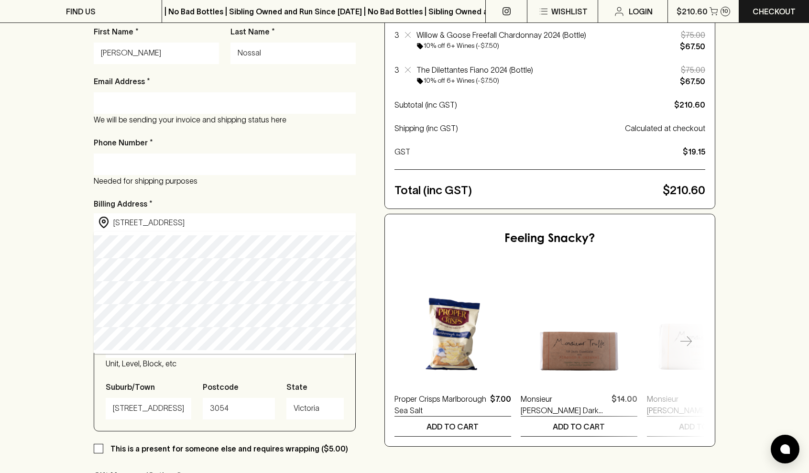
type input "172 Amess Street, Carlton North VIC, Australia"
type input "172 Amess Street"
type input "Carlton North"
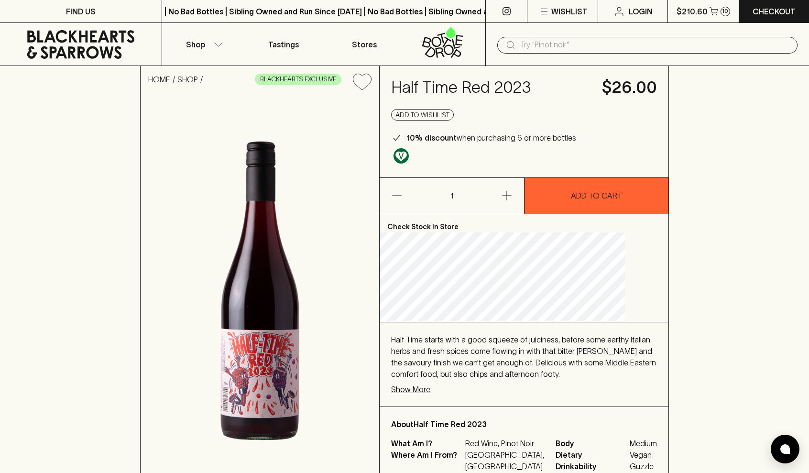
click at [518, 358] on span "Half Time starts with a good squeeze of juiciness, before some earthy Italian h…" at bounding box center [523, 356] width 265 height 43
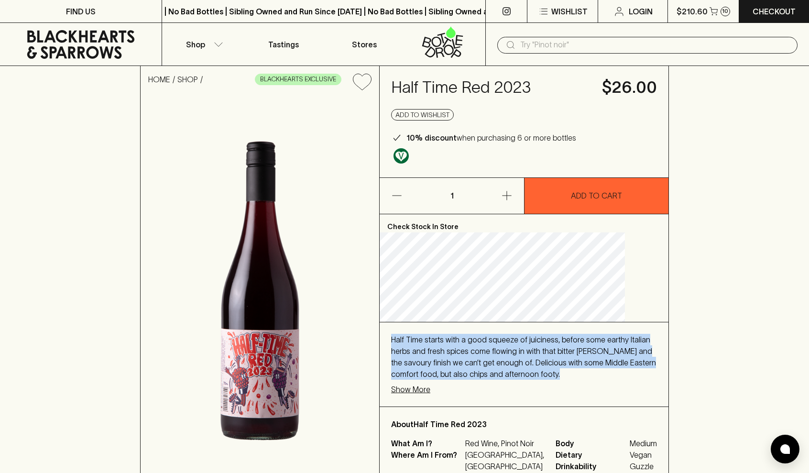
click at [506, 357] on div "Half Time starts with a good squeeze of juiciness, before some earthy Italian h…" at bounding box center [524, 357] width 266 height 46
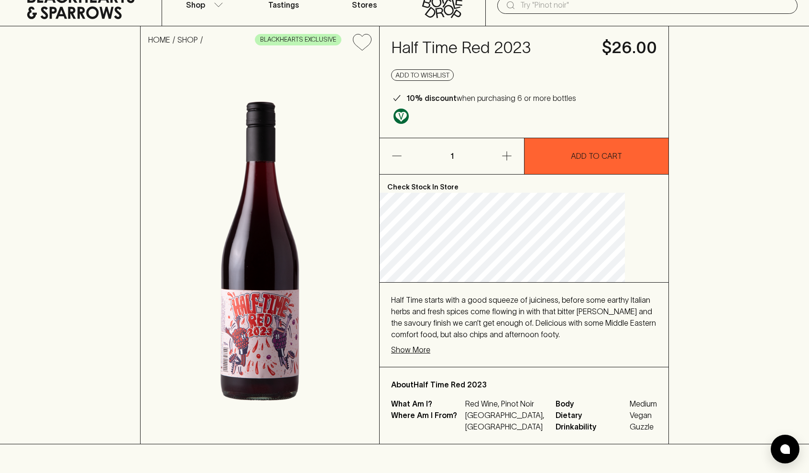
scroll to position [42, 0]
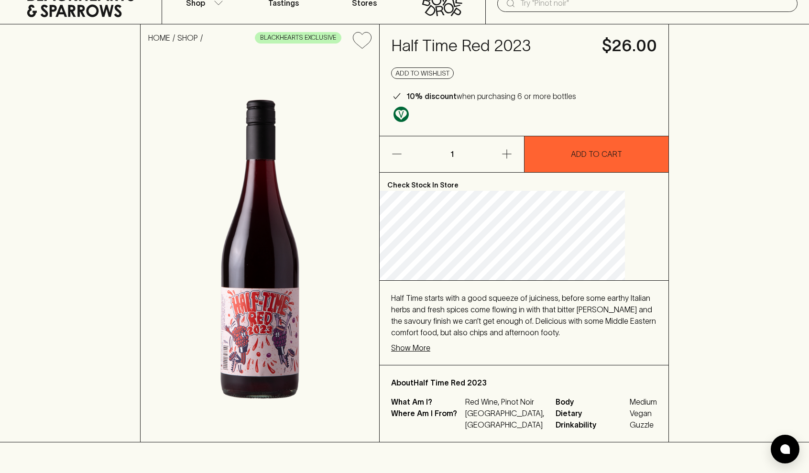
click at [430, 345] on p "Show More" at bounding box center [410, 347] width 39 height 11
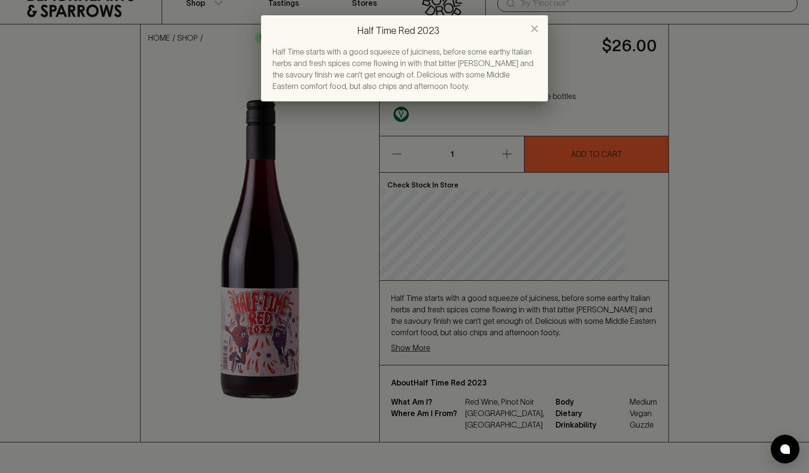
click at [493, 309] on div "Half Time Red 2023 Half Time starts with a good squeeze of juiciness, before so…" at bounding box center [404, 236] width 809 height 473
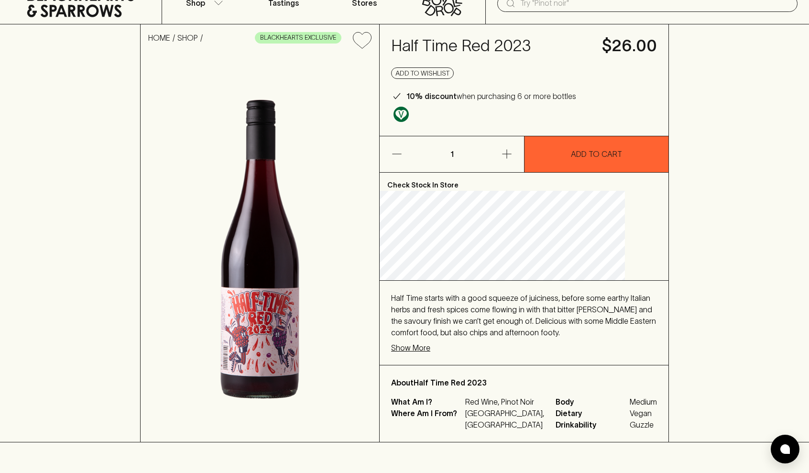
click at [488, 144] on button "button" at bounding box center [493, 154] width 61 height 36
click at [502, 154] on icon "button" at bounding box center [506, 153] width 11 height 11
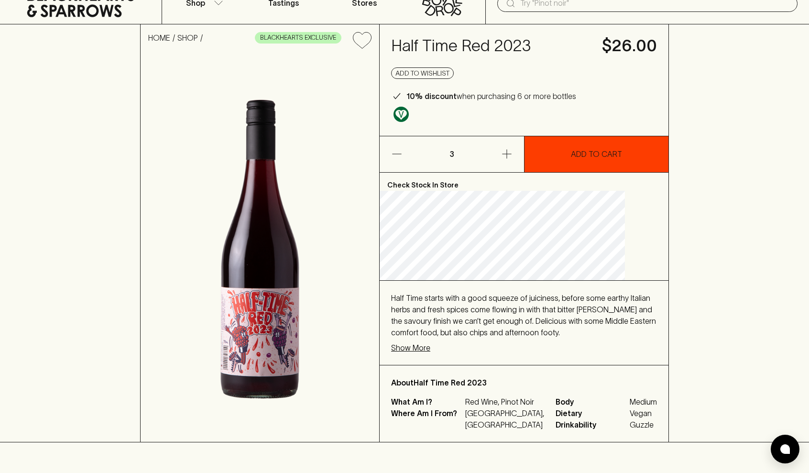
click at [591, 162] on button "ADD TO CART" at bounding box center [597, 154] width 144 height 36
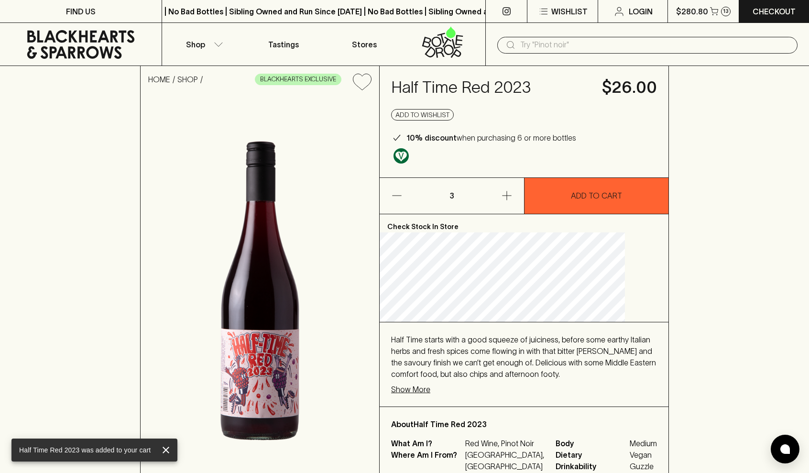
scroll to position [0, 0]
click at [695, 18] on button "$280.80 13" at bounding box center [703, 11] width 70 height 22
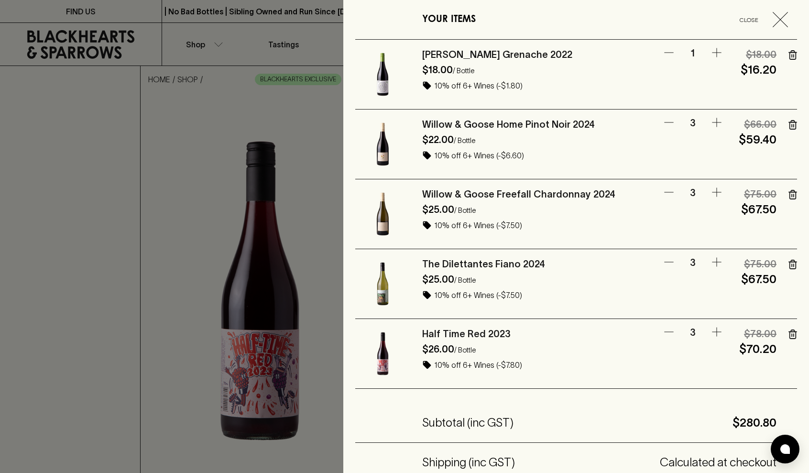
click at [778, 24] on icon "button" at bounding box center [780, 19] width 15 height 15
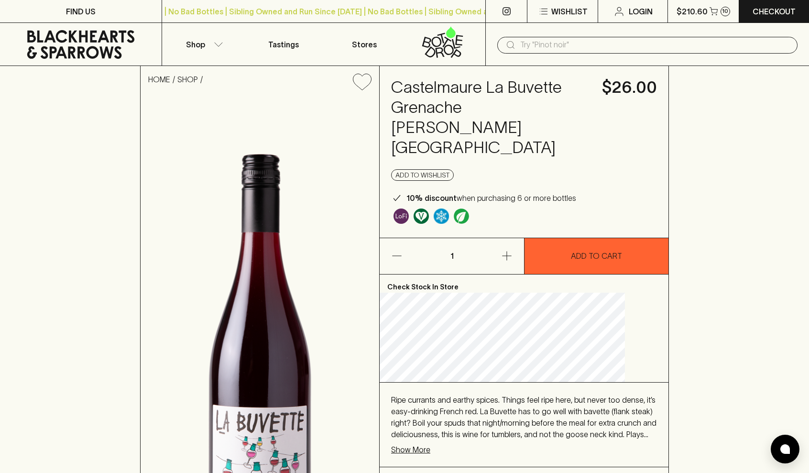
click at [430, 444] on p "Show More" at bounding box center [410, 449] width 39 height 11
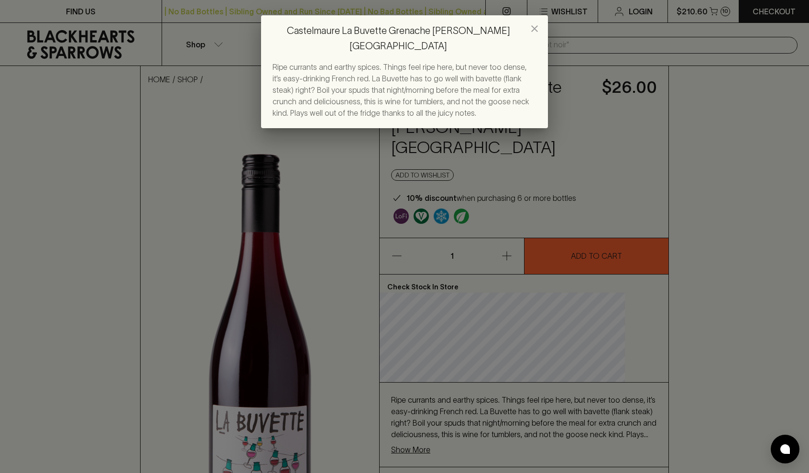
click at [508, 376] on div "Castelmaure La Buvette Grenache [PERSON_NAME] NV Ripe currants and earthy spice…" at bounding box center [404, 236] width 809 height 473
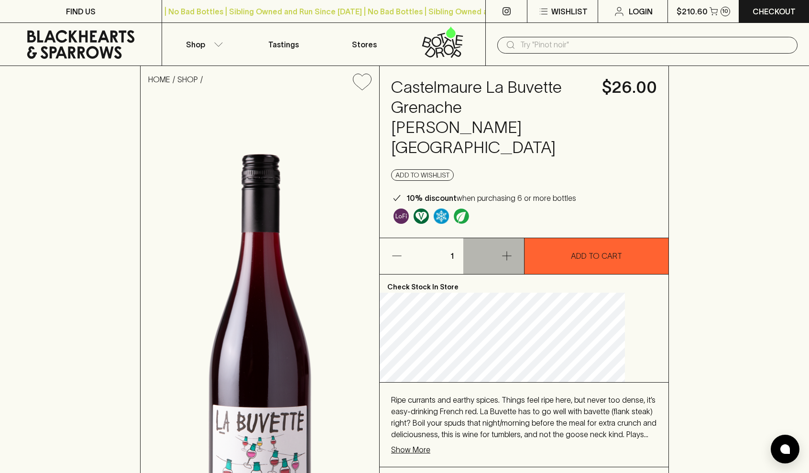
click at [517, 244] on button "button" at bounding box center [493, 256] width 61 height 36
click at [507, 250] on icon "button" at bounding box center [506, 255] width 11 height 11
click at [704, 19] on button "$210.60 10" at bounding box center [703, 11] width 70 height 22
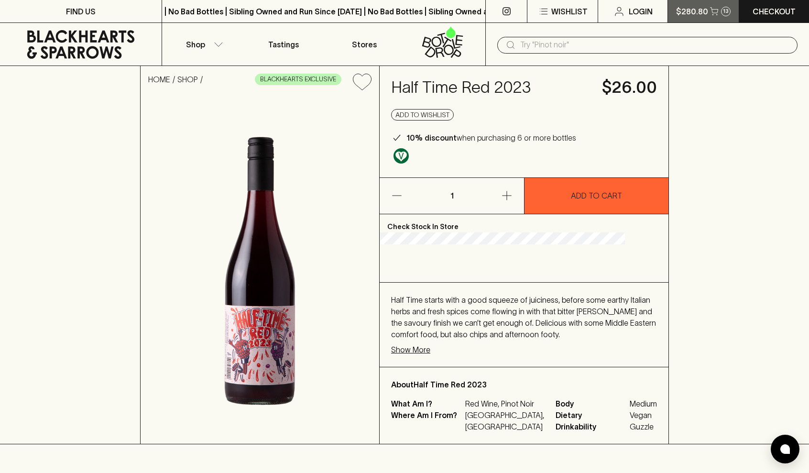
click at [695, 16] on p "$280.80" at bounding box center [692, 11] width 32 height 11
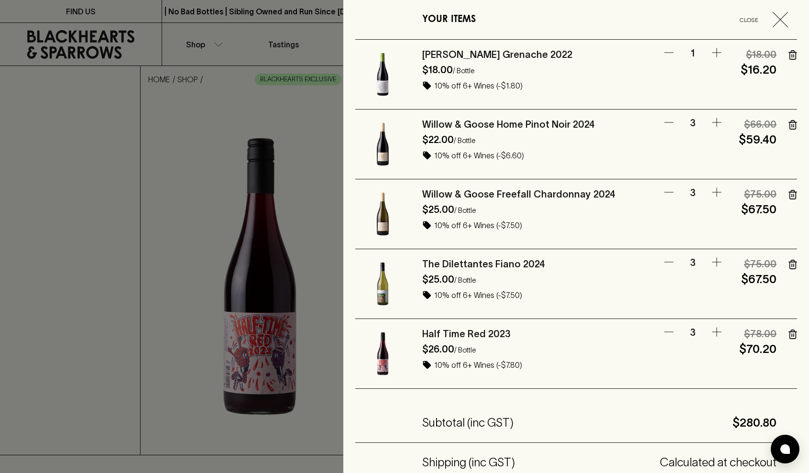
click at [792, 55] on icon "button" at bounding box center [793, 55] width 9 height 10
